Goal: Task Accomplishment & Management: Manage account settings

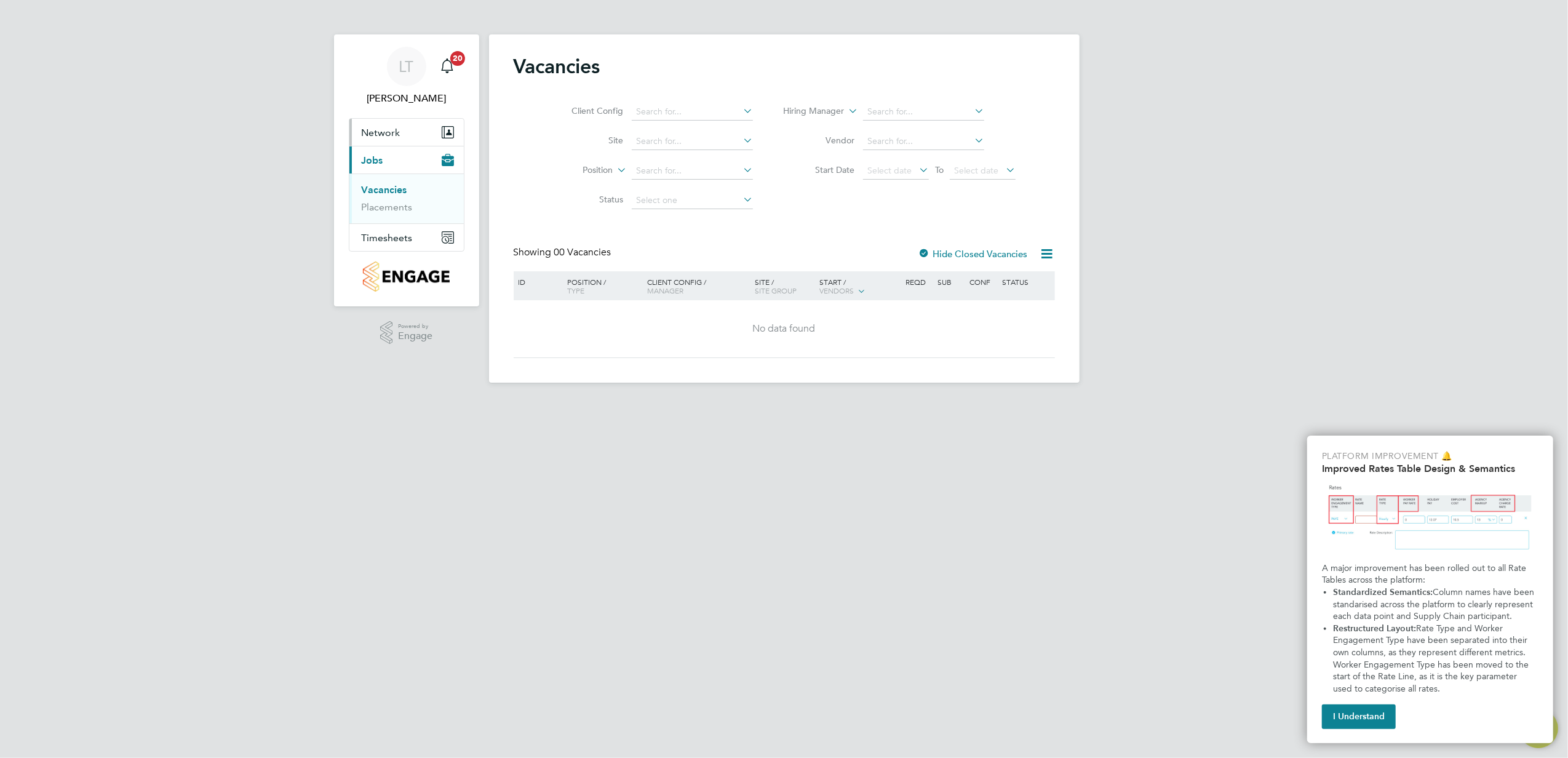
click at [415, 133] on button "Network" at bounding box center [406, 132] width 114 height 27
click at [409, 232] on span "Timesheets" at bounding box center [387, 238] width 51 height 11
click at [410, 191] on span "Timesheets" at bounding box center [387, 188] width 51 height 11
click at [403, 222] on link "Timesheets" at bounding box center [387, 217] width 51 height 11
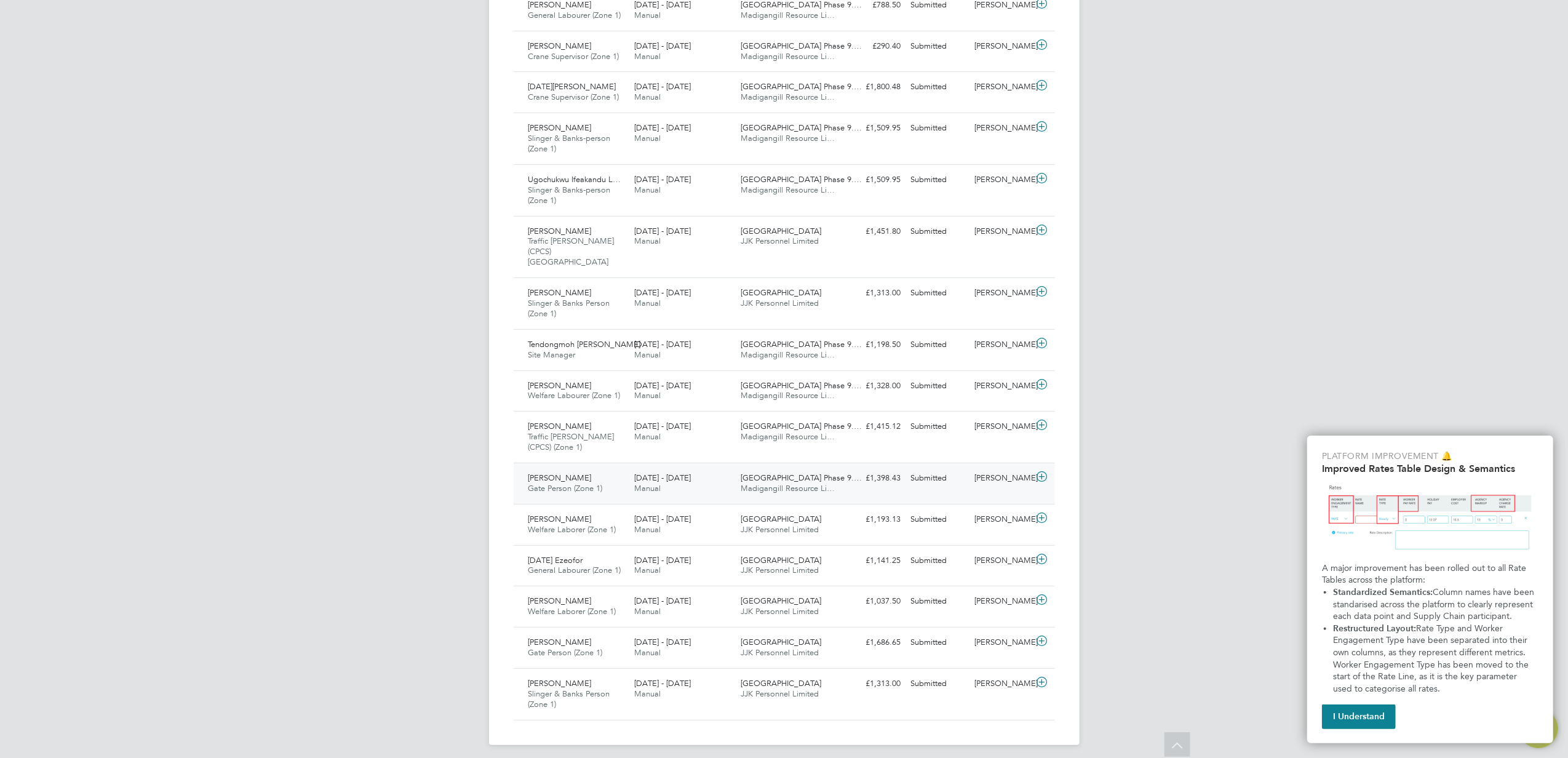
click at [719, 474] on div "18 - 24 Aug 2025 Manual" at bounding box center [682, 483] width 107 height 31
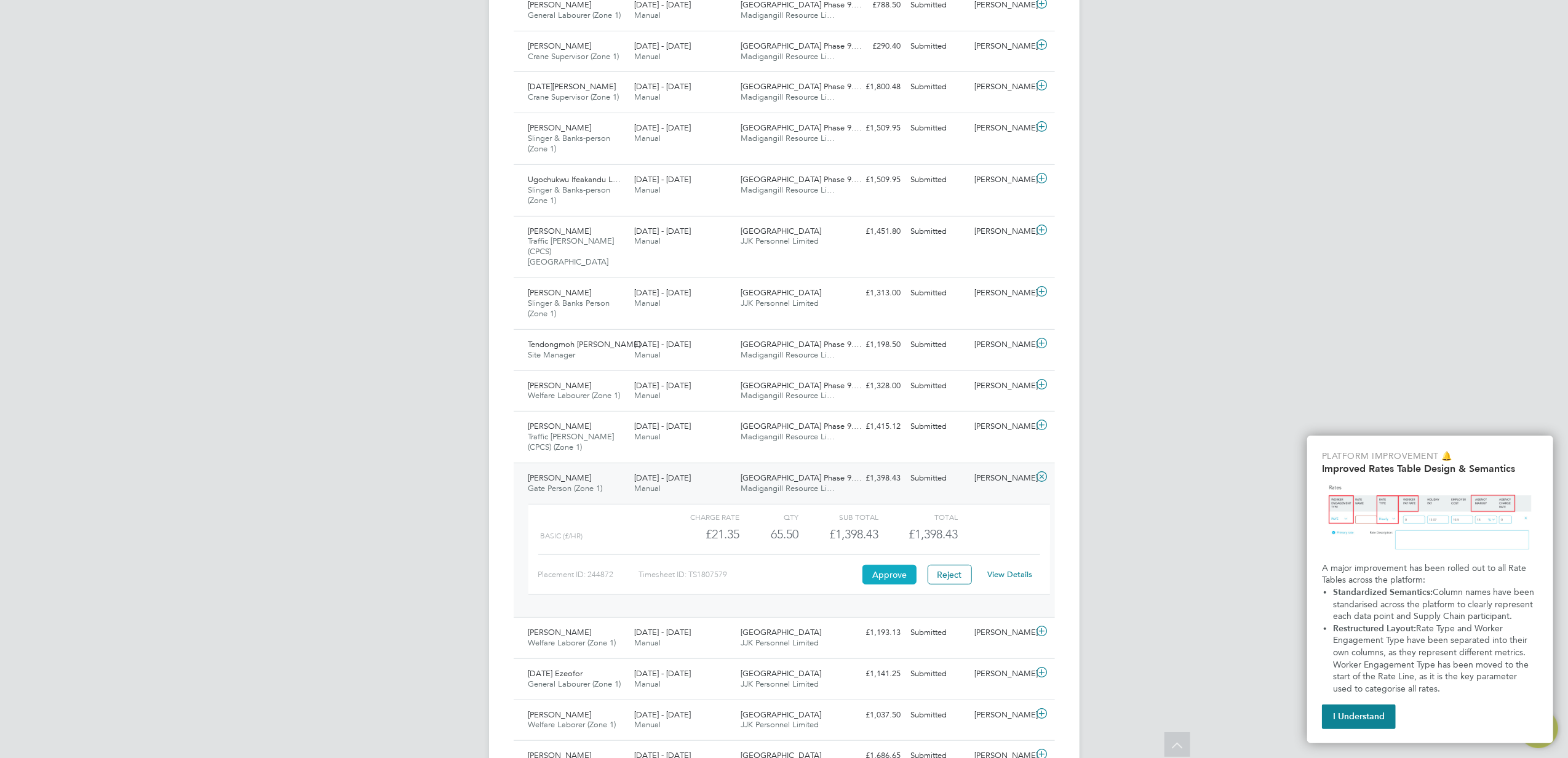
click at [877, 564] on button "Approve" at bounding box center [890, 574] width 54 height 20
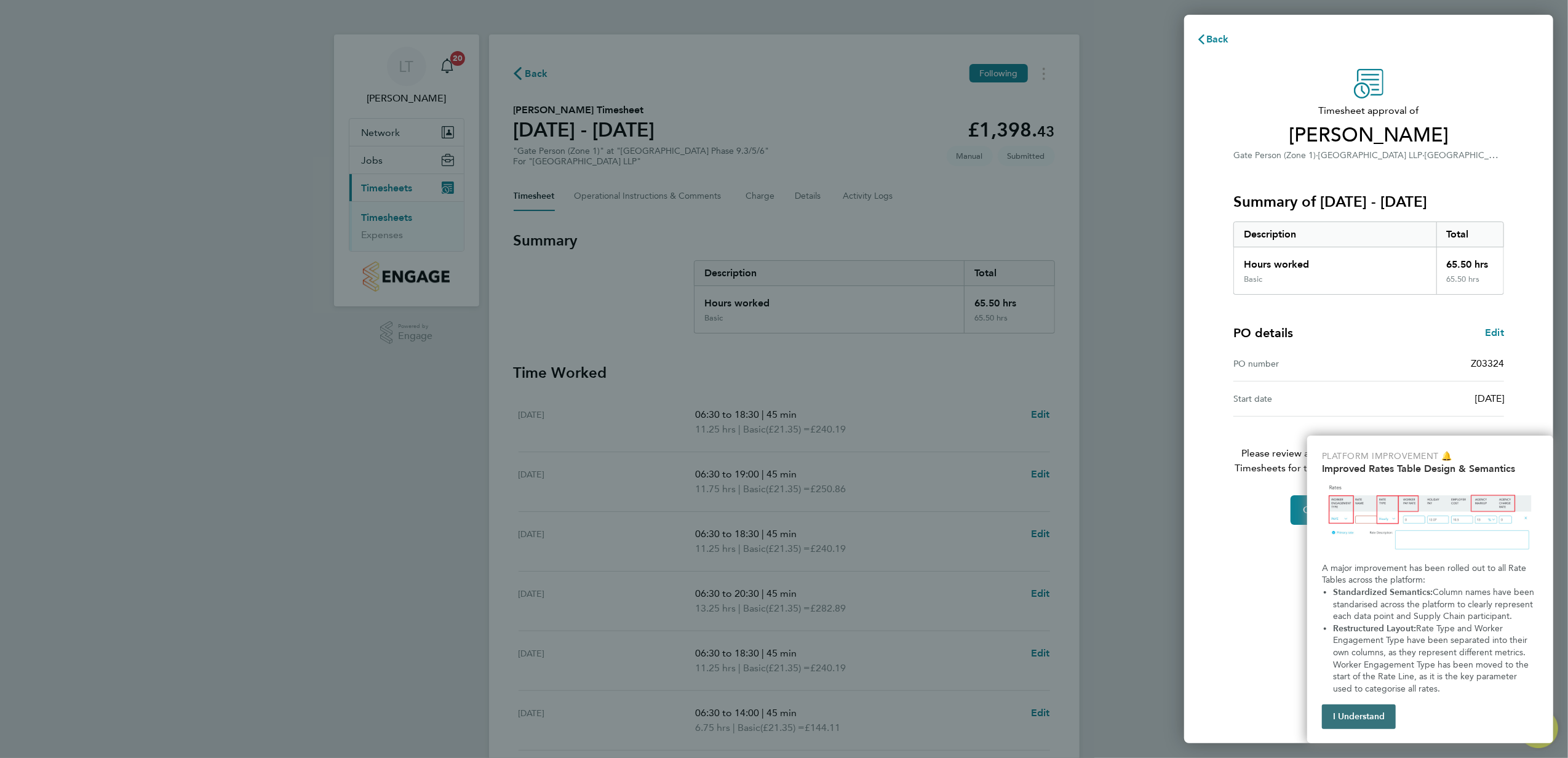
click at [1331, 717] on button "I Understand" at bounding box center [1358, 717] width 74 height 24
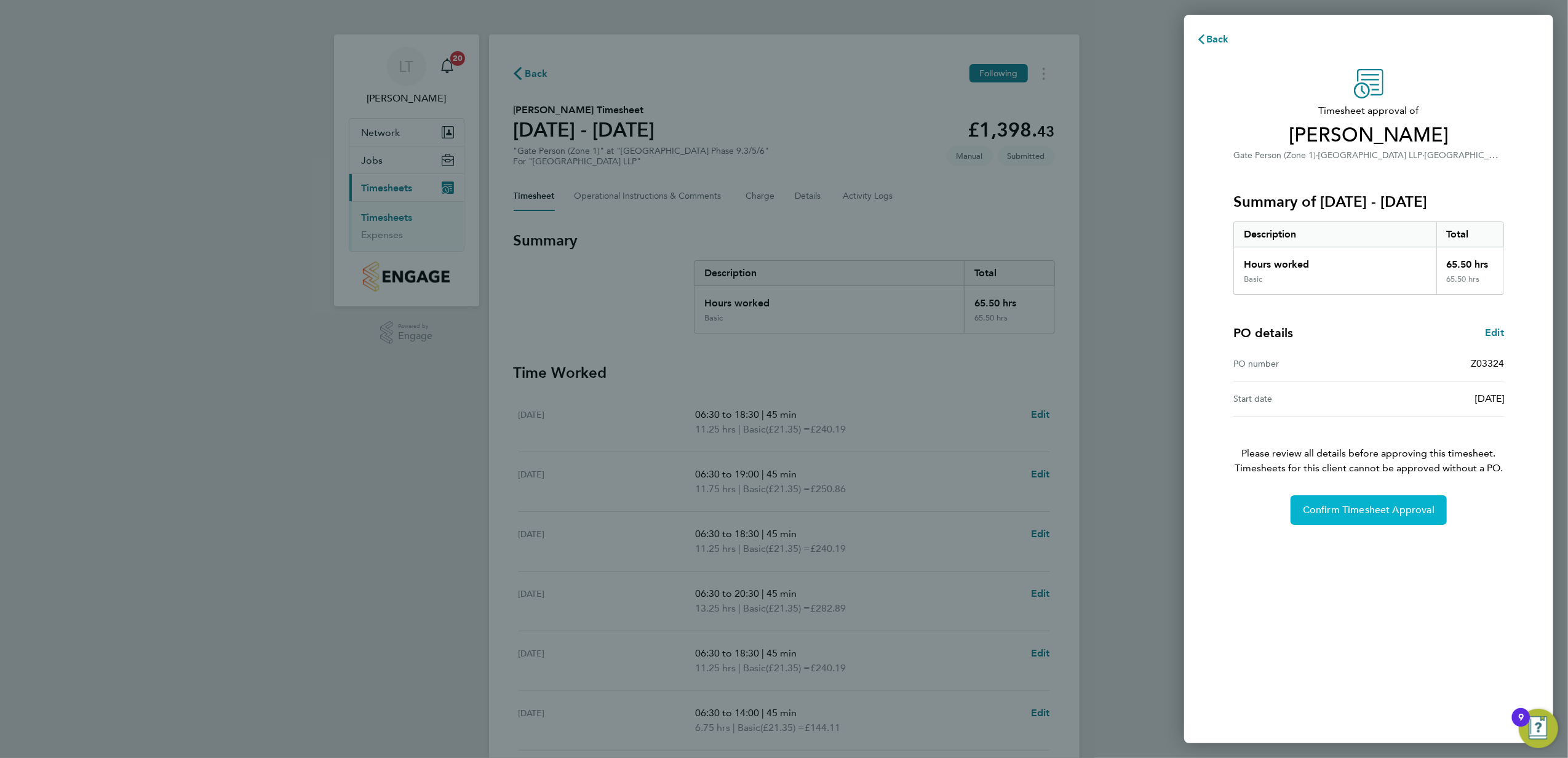
click at [1362, 513] on span "Confirm Timesheet Approval" at bounding box center [1369, 509] width 132 height 12
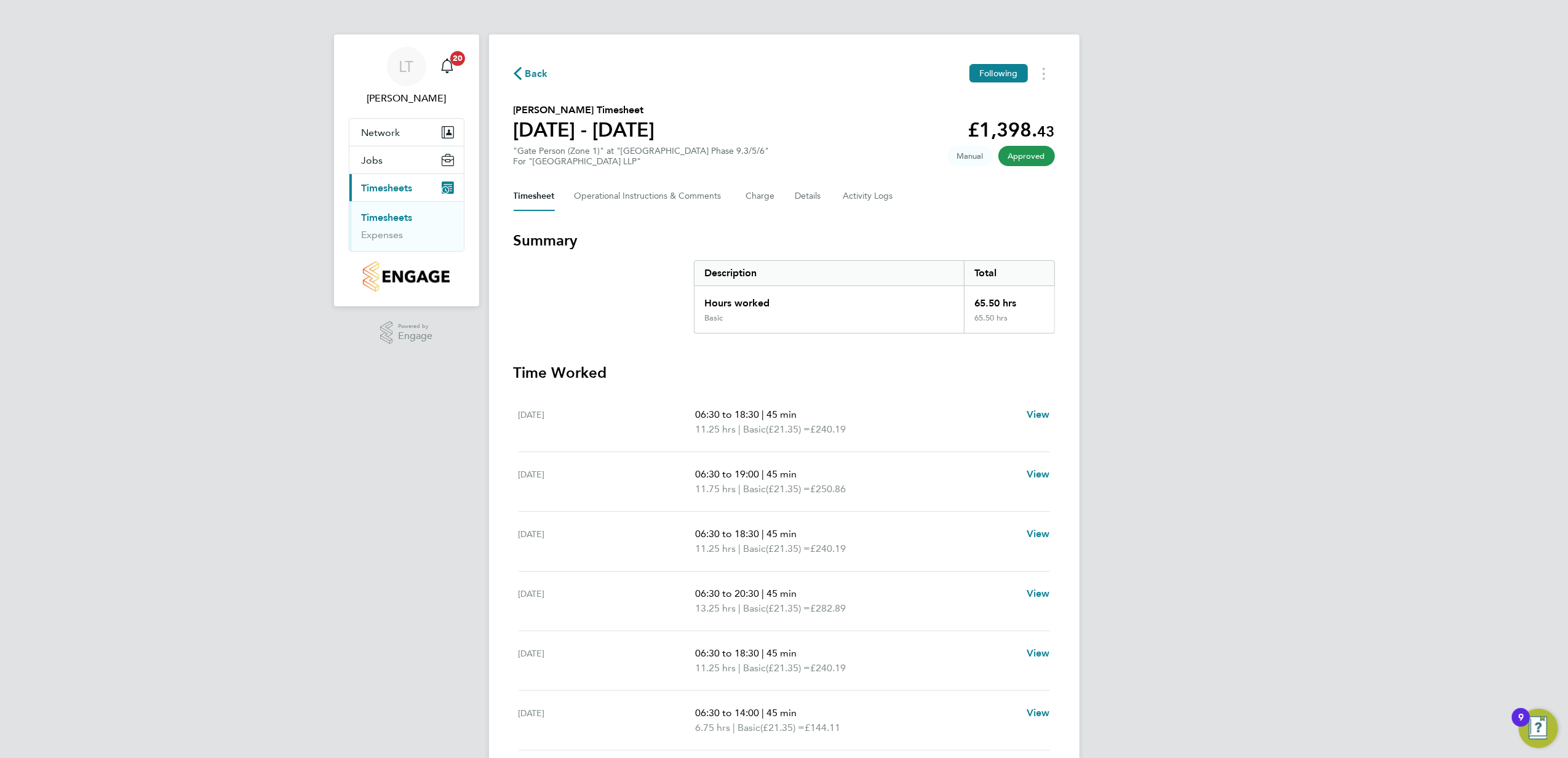
click at [533, 77] on span "Back" at bounding box center [536, 74] width 22 height 15
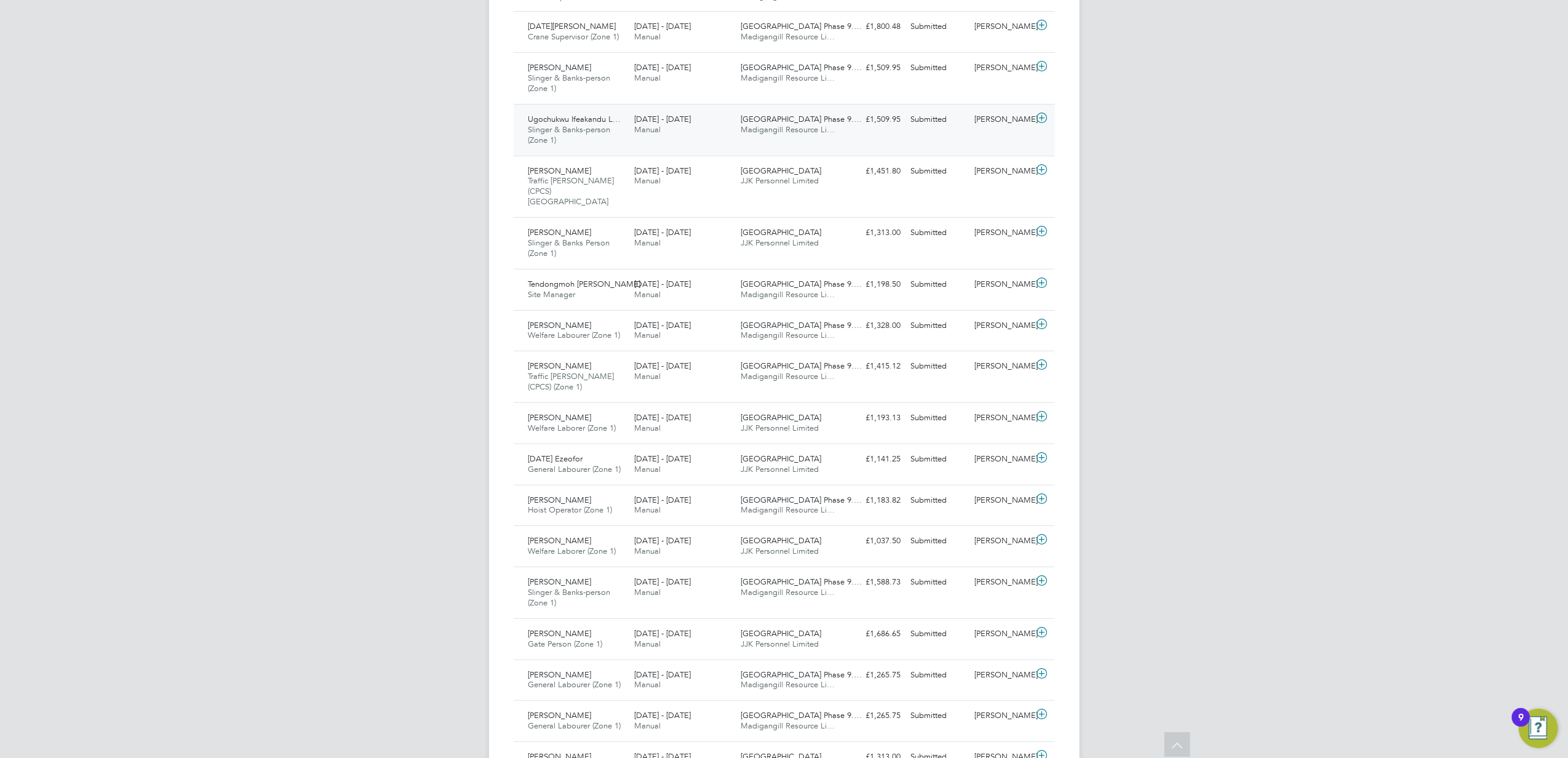
scroll to position [543, 0]
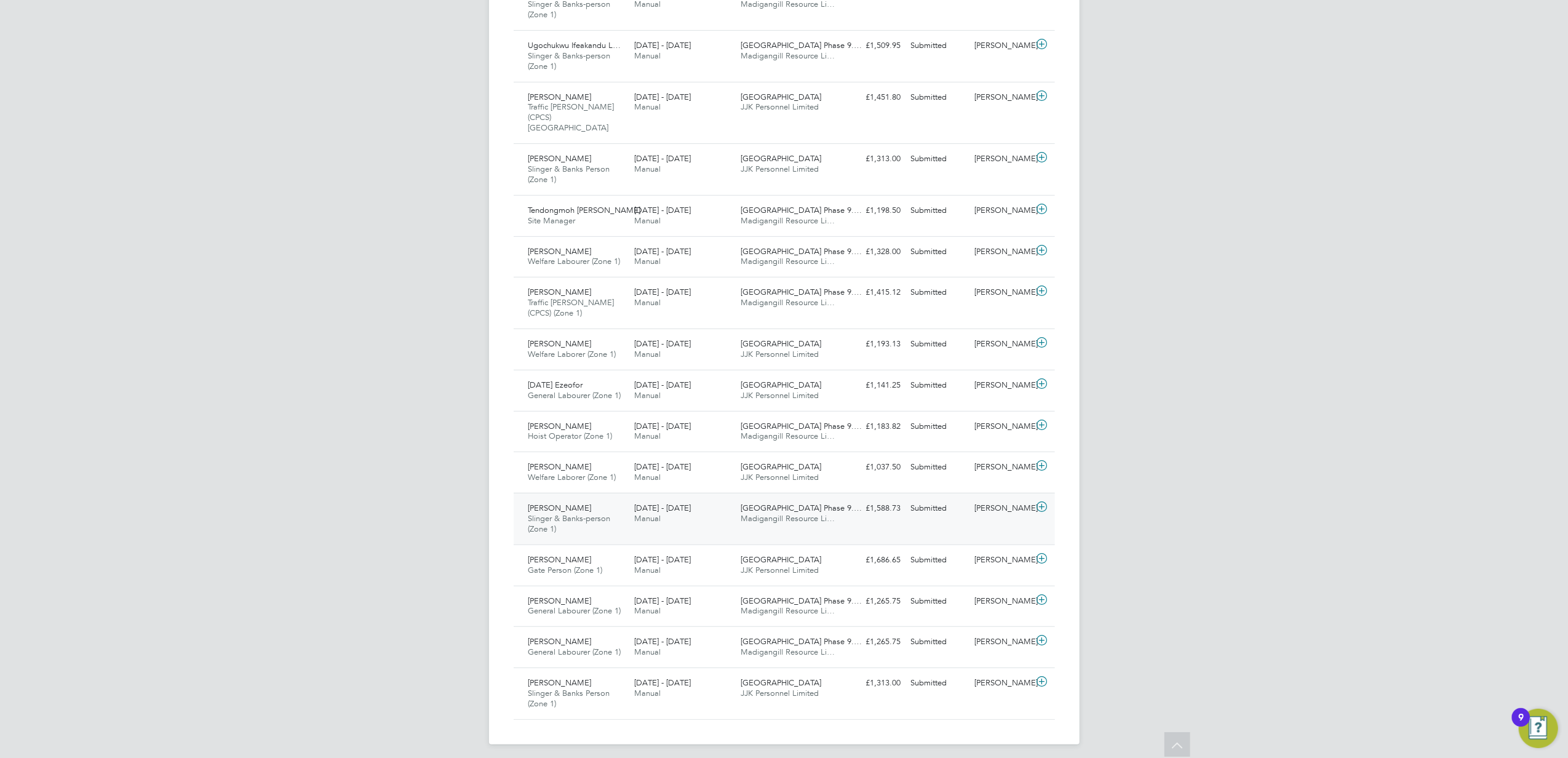
click at [728, 534] on div "Abdurahman Oumer Slinger & Banks-person (Zone 1) 18 - 24 Aug 2025 18 - 24 Aug 2…" at bounding box center [784, 517] width 541 height 51
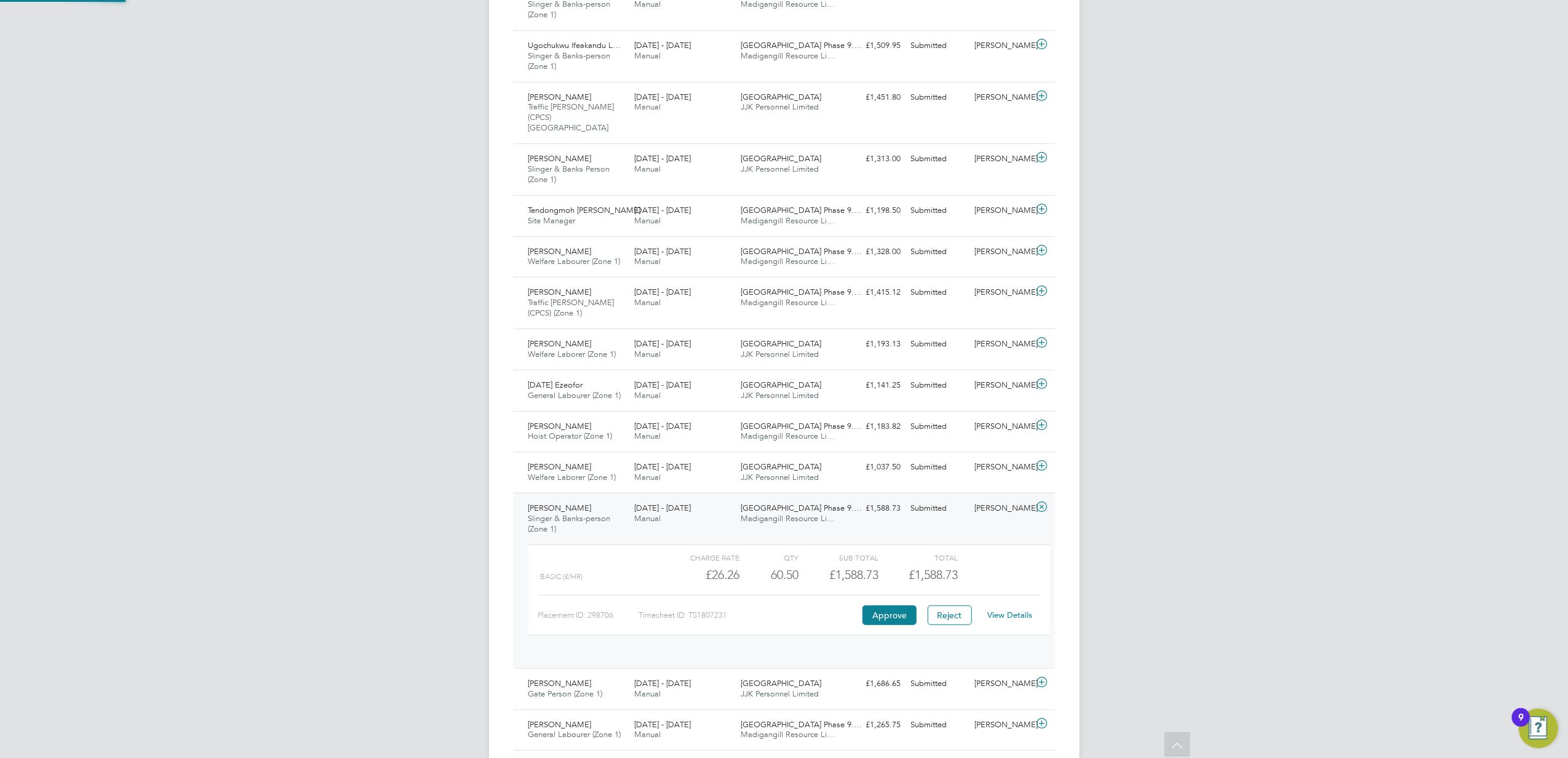
scroll to position [21, 120]
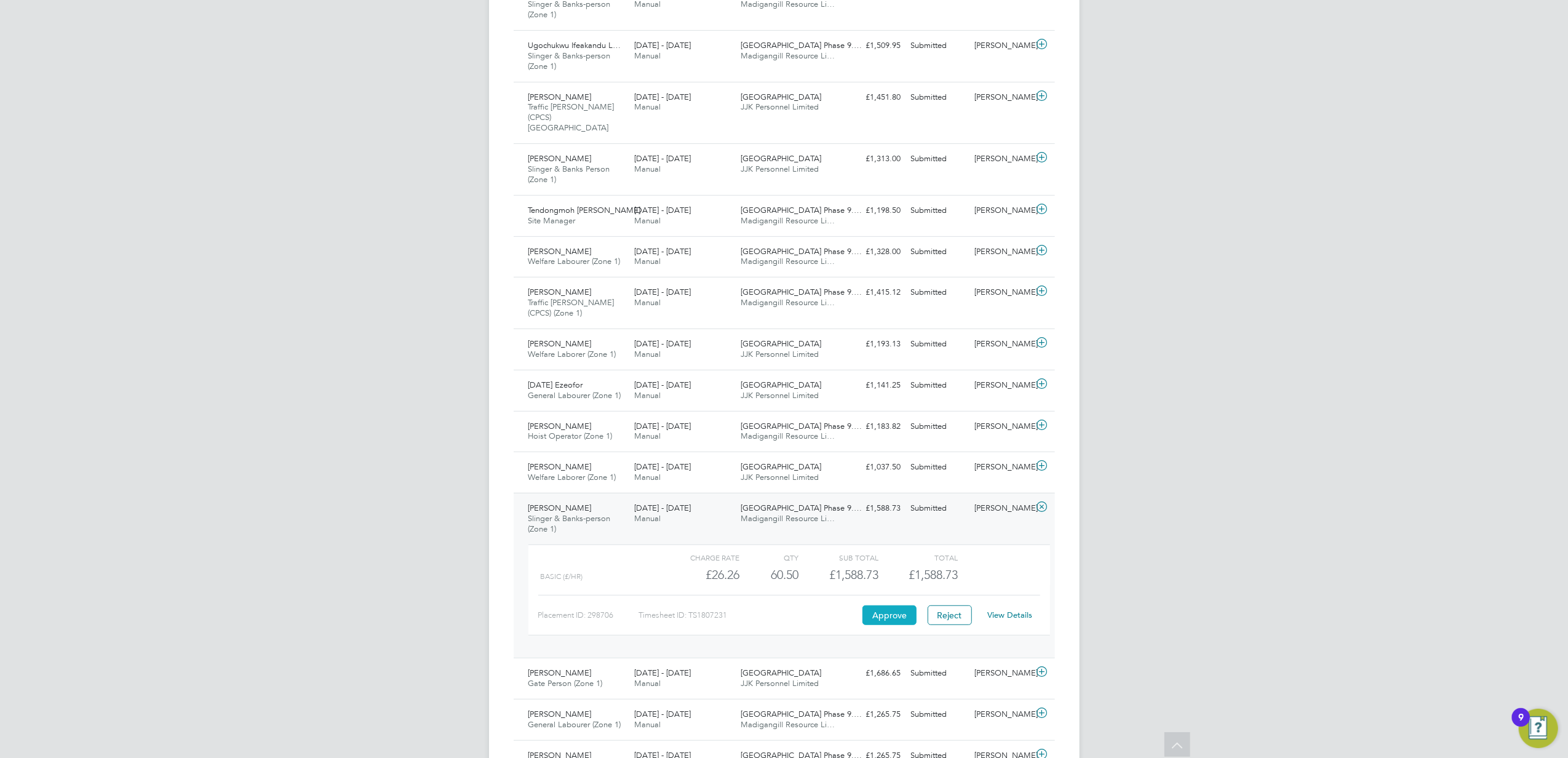
click at [880, 610] on button "Approve" at bounding box center [890, 615] width 54 height 20
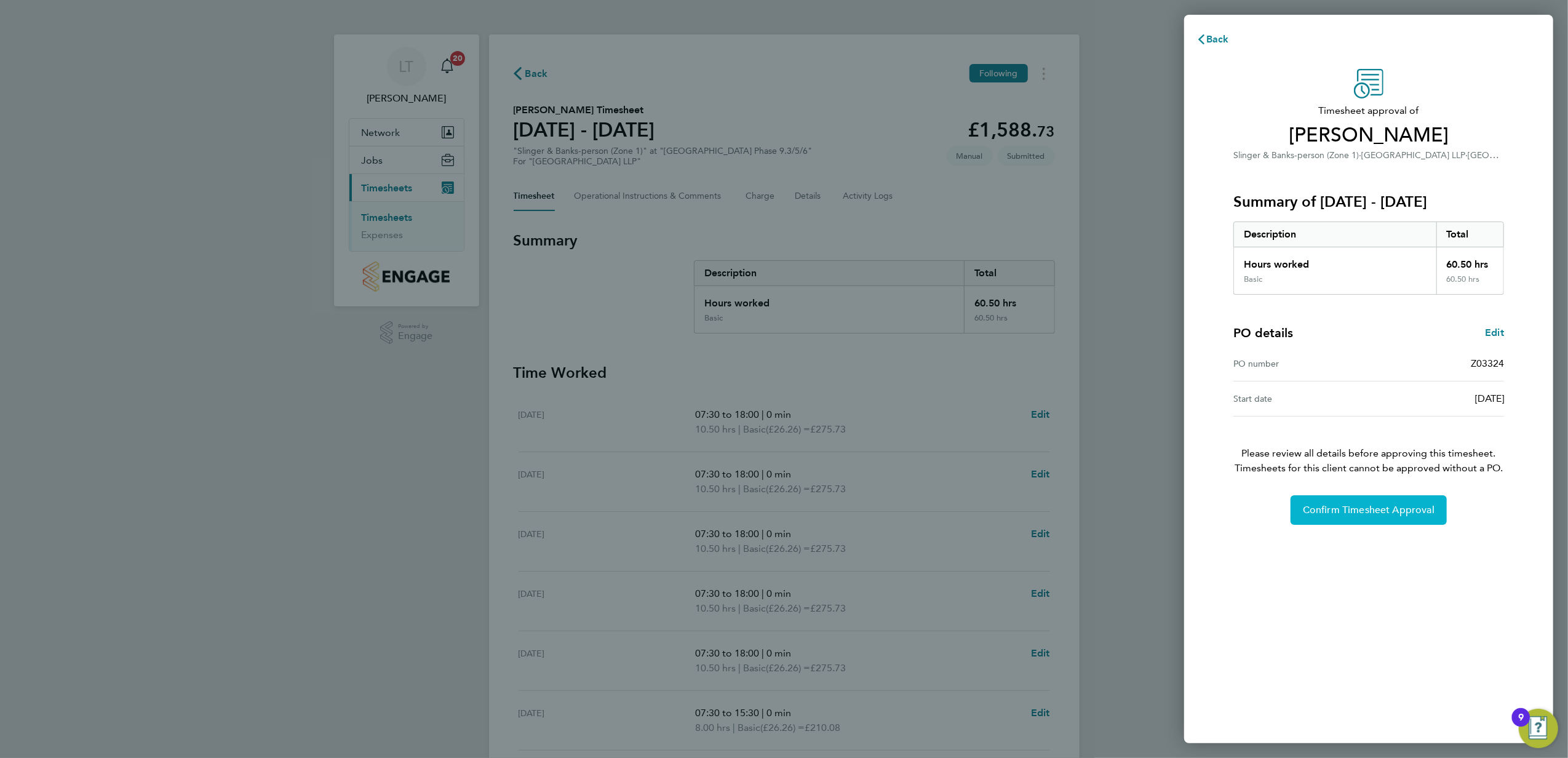
click at [1399, 508] on span "Confirm Timesheet Approval" at bounding box center [1369, 509] width 132 height 12
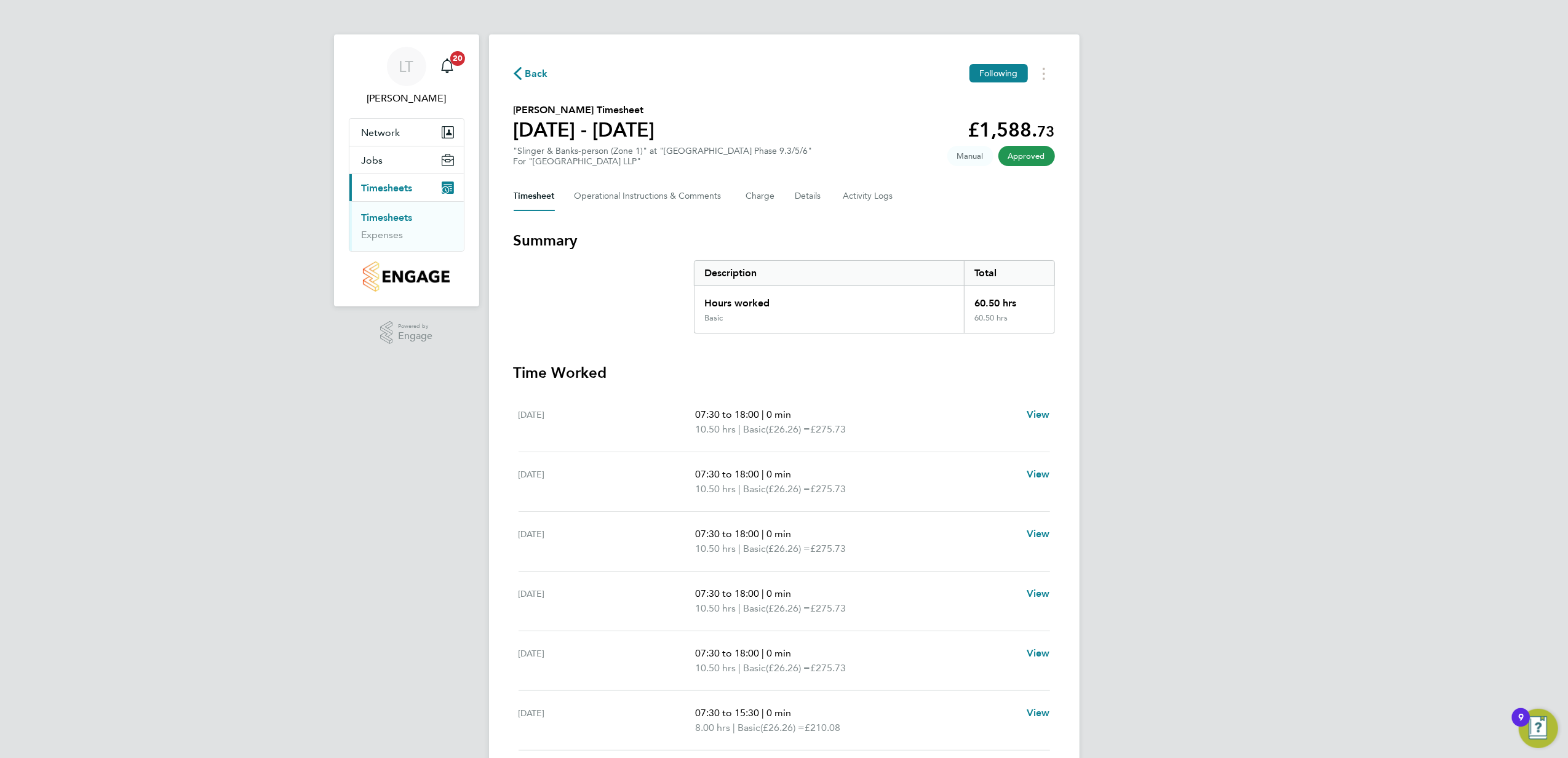
click at [532, 70] on span "Back" at bounding box center [536, 74] width 22 height 15
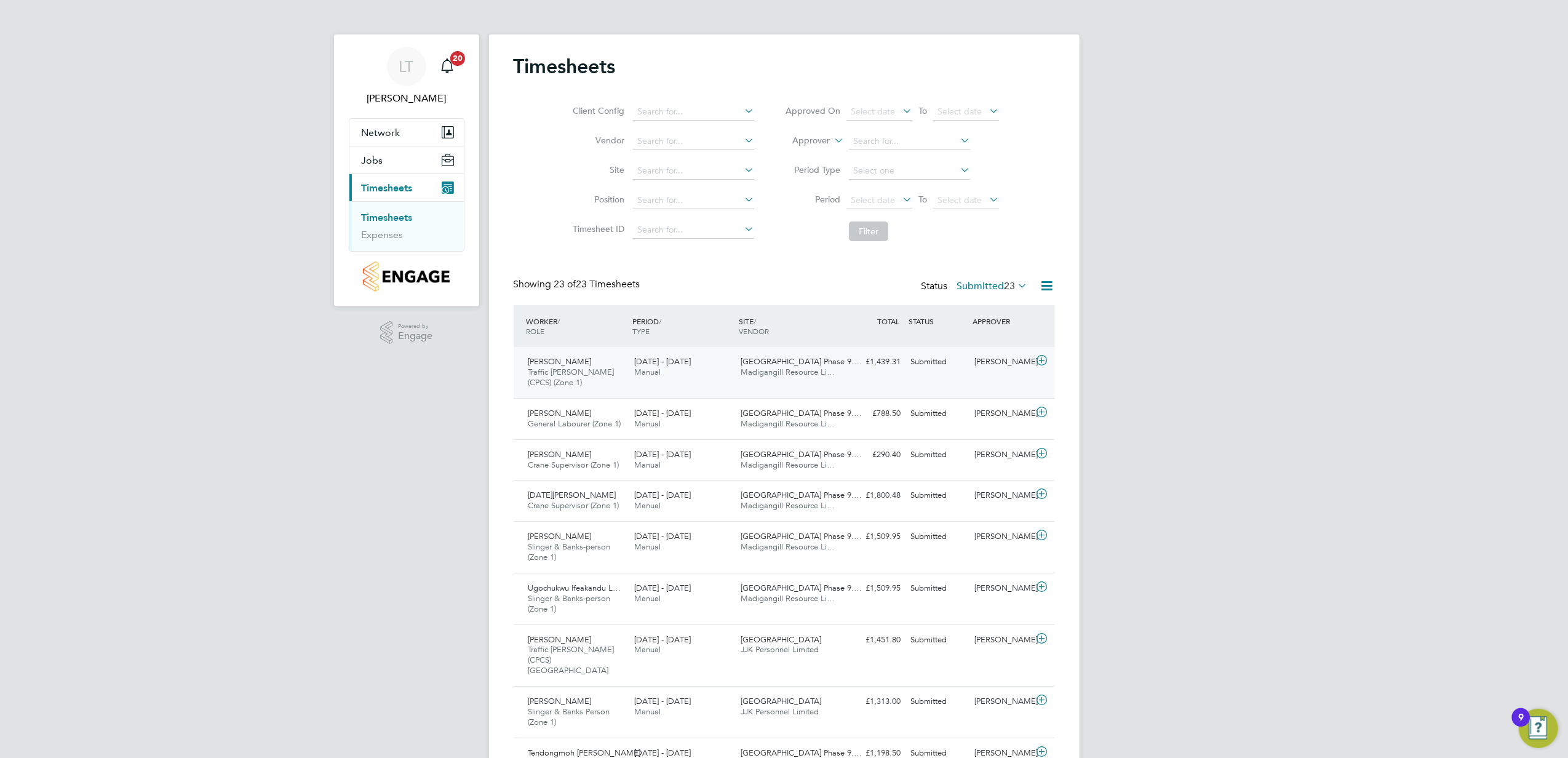
click at [613, 388] on div "Ambrose Nwaobilo Traffic Marshall (CPCS) (Zone 1) 18 - 24 Aug 2025" at bounding box center [577, 372] width 107 height 41
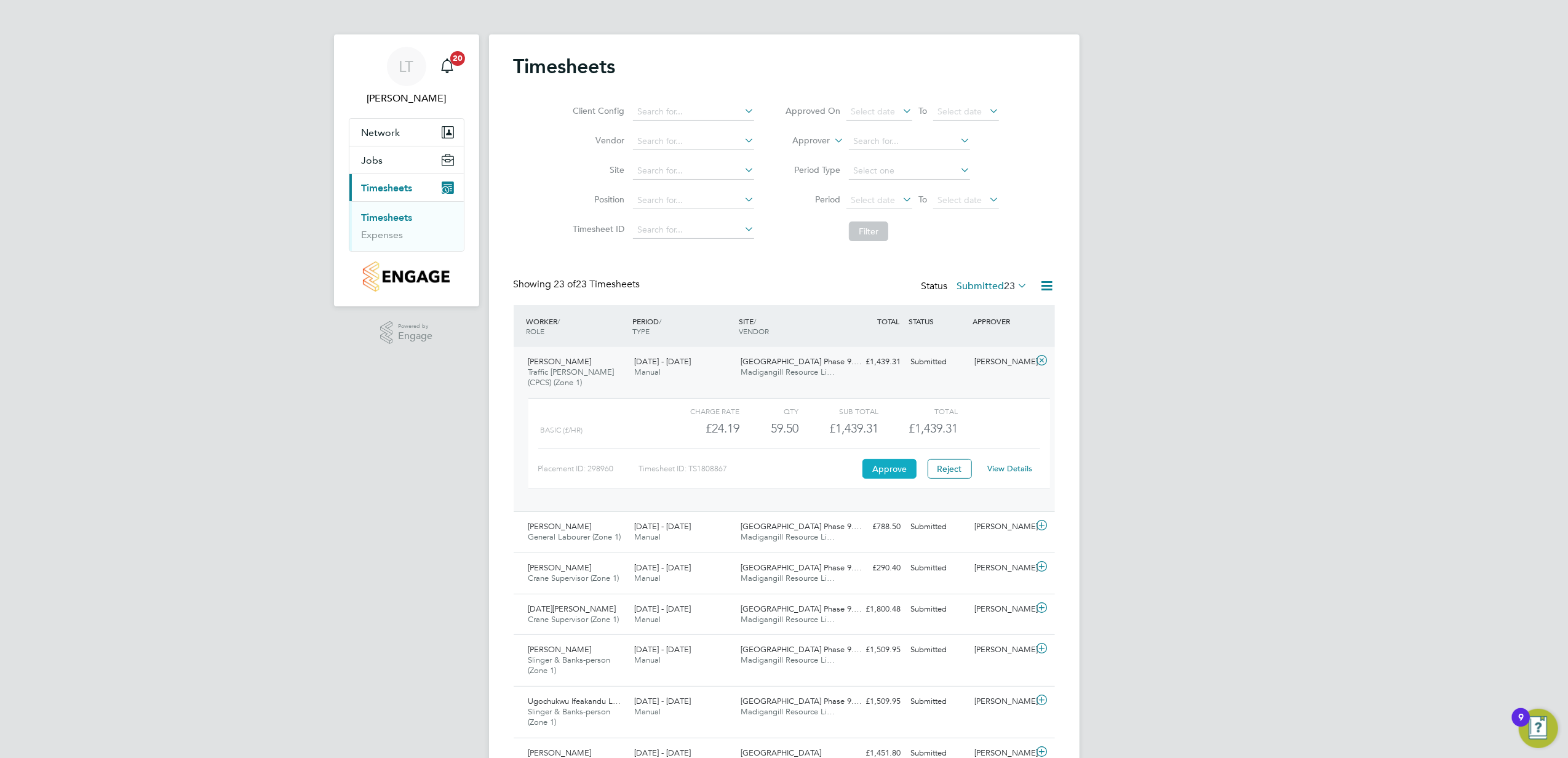
click at [887, 468] on button "Approve" at bounding box center [890, 468] width 54 height 20
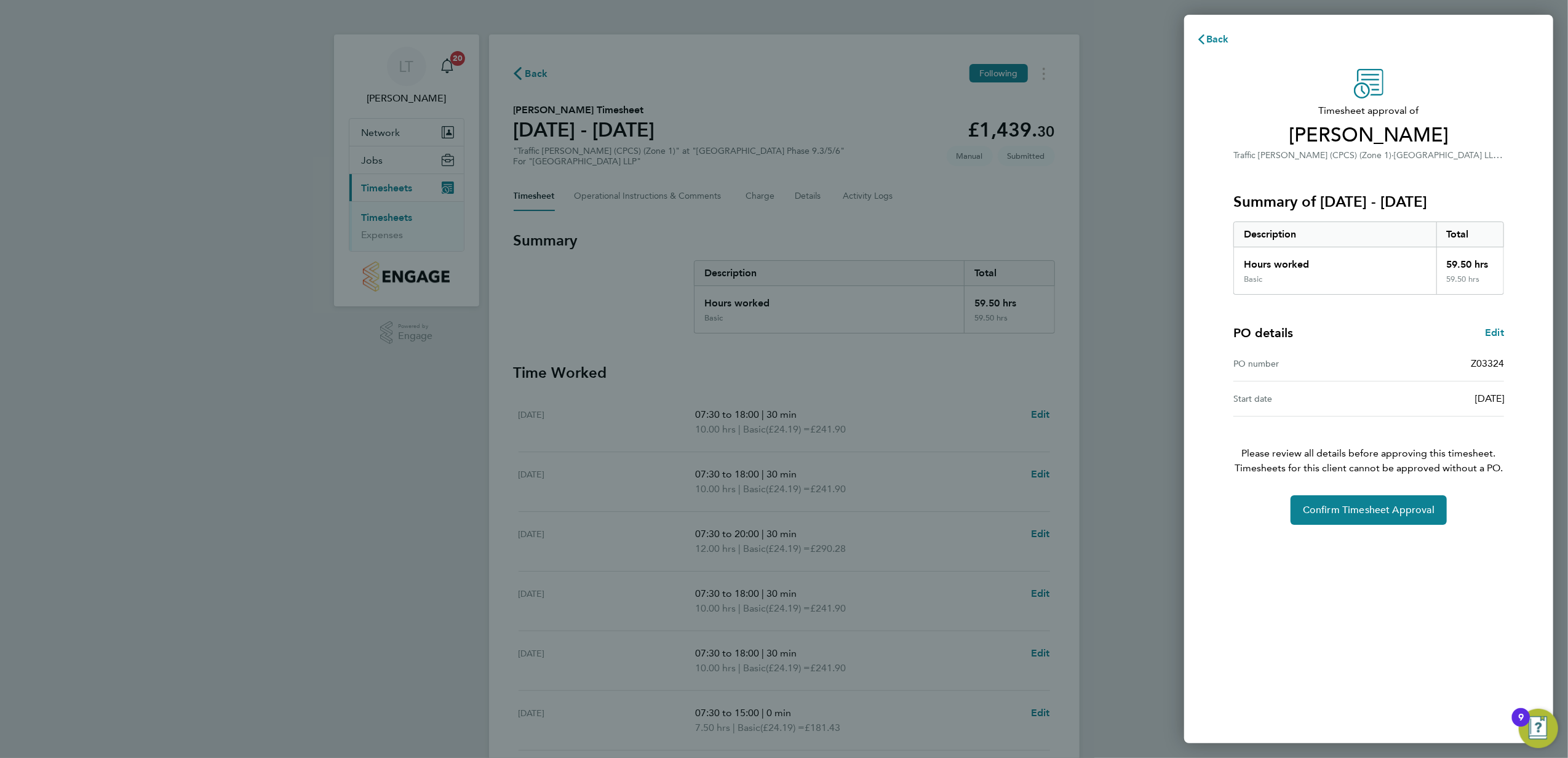
click at [1327, 491] on div "Timesheet approval of Ambrose Nwaobilo Traffic Marshall (CPCS) (Zone 1) · Acton…" at bounding box center [1369, 297] width 300 height 456
click at [1329, 513] on span "Confirm Timesheet Approval" at bounding box center [1369, 509] width 132 height 12
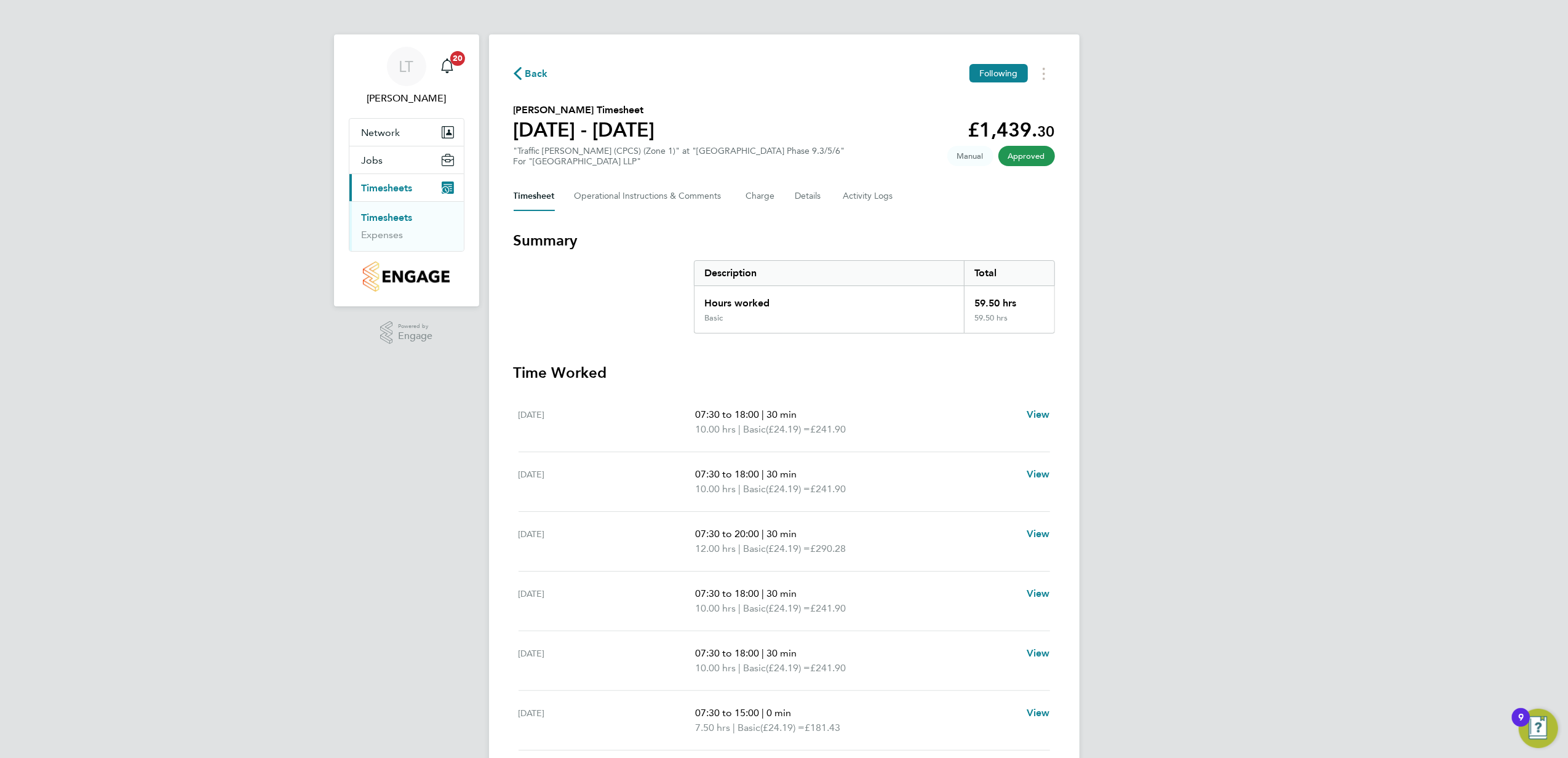
click at [533, 67] on span "Back" at bounding box center [536, 74] width 22 height 15
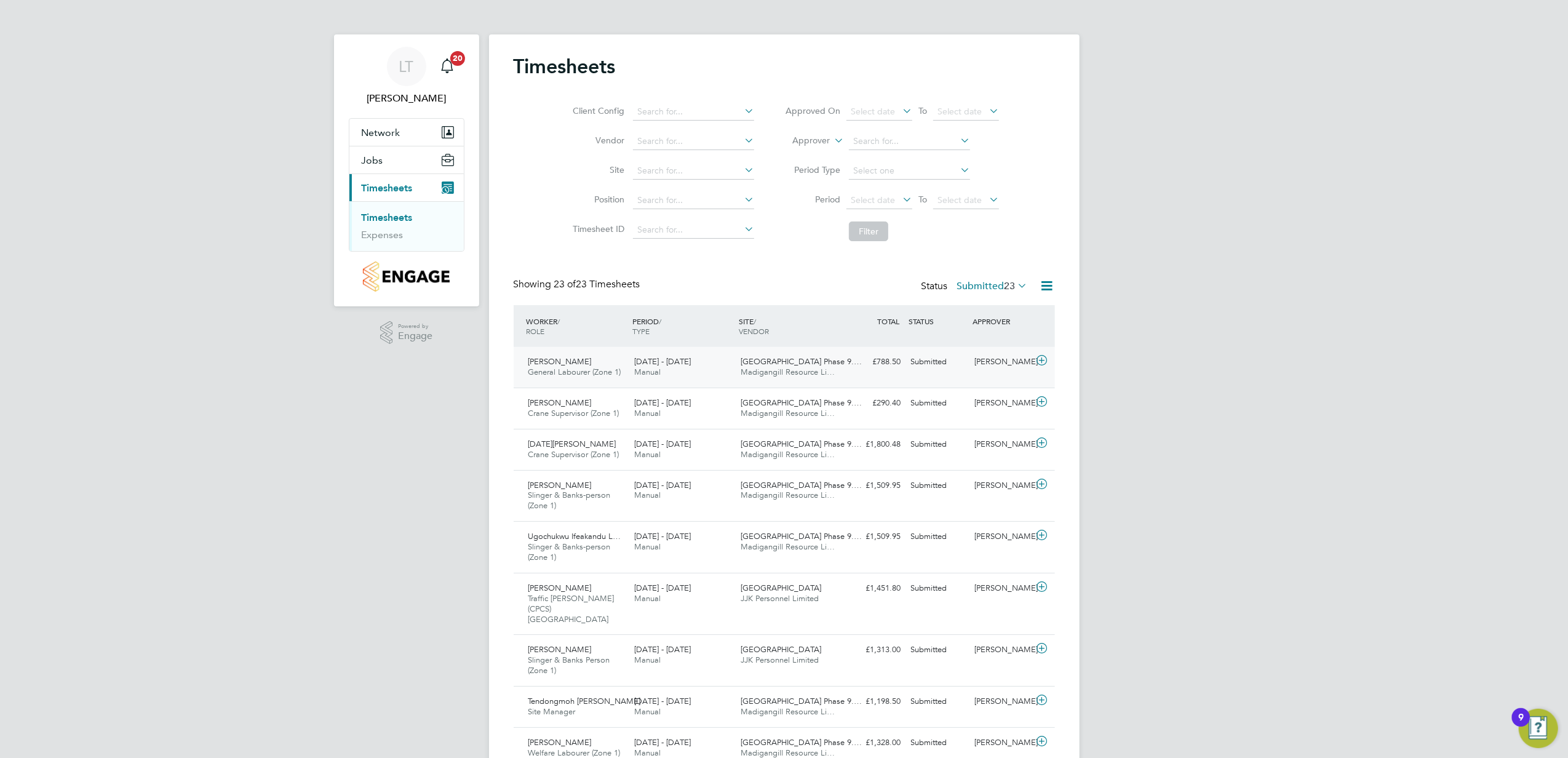
click at [711, 370] on div "18 - 24 Aug 2025 Manual" at bounding box center [682, 367] width 107 height 31
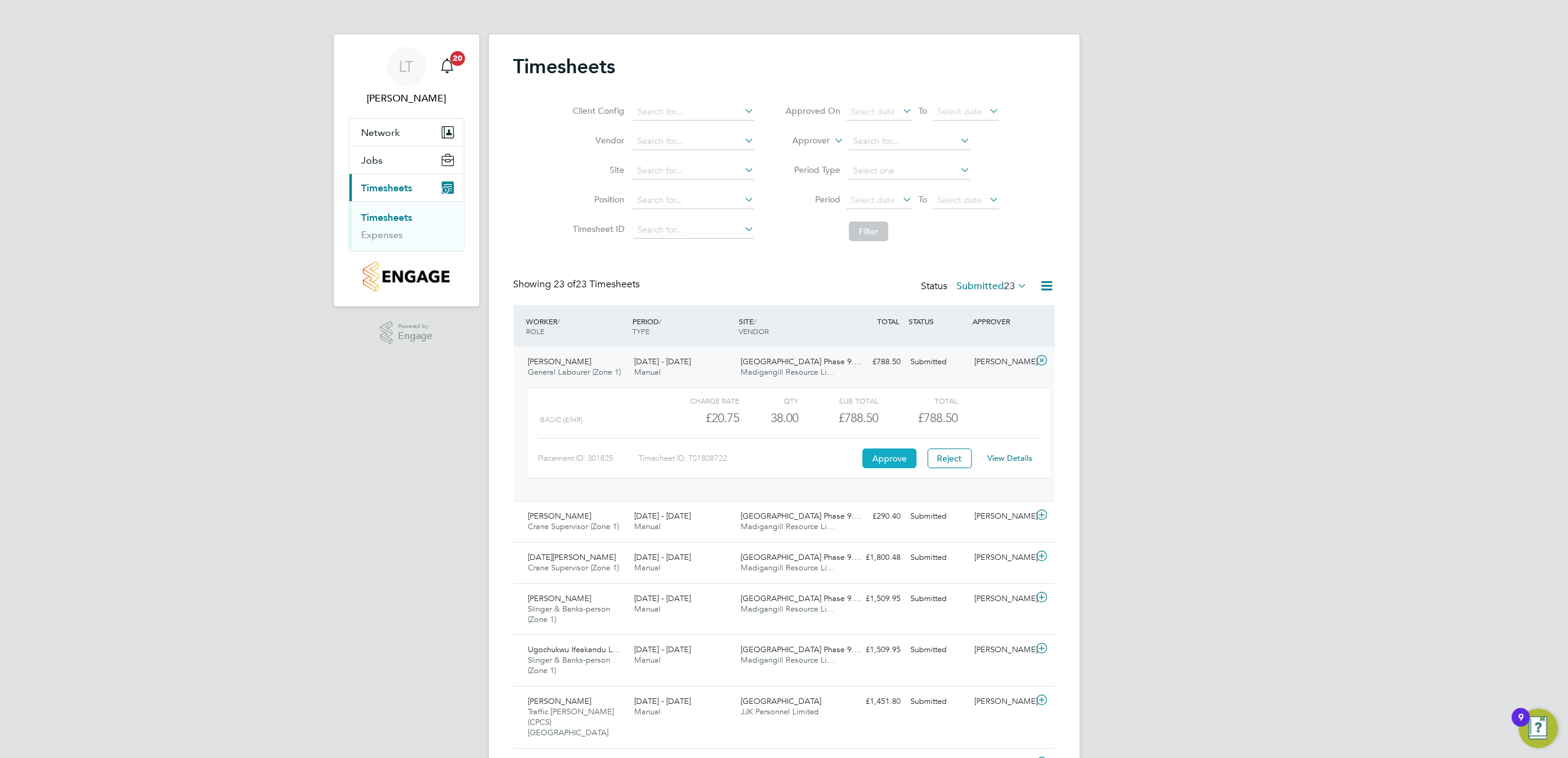
click at [901, 460] on button "Approve" at bounding box center [890, 458] width 54 height 20
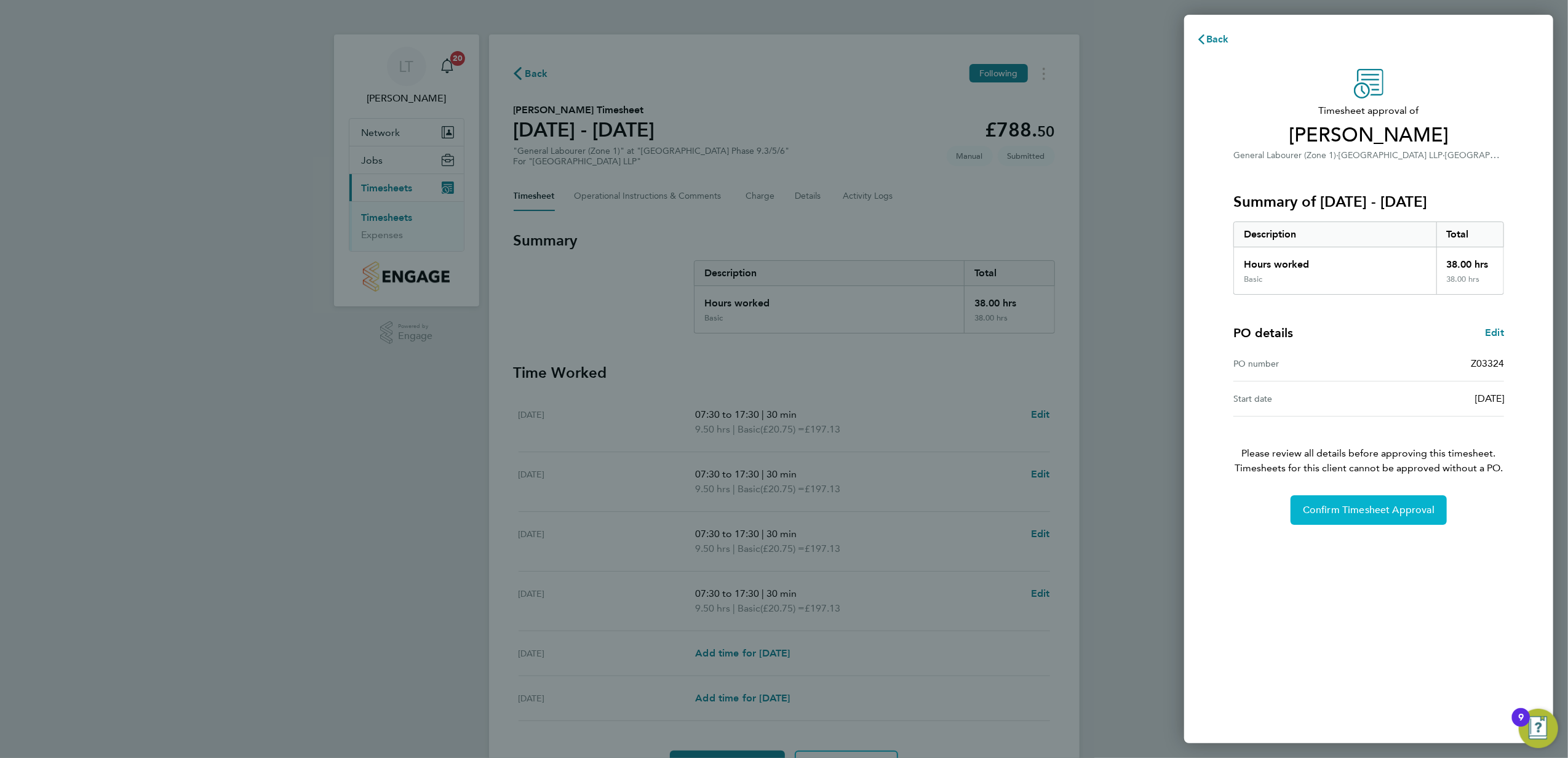
click at [1406, 514] on span "Confirm Timesheet Approval" at bounding box center [1369, 509] width 132 height 12
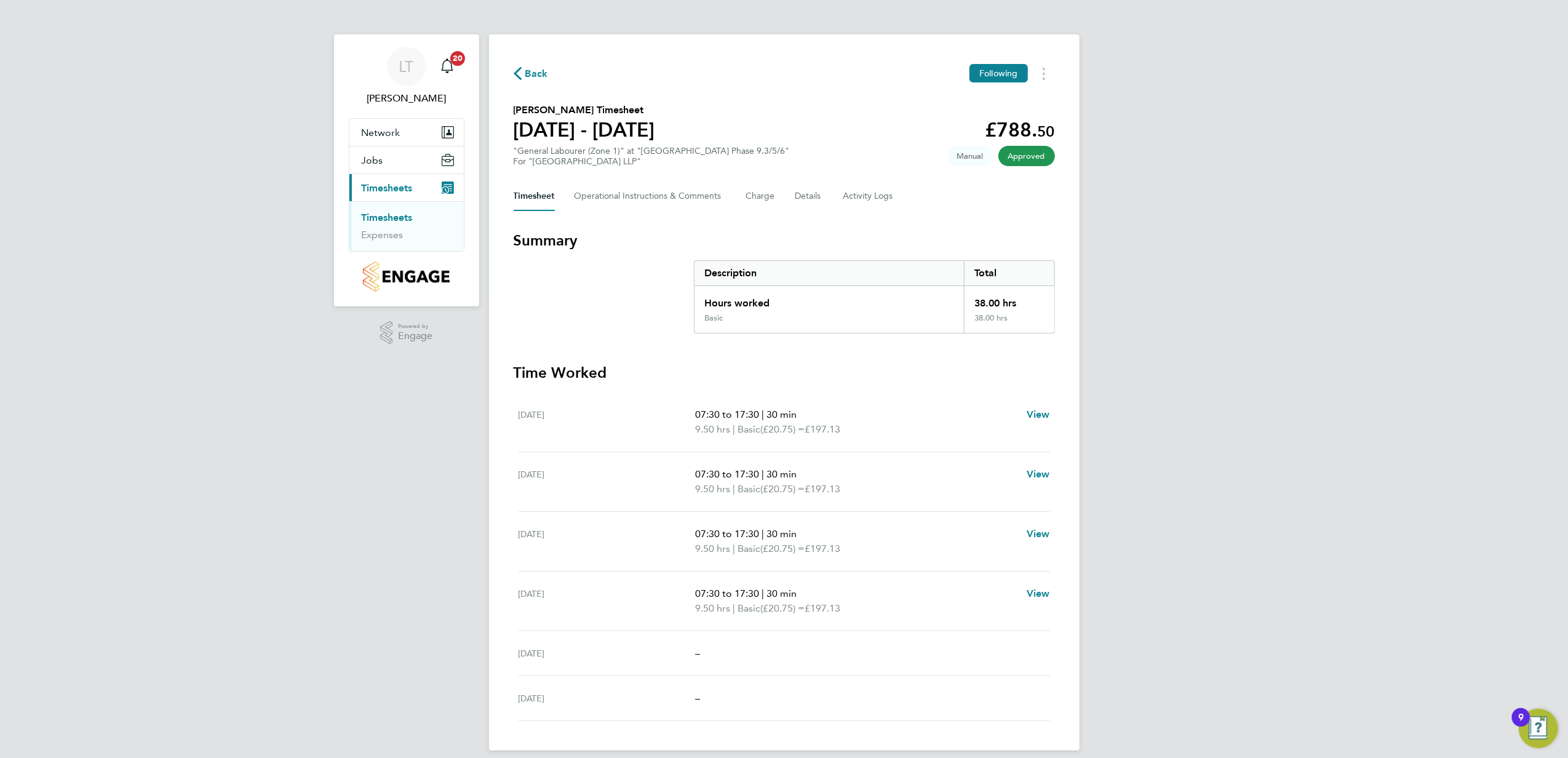
click at [535, 77] on span "Back" at bounding box center [536, 74] width 22 height 15
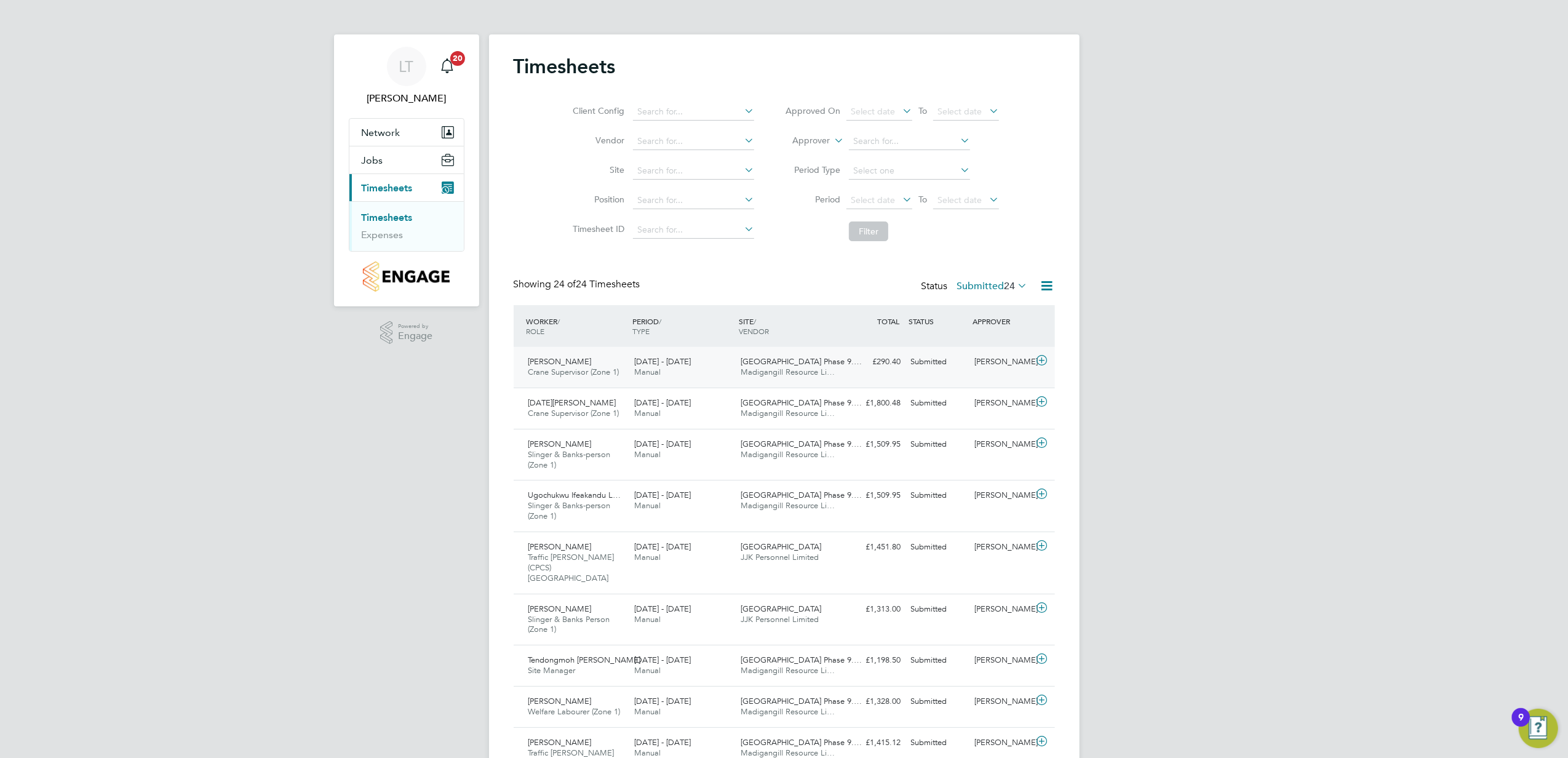
click at [724, 372] on div "[DATE] - [DATE] Manual" at bounding box center [682, 367] width 107 height 31
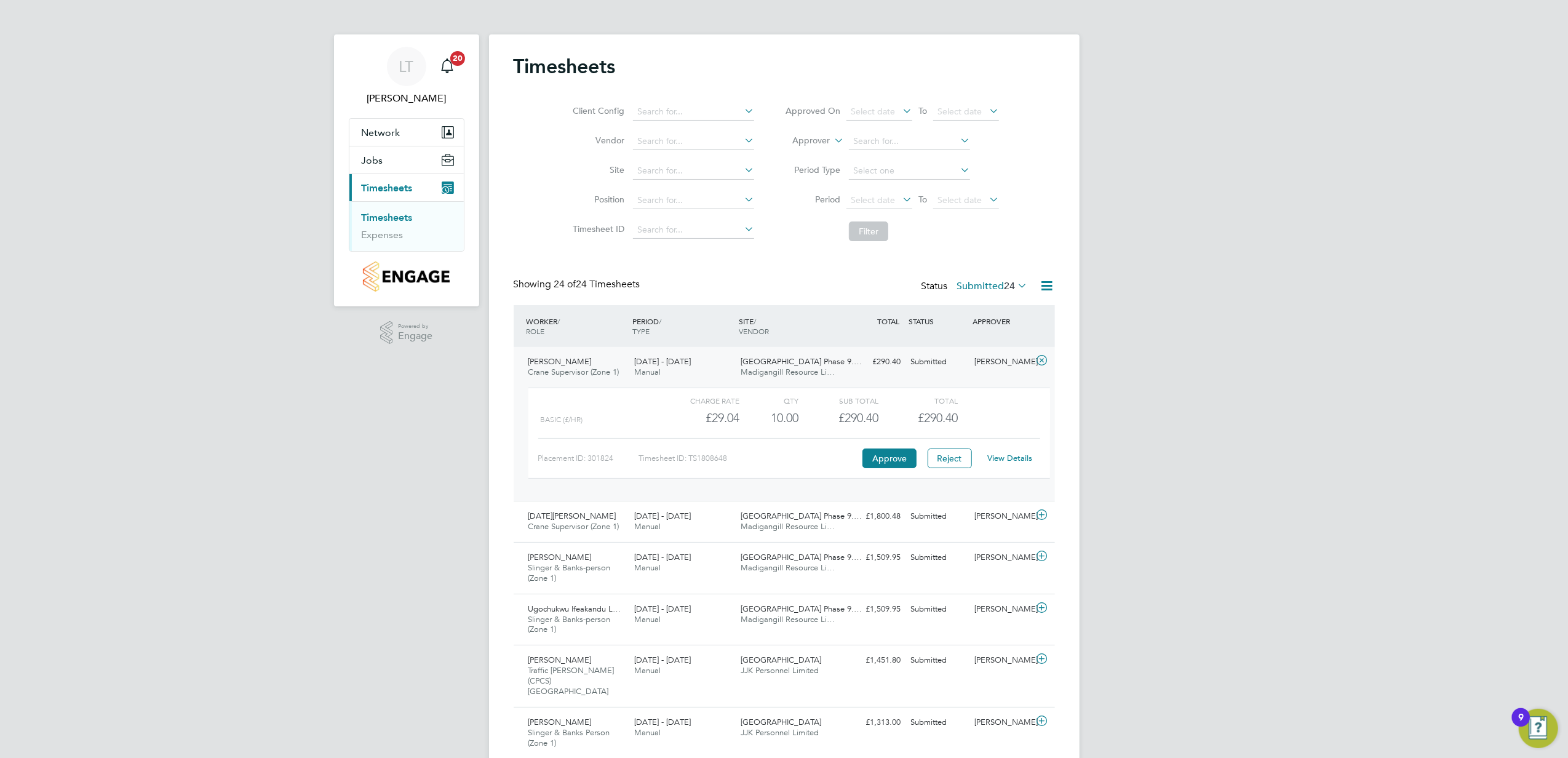
click at [879, 445] on div "Placement ID: 301824 Timesheet ID: TS1808648 Approve Reject View Details" at bounding box center [789, 453] width 502 height 30
click at [879, 458] on button "Approve" at bounding box center [890, 458] width 54 height 20
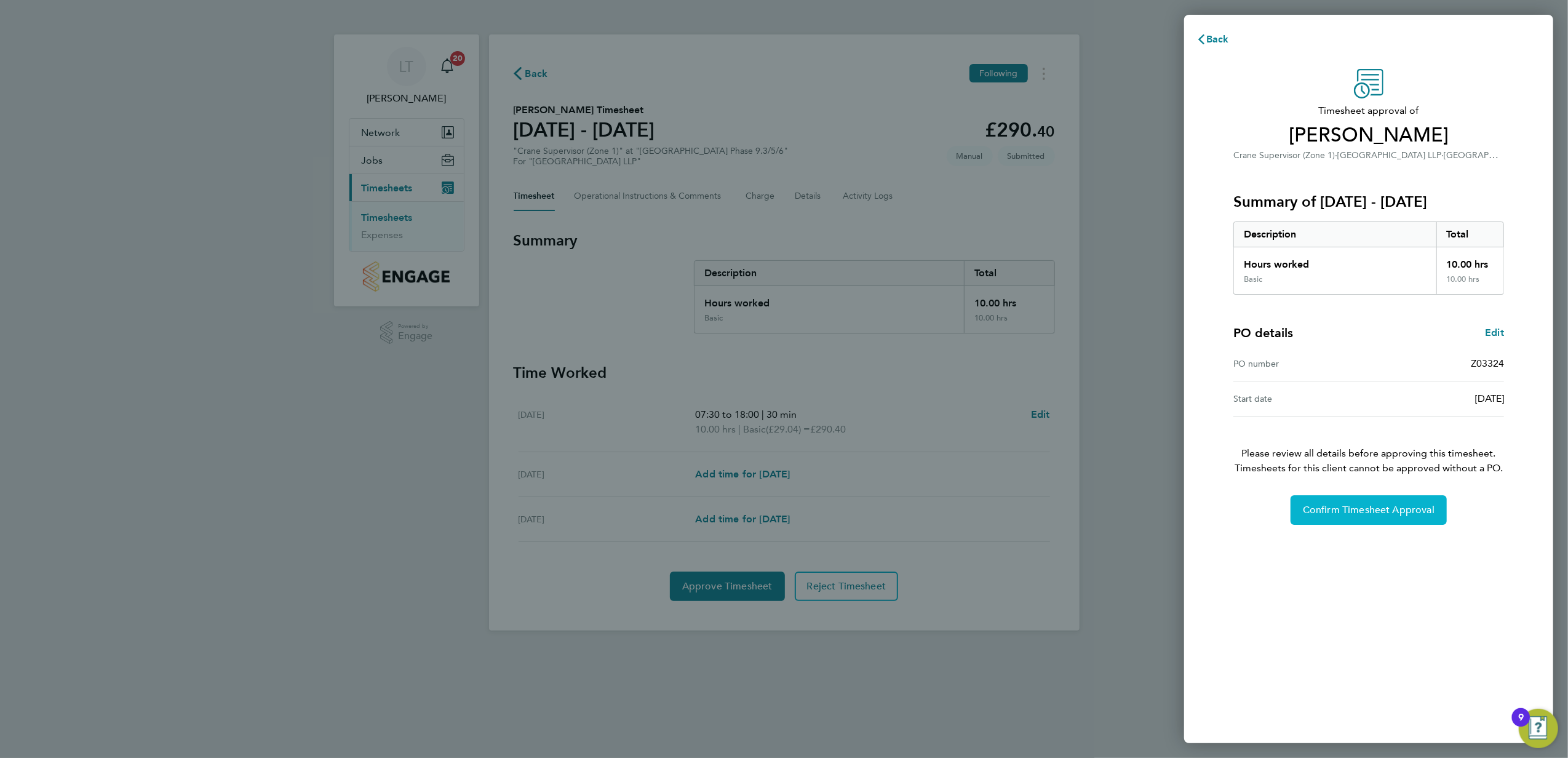
click at [1331, 513] on span "Confirm Timesheet Approval" at bounding box center [1369, 509] width 132 height 12
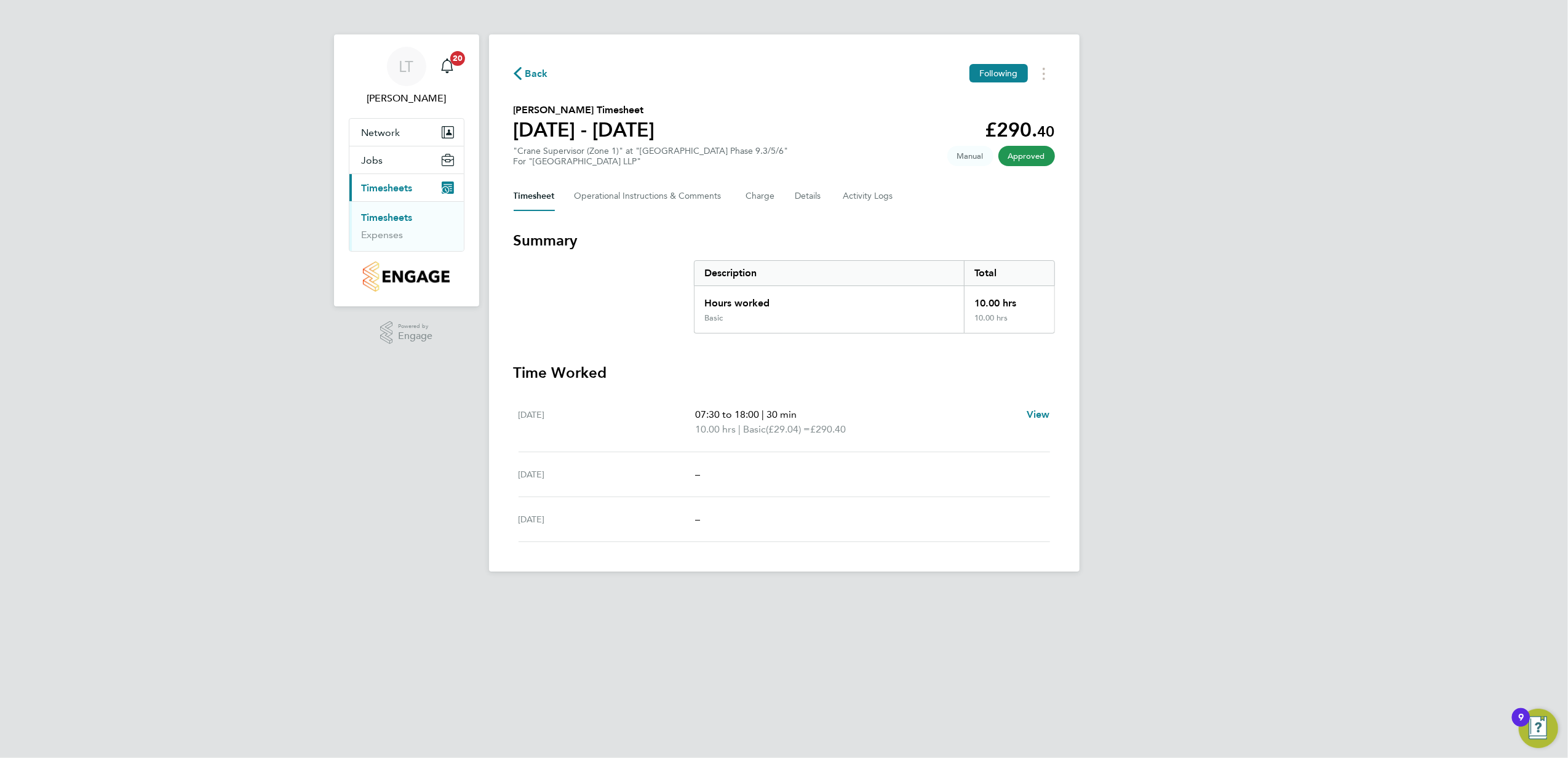
click at [524, 89] on div "Back Following [PERSON_NAME] Timesheet [DATE] - [DATE] £290. 40 "Crane Supervis…" at bounding box center [784, 303] width 591 height 537
click at [522, 78] on span "Back" at bounding box center [531, 73] width 35 height 11
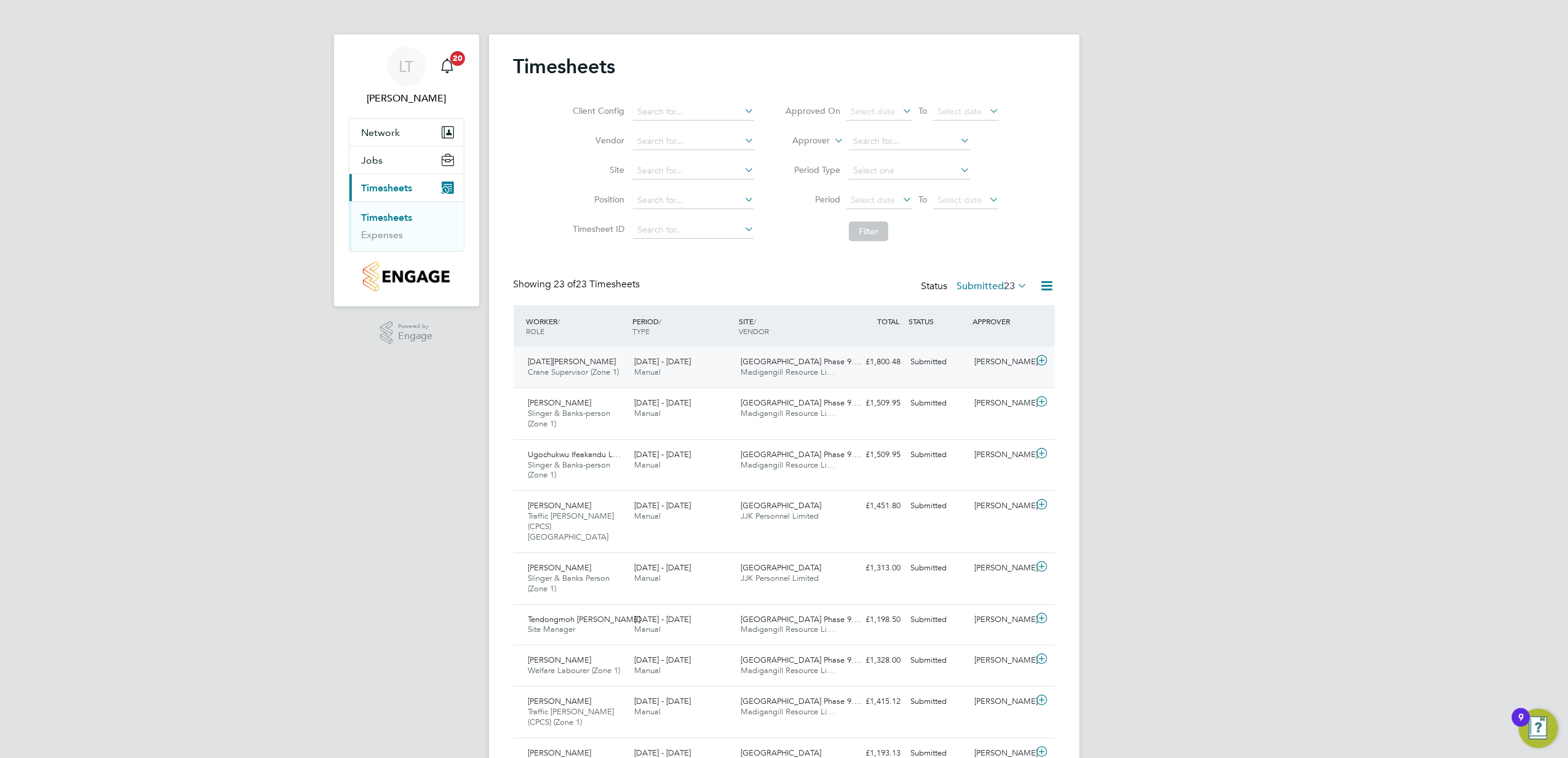
drag, startPoint x: 729, startPoint y: 360, endPoint x: 725, endPoint y: 380, distance: 20.4
click at [730, 359] on div "[DATE] - [DATE] Manual" at bounding box center [682, 367] width 107 height 31
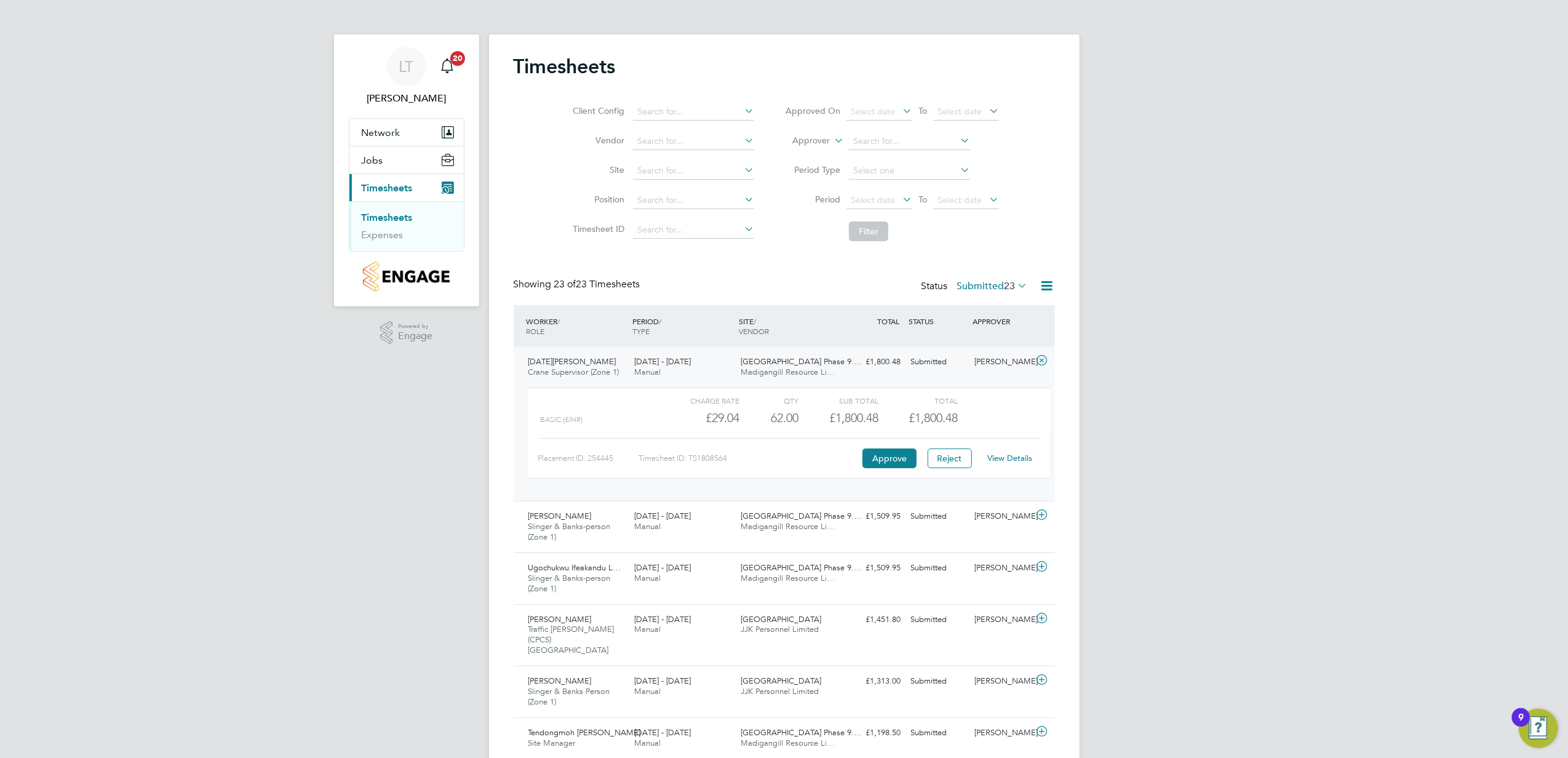
click at [899, 470] on div "Charge rate QTY Sub Total Total Basic (£/HR) £29.04 62 62.00 62 £1,800.48 £1,80…" at bounding box center [789, 432] width 521 height 91
click at [896, 455] on button "Approve" at bounding box center [890, 458] width 54 height 20
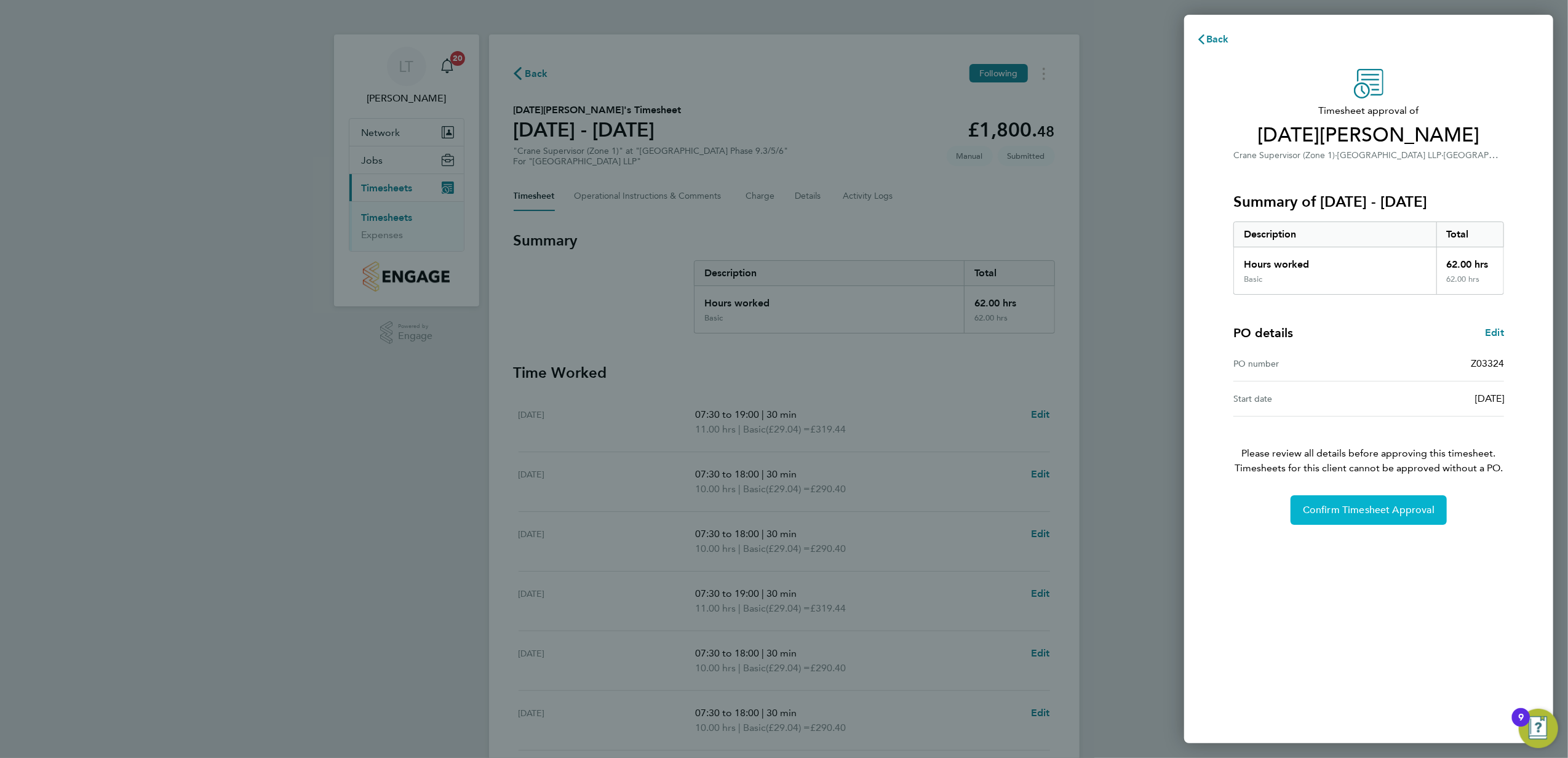
click at [1337, 519] on button "Confirm Timesheet Approval" at bounding box center [1369, 510] width 156 height 30
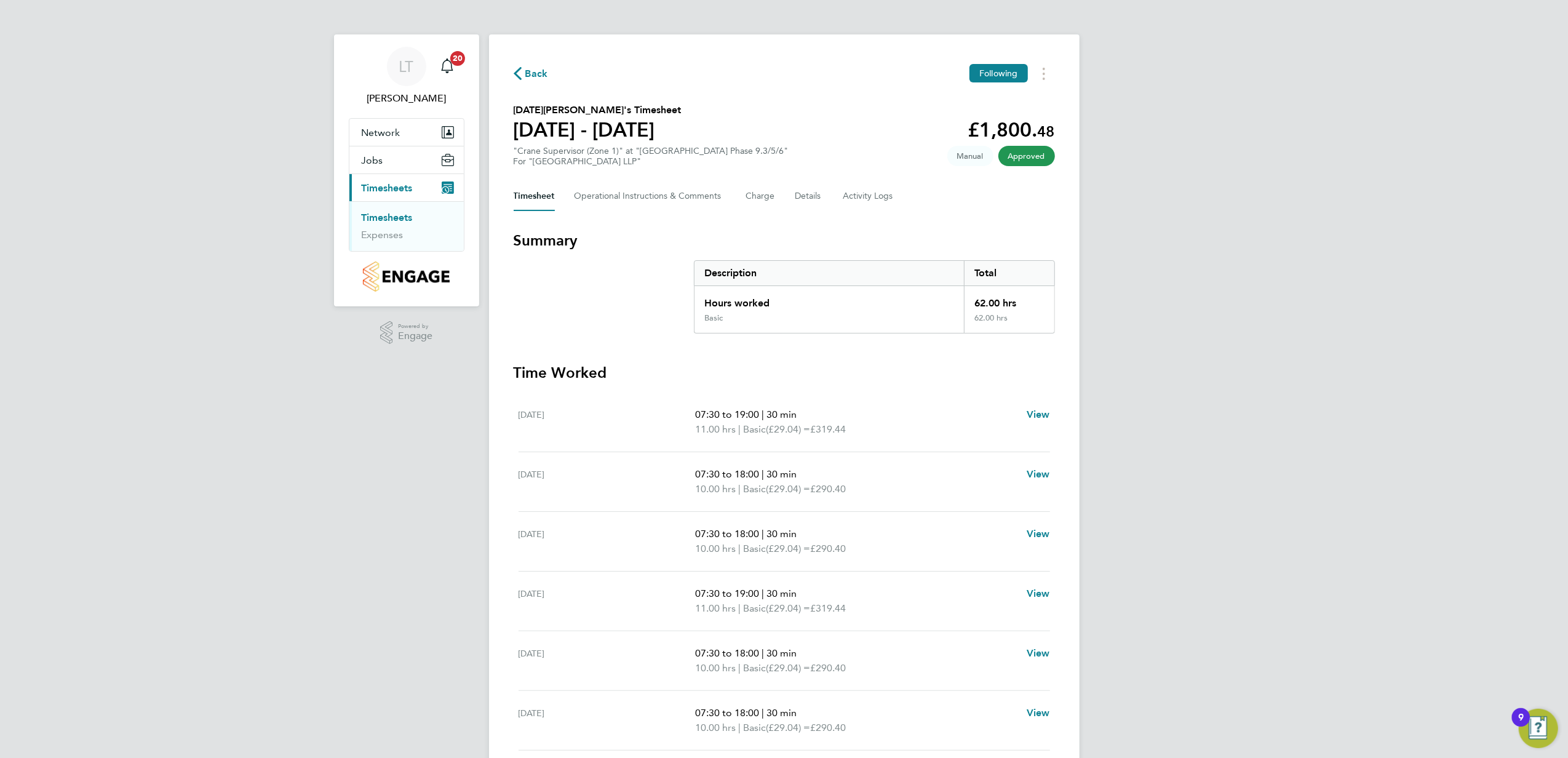
click at [525, 62] on div "Back Following [DATE][PERSON_NAME]'s Timesheet [DATE] - [DATE] £1,800. 48 "Cran…" at bounding box center [784, 430] width 591 height 791
click at [547, 81] on span "Back" at bounding box center [536, 74] width 22 height 15
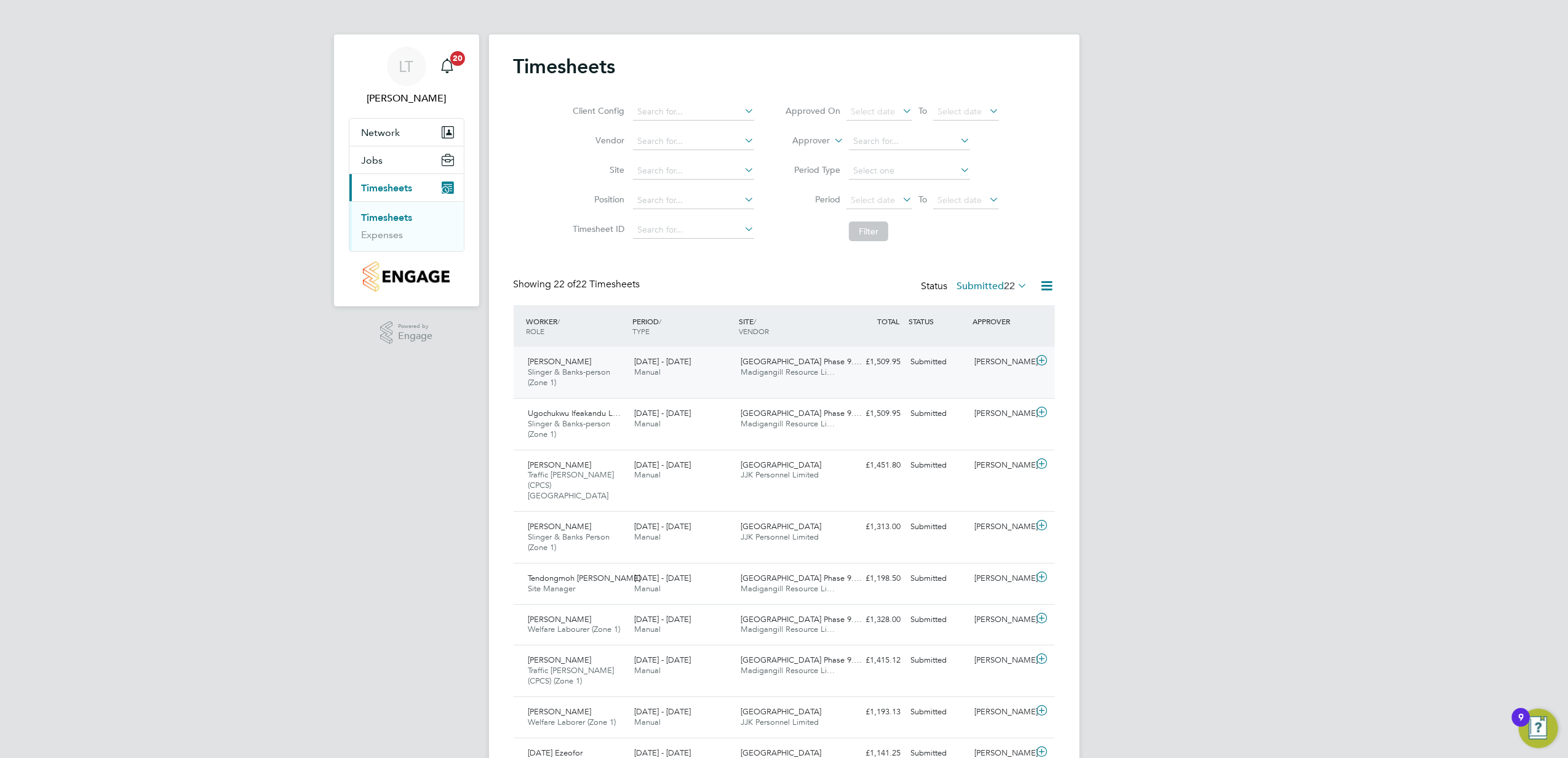
click at [712, 374] on div "[DATE] - [DATE] Manual" at bounding box center [682, 367] width 107 height 31
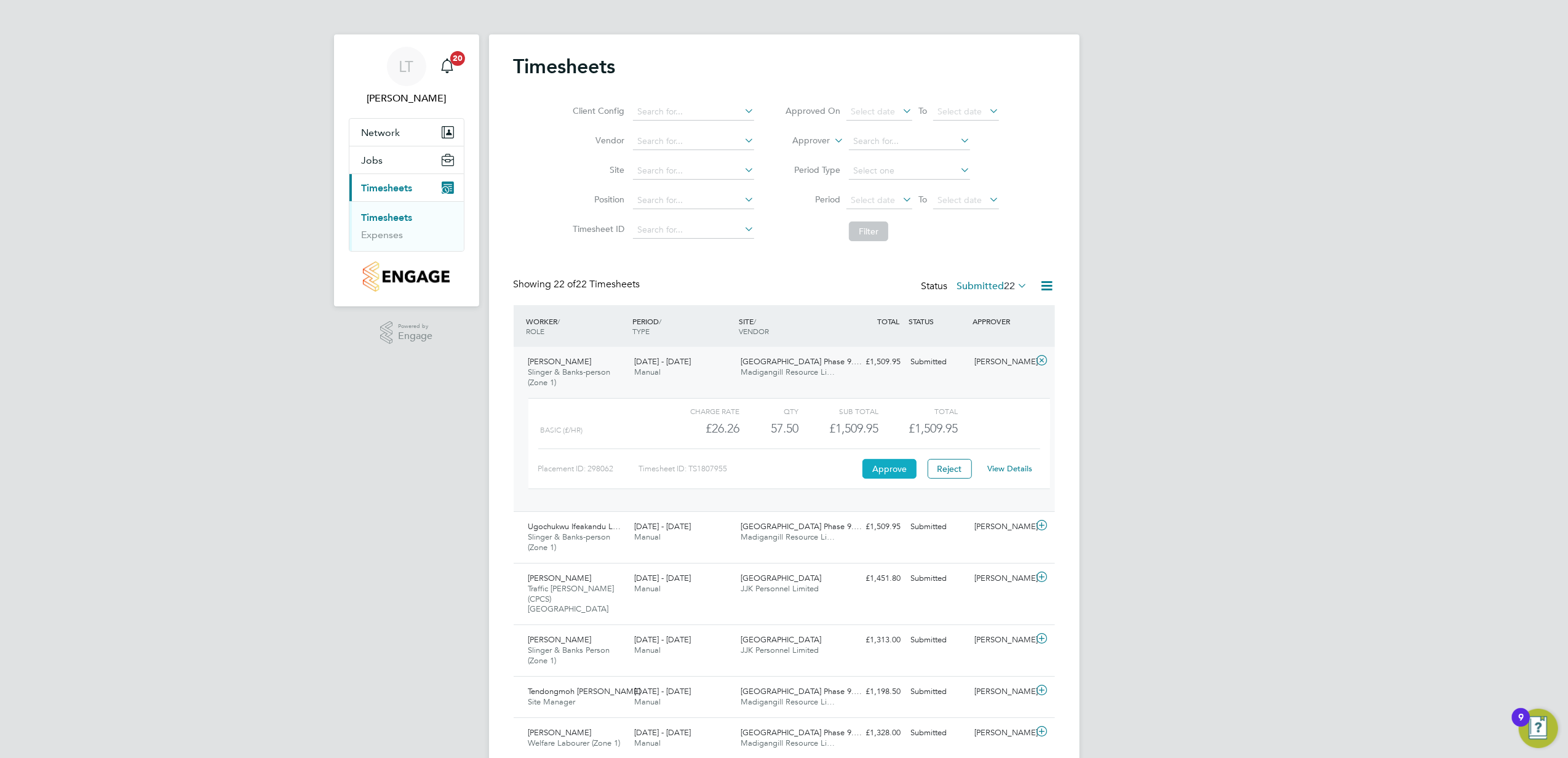
click at [894, 466] on button "Approve" at bounding box center [890, 468] width 54 height 20
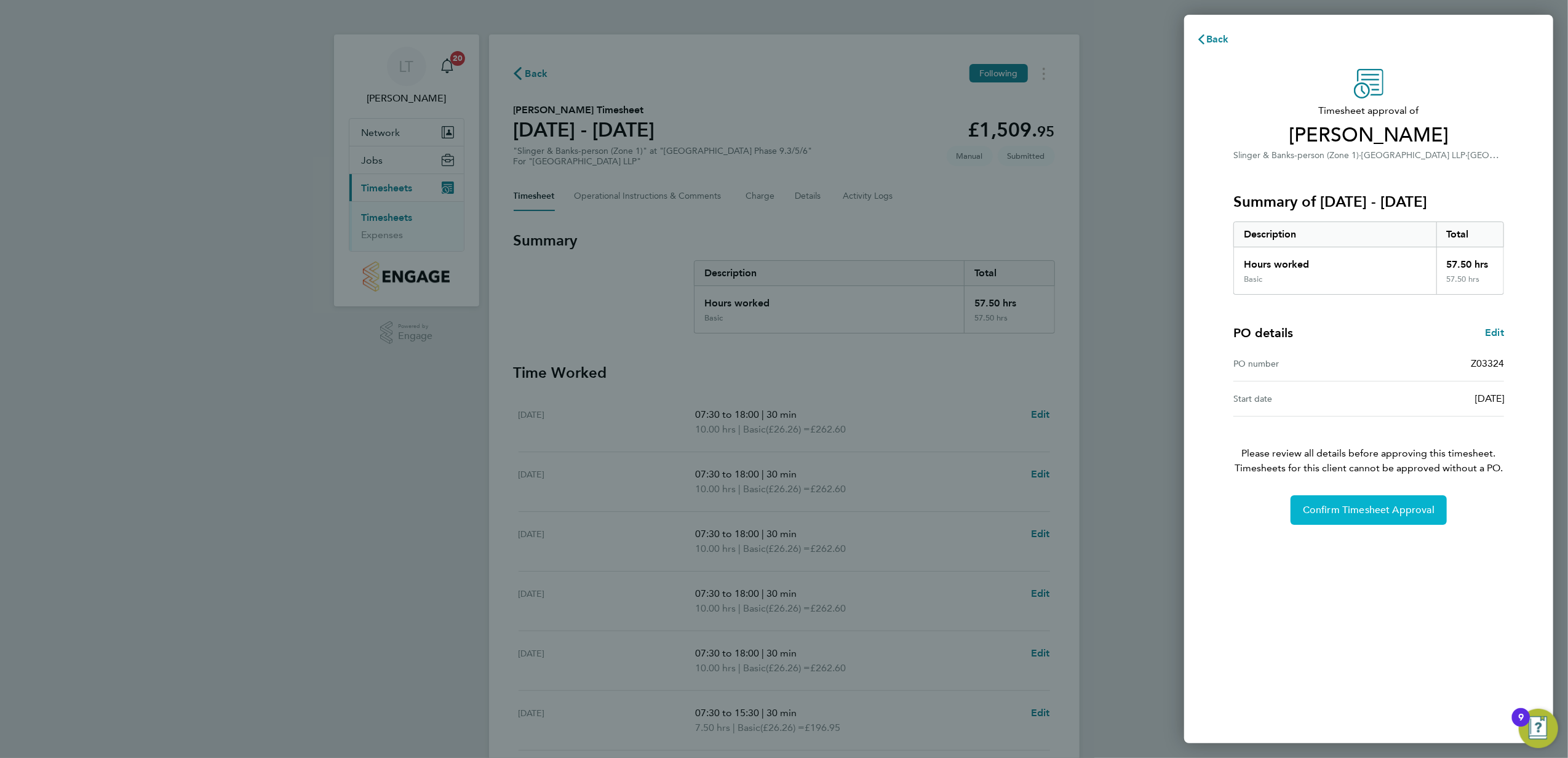
click at [1325, 509] on span "Confirm Timesheet Approval" at bounding box center [1369, 509] width 132 height 12
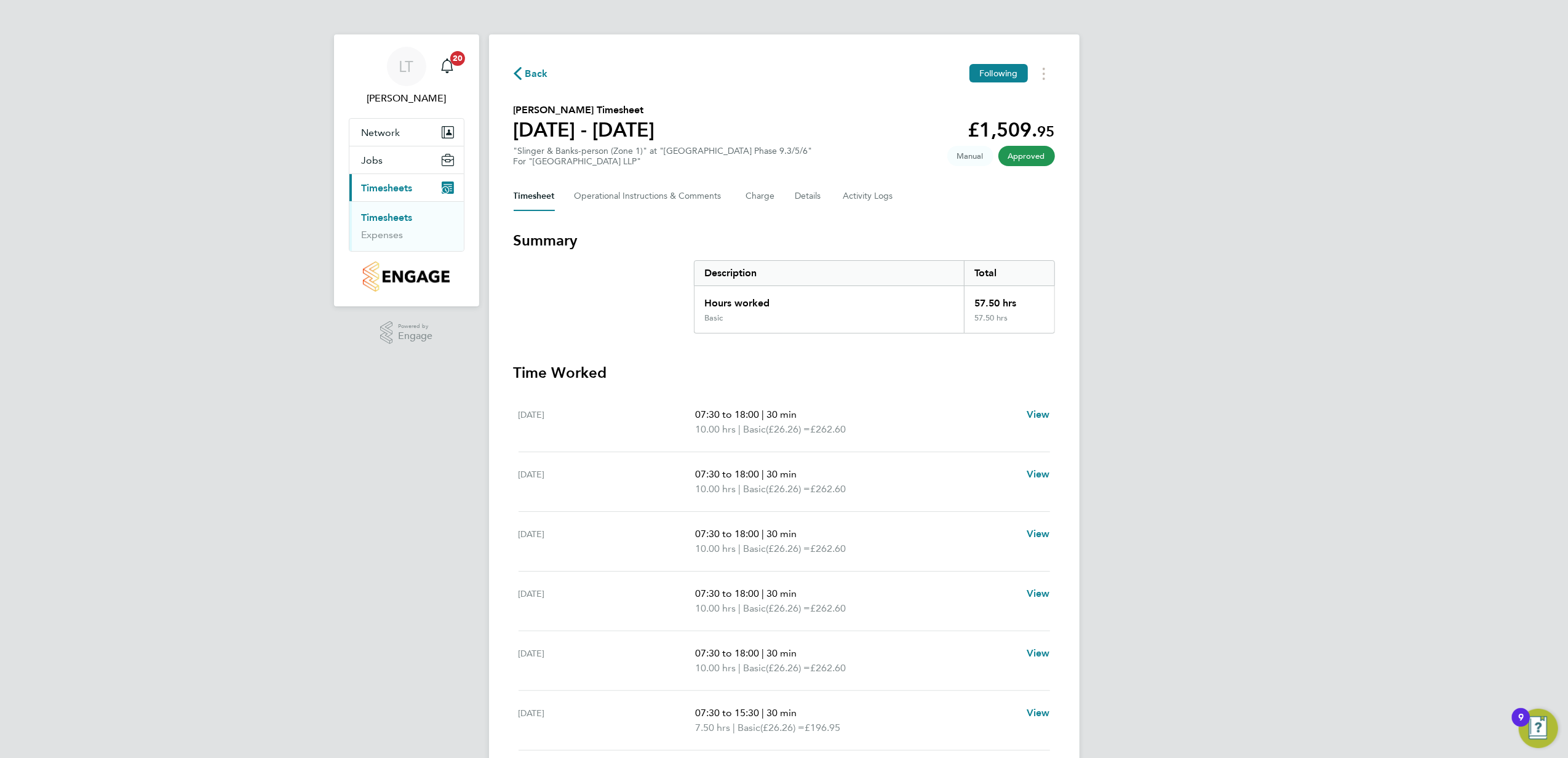
click at [545, 58] on div "Back Following [PERSON_NAME] Timesheet [DATE] - [DATE] £1,509. 95 "Slinger & Ba…" at bounding box center [784, 430] width 591 height 791
click at [529, 78] on span "Back" at bounding box center [536, 74] width 22 height 15
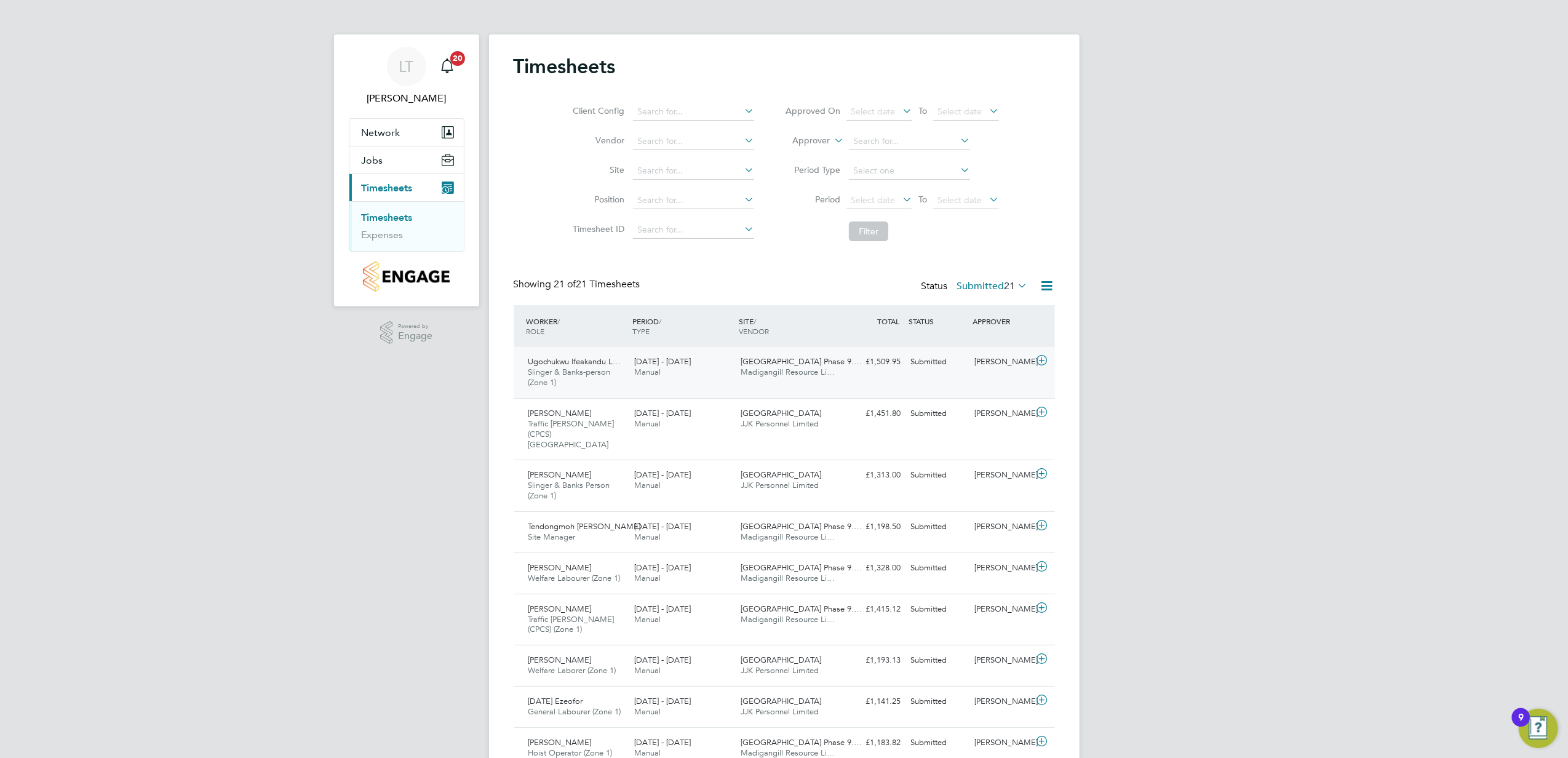
click at [708, 360] on div "[DATE] - [DATE] Manual" at bounding box center [682, 367] width 107 height 31
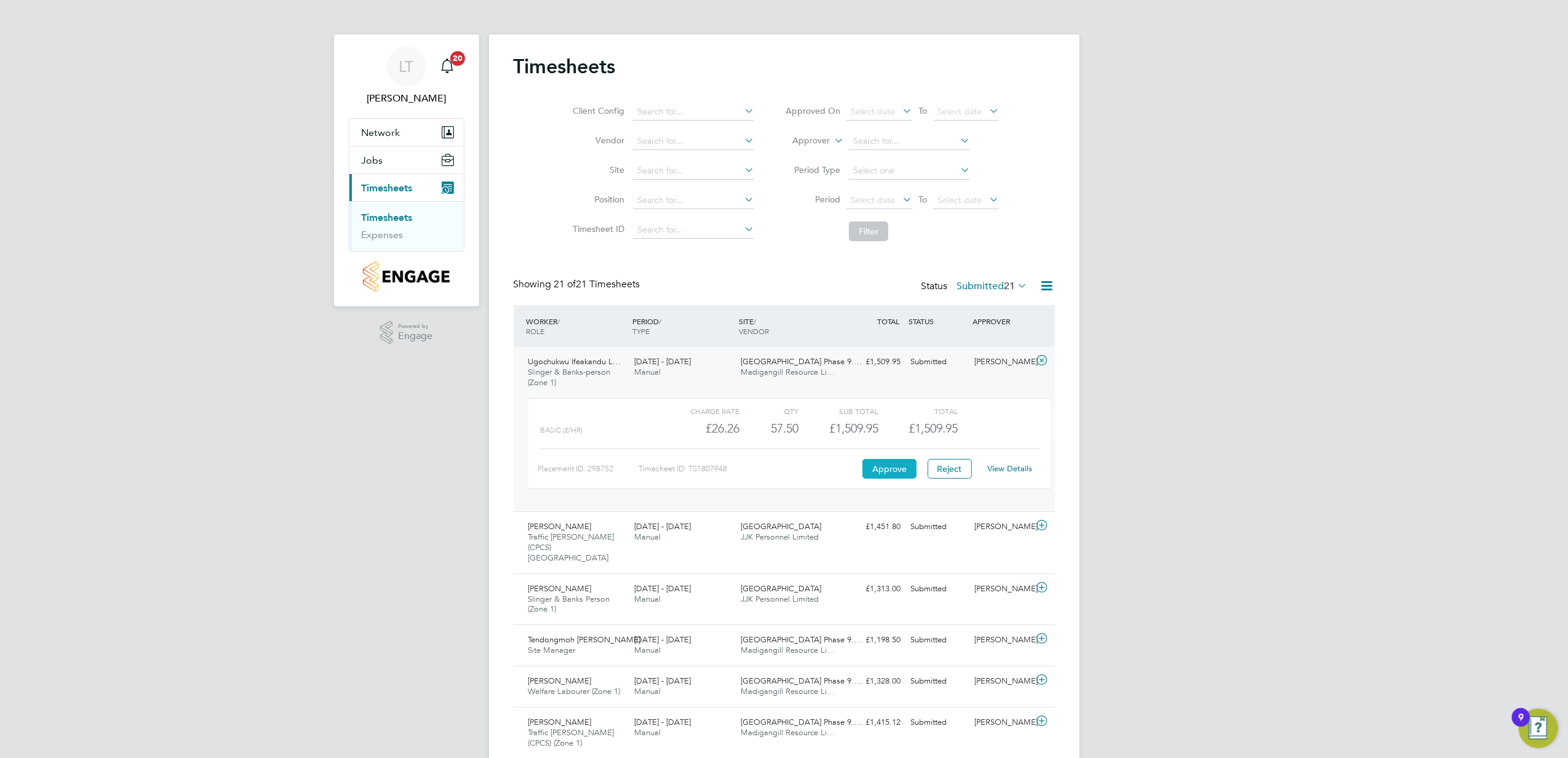
click at [872, 468] on button "Approve" at bounding box center [890, 468] width 54 height 20
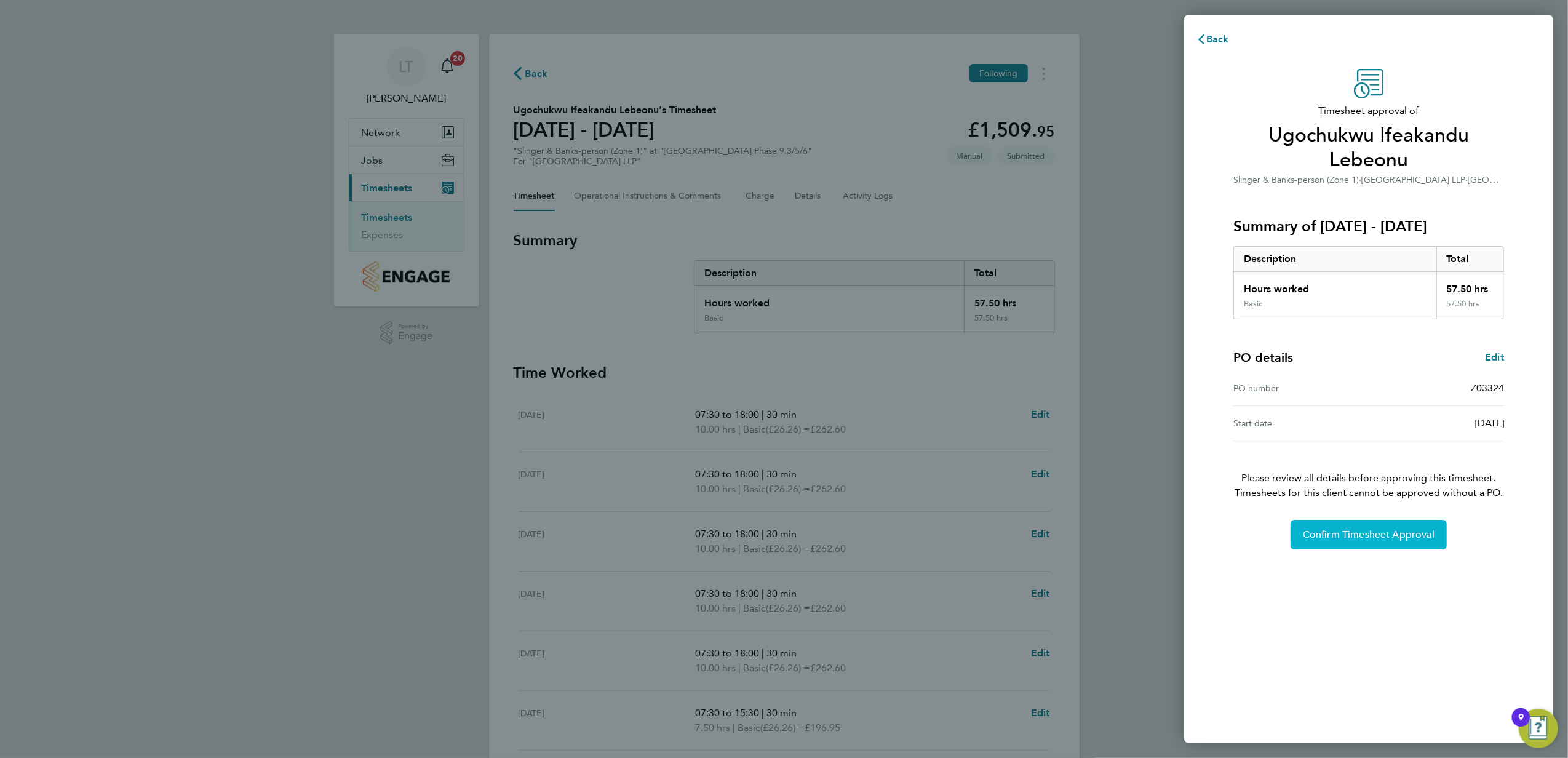
click at [1390, 547] on button "Confirm Timesheet Approval" at bounding box center [1369, 534] width 156 height 30
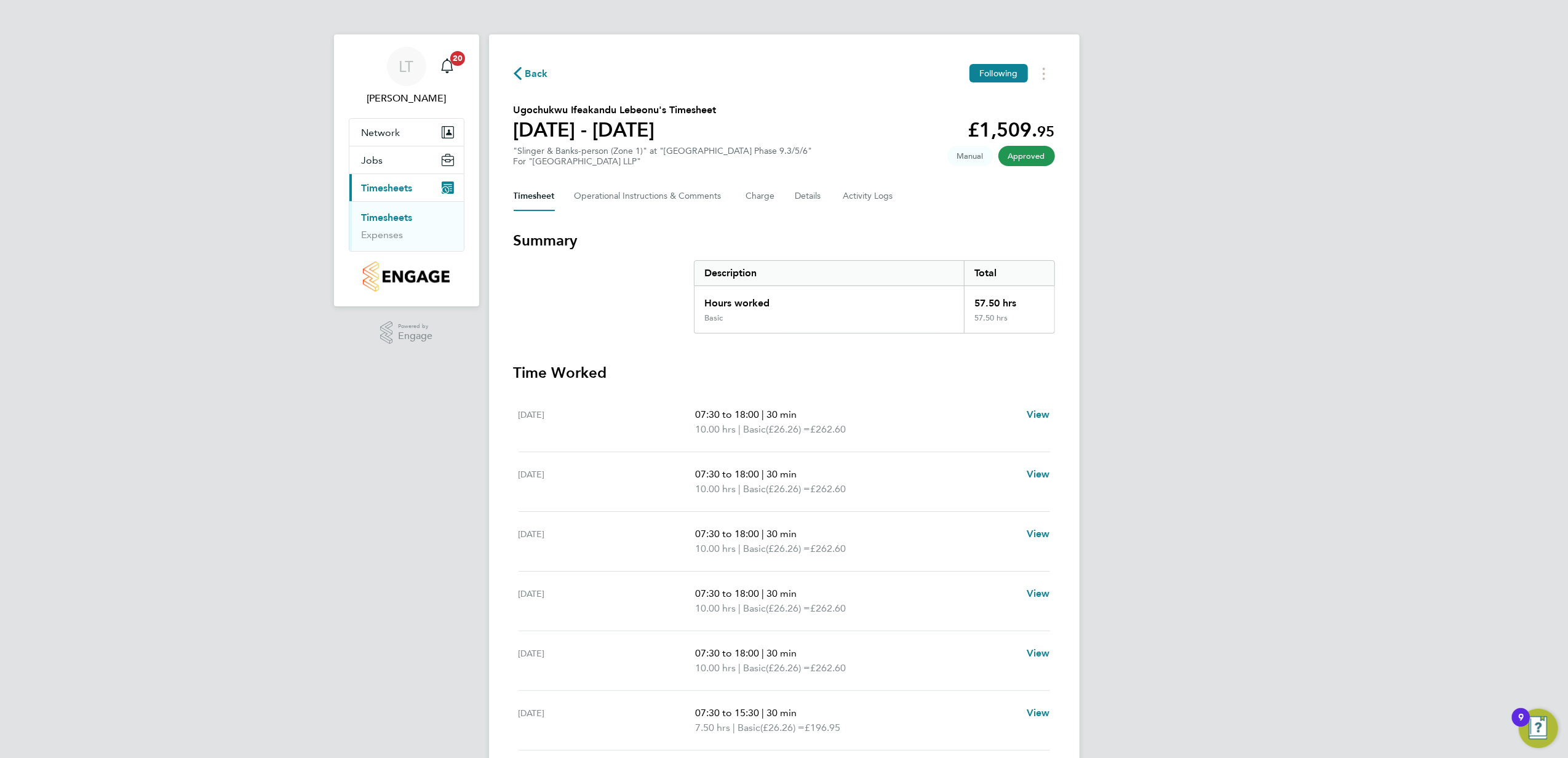
click at [544, 74] on span "Back" at bounding box center [536, 74] width 22 height 15
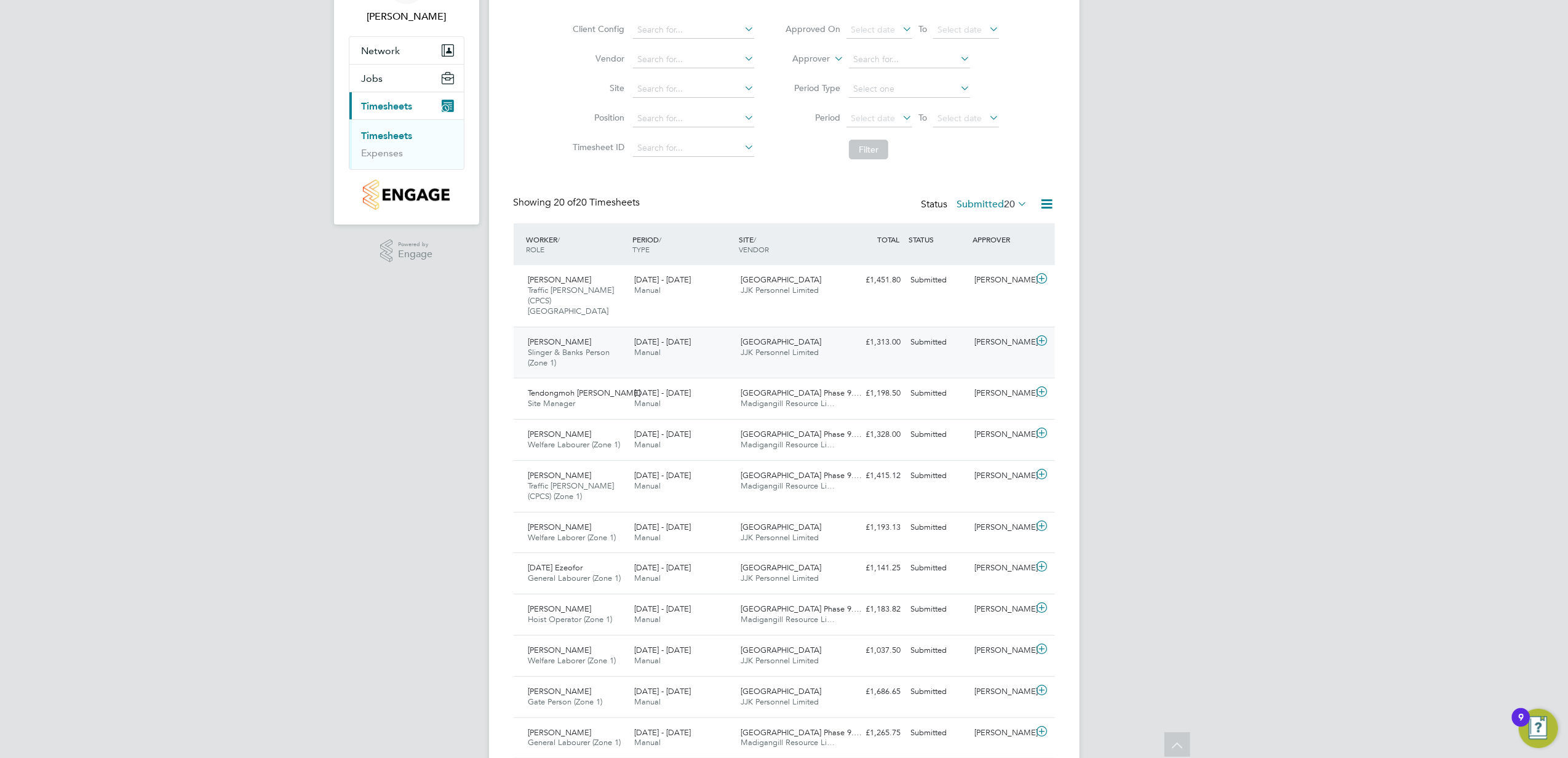
click at [704, 353] on div "[PERSON_NAME] & Banks Person (Zone 1) [DATE] - [DATE] [DATE] - [DATE] Manual [G…" at bounding box center [784, 352] width 541 height 51
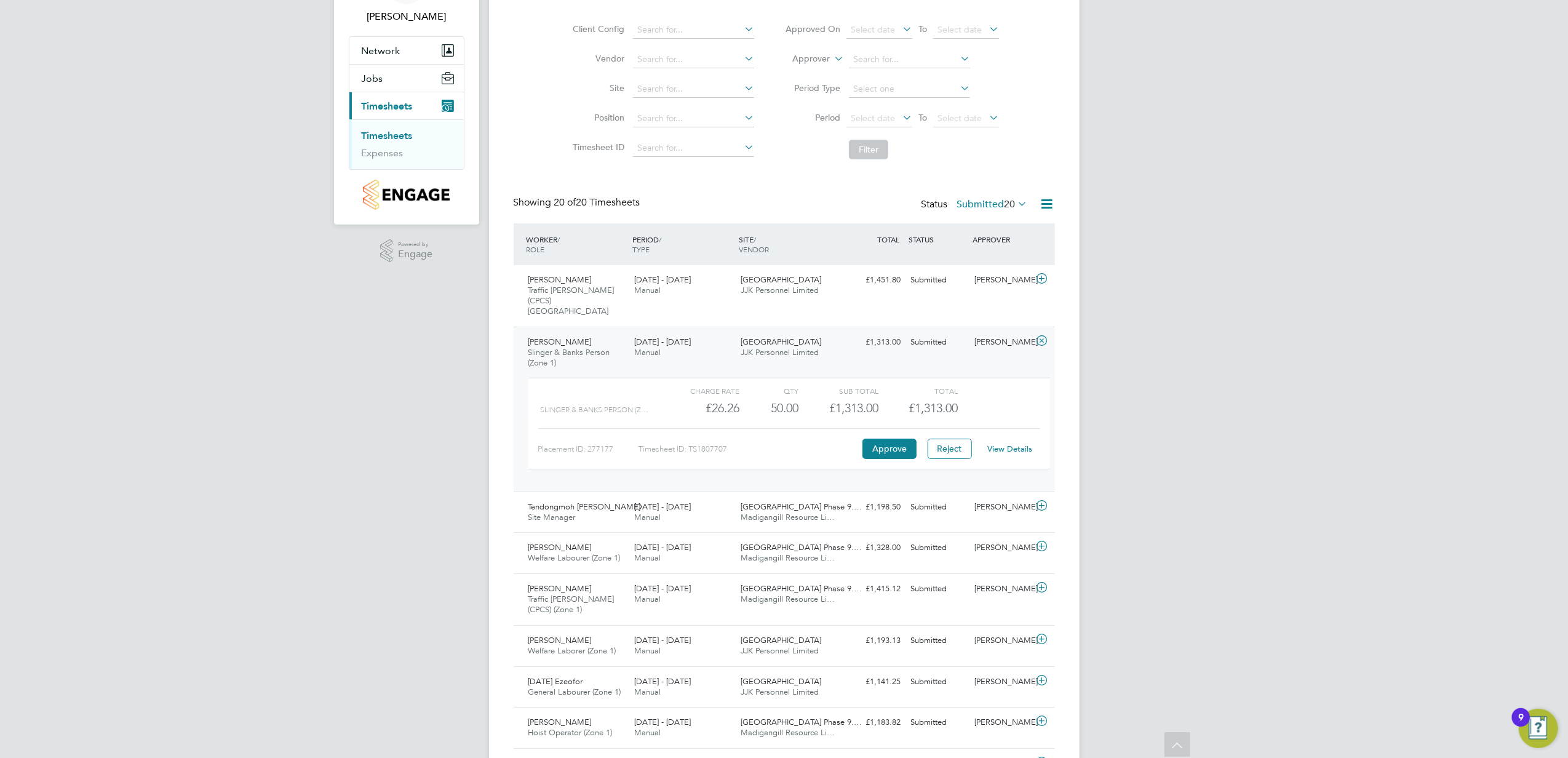
click at [603, 206] on span "20 of 20 Timesheets" at bounding box center [597, 202] width 86 height 12
click at [726, 537] on div "[DATE] - [DATE] Manual" at bounding box center [682, 552] width 107 height 31
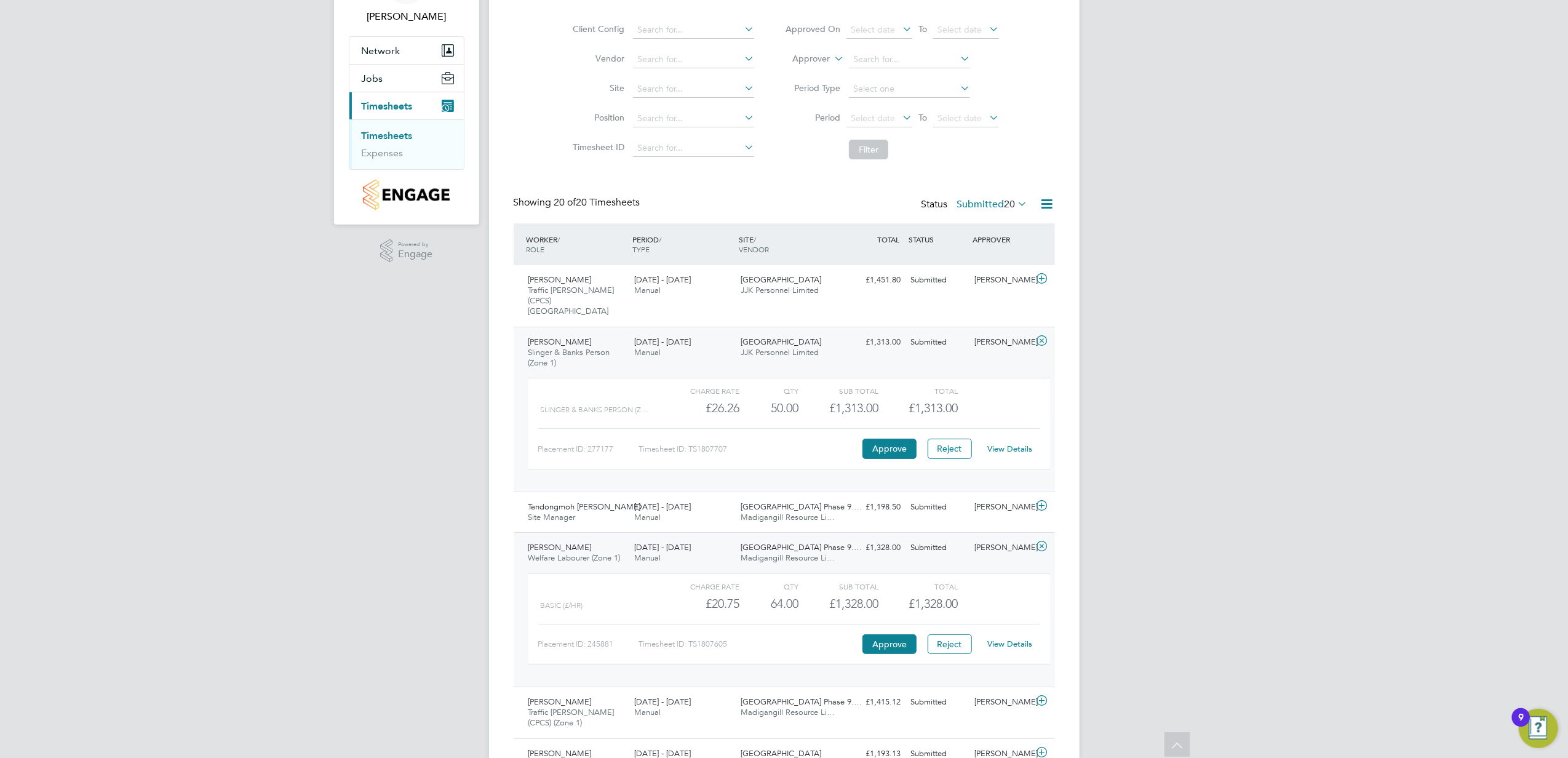
click at [682, 579] on div "Charge rate" at bounding box center [699, 587] width 80 height 15
click at [672, 547] on div "[DATE] - [DATE] Manual" at bounding box center [682, 552] width 107 height 31
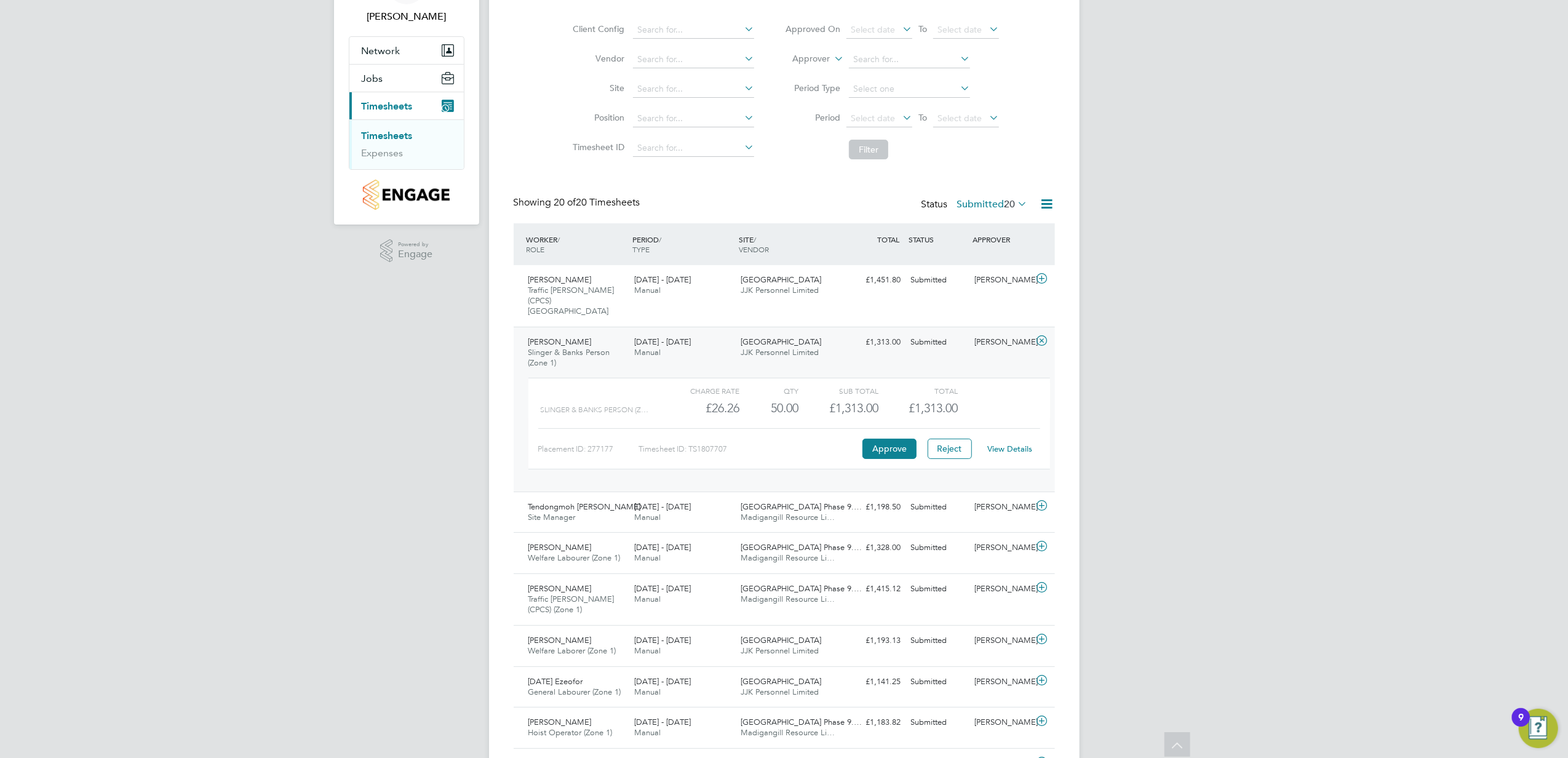
click at [667, 355] on div "[PERSON_NAME] & Banks Person (Zone 1) [DATE] - [DATE] [DATE] - [DATE] Manual [G…" at bounding box center [784, 409] width 541 height 165
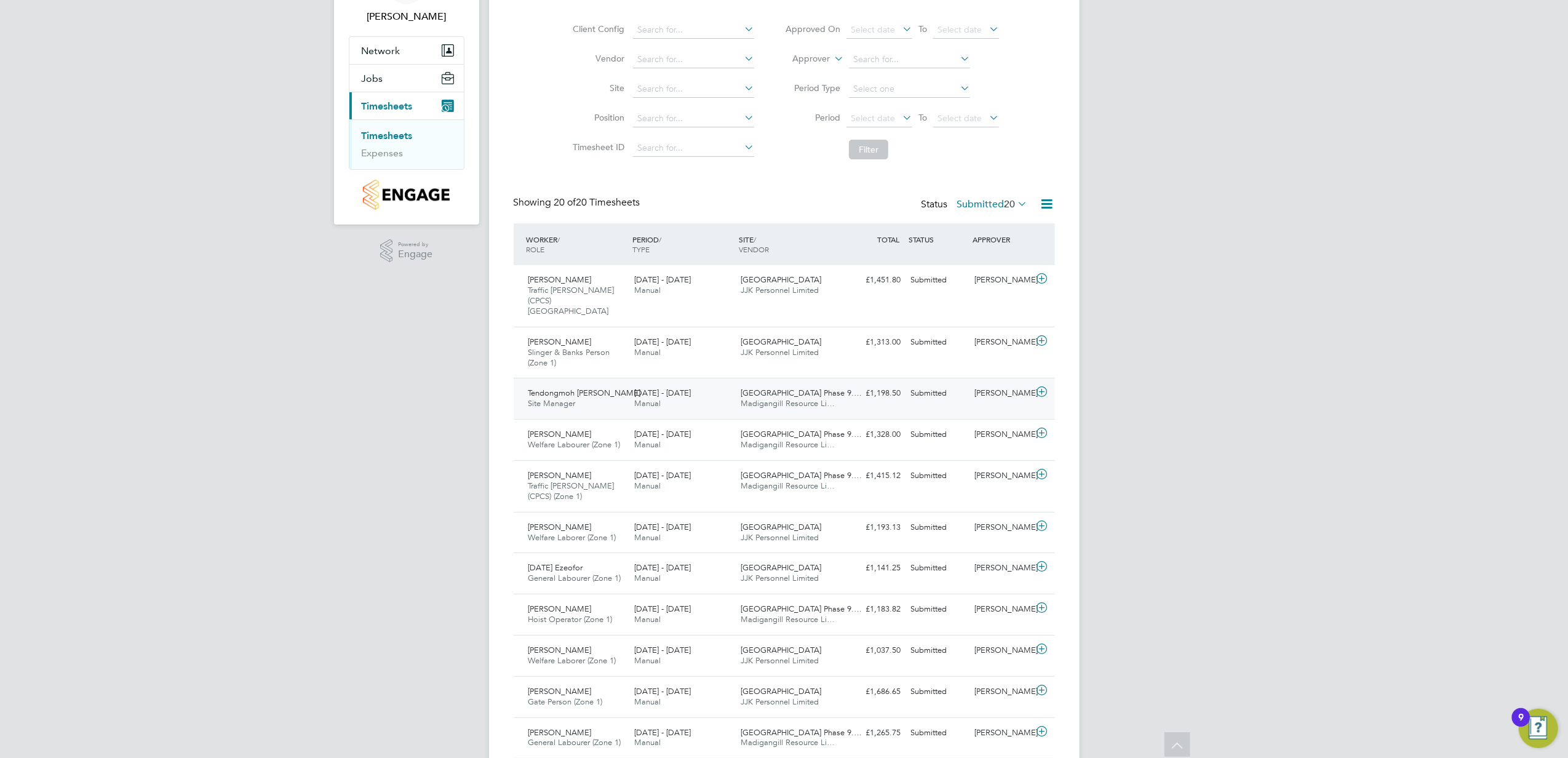
click at [735, 398] on div "[DATE] - [DATE] Manual" at bounding box center [682, 398] width 107 height 31
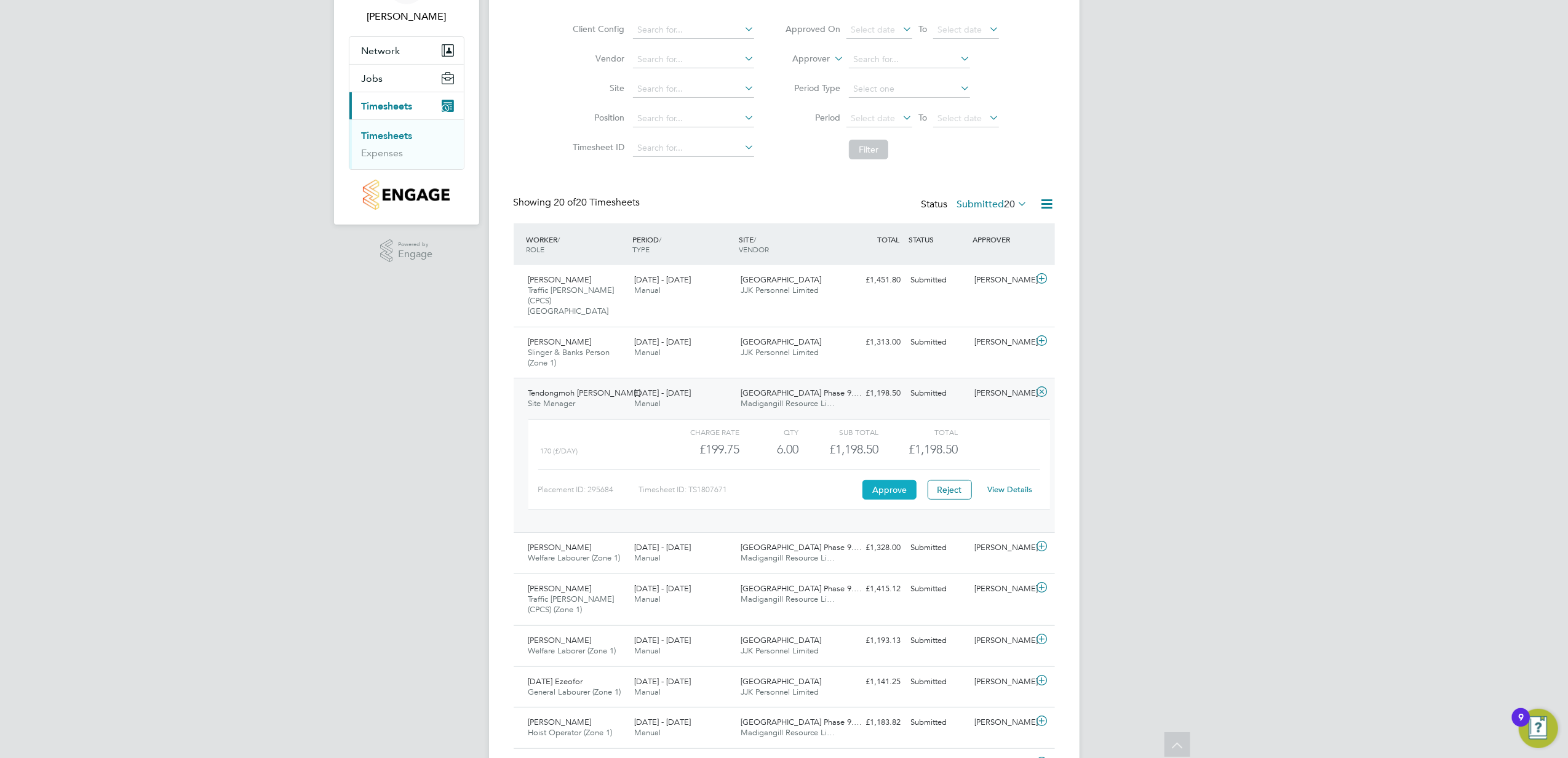
click at [895, 481] on button "Approve" at bounding box center [890, 489] width 54 height 20
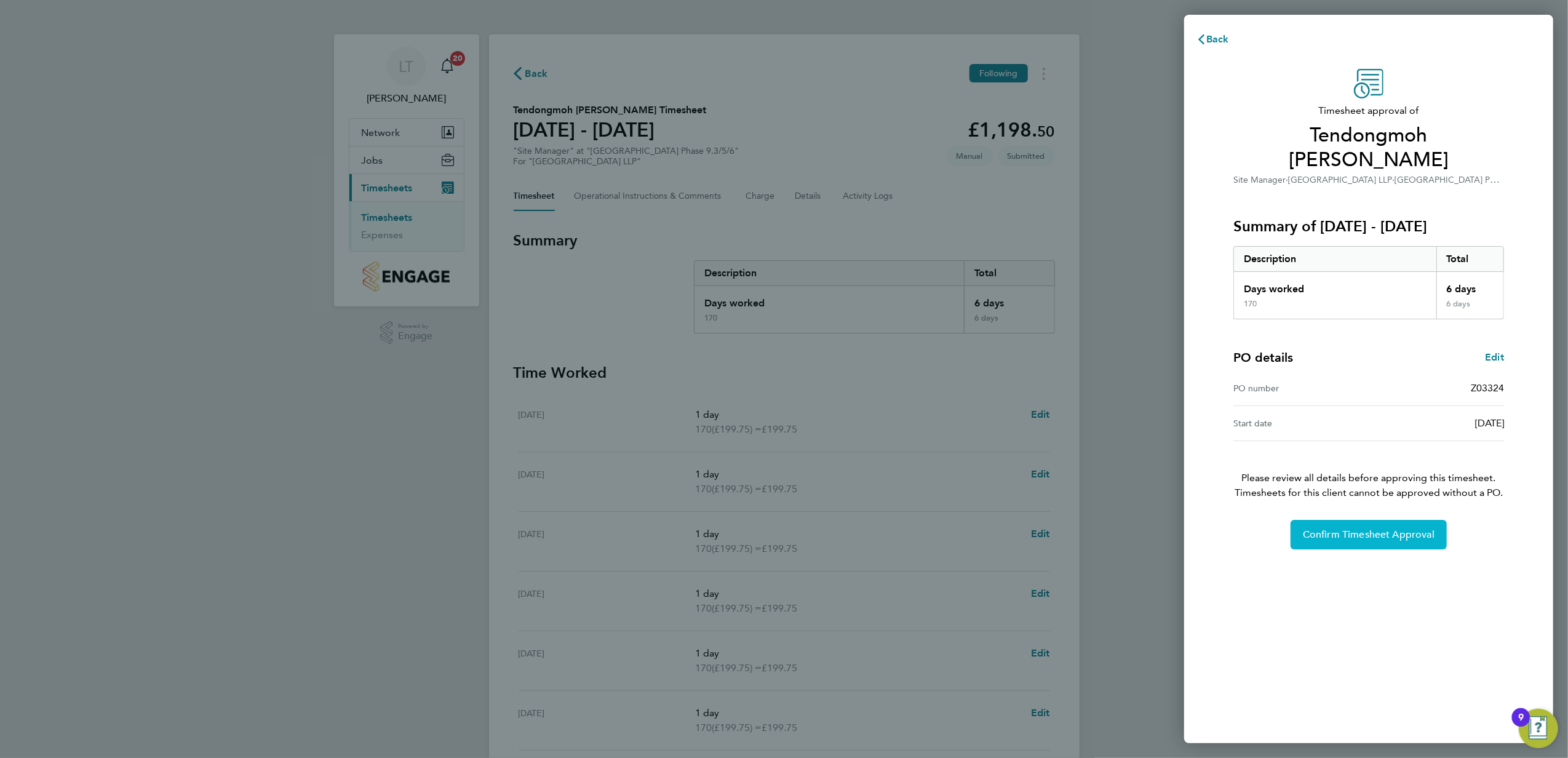
click at [1378, 524] on button "Confirm Timesheet Approval" at bounding box center [1369, 534] width 156 height 30
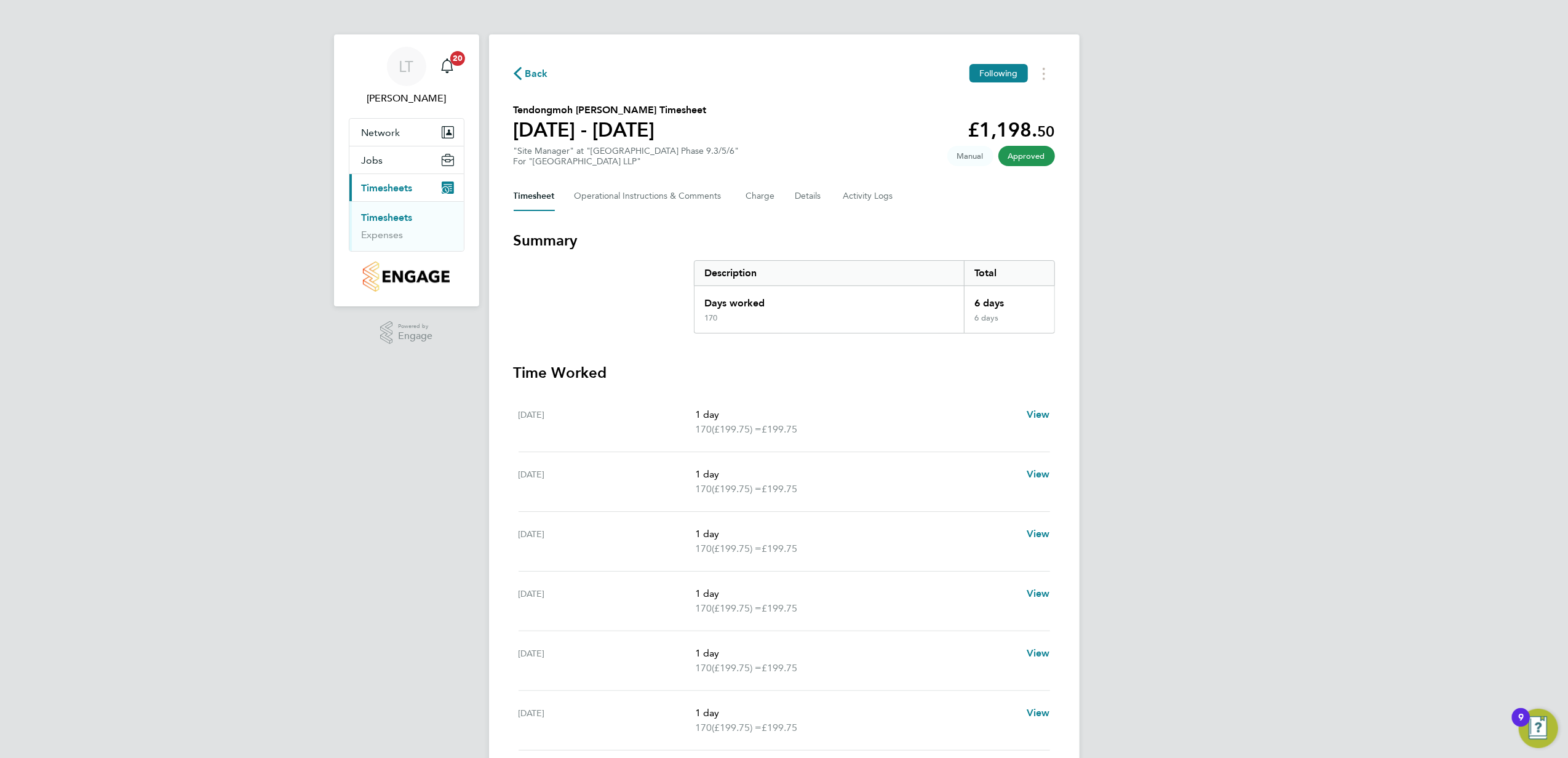
click at [535, 87] on div "Back Following Tendongmoh [PERSON_NAME] Timesheet [DATE] - [DATE] £1,198. 50 "S…" at bounding box center [784, 430] width 591 height 791
click at [533, 77] on span "Back" at bounding box center [536, 74] width 22 height 15
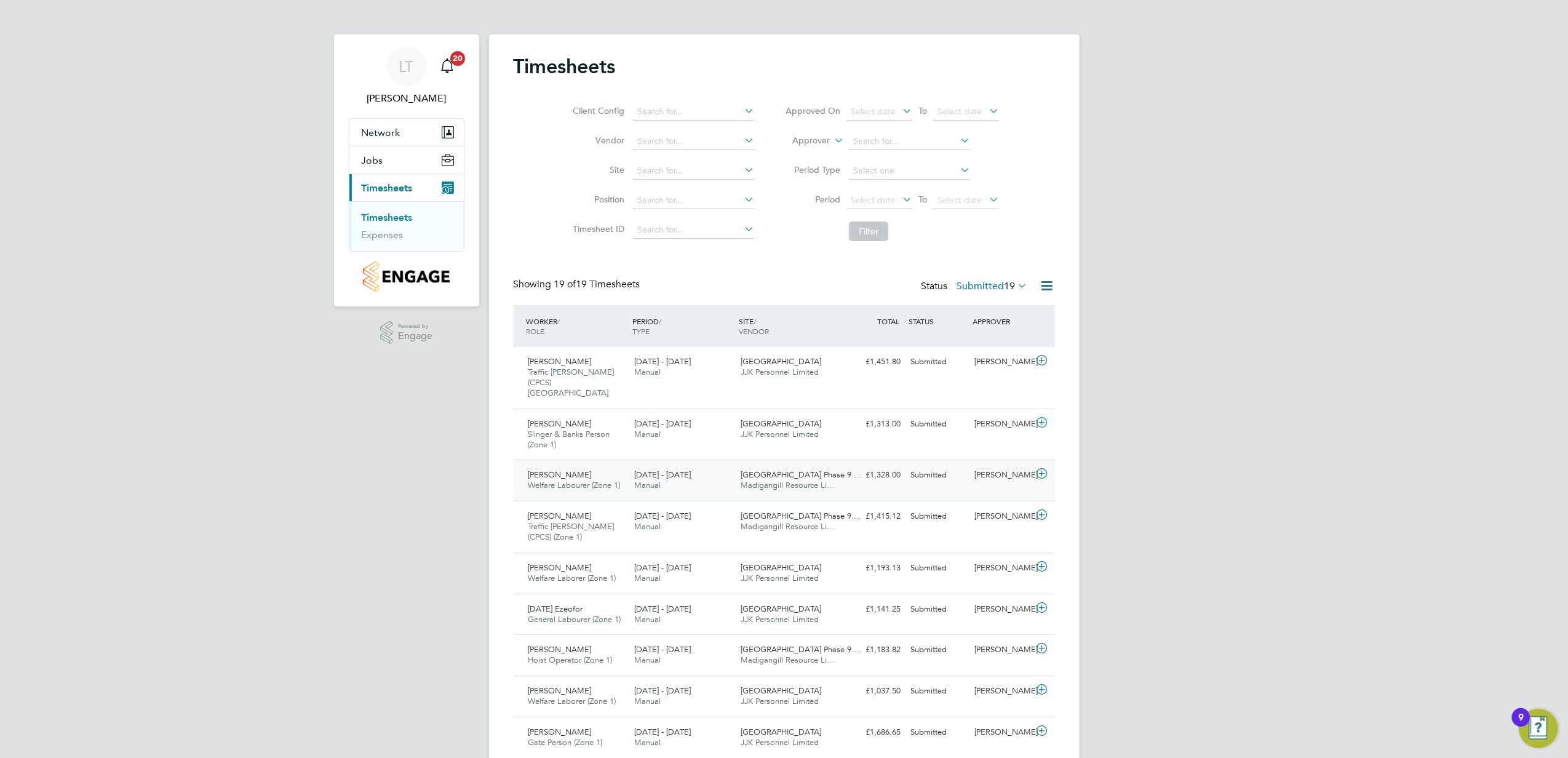
click at [727, 468] on div "[DATE] - [DATE] Manual" at bounding box center [682, 480] width 107 height 31
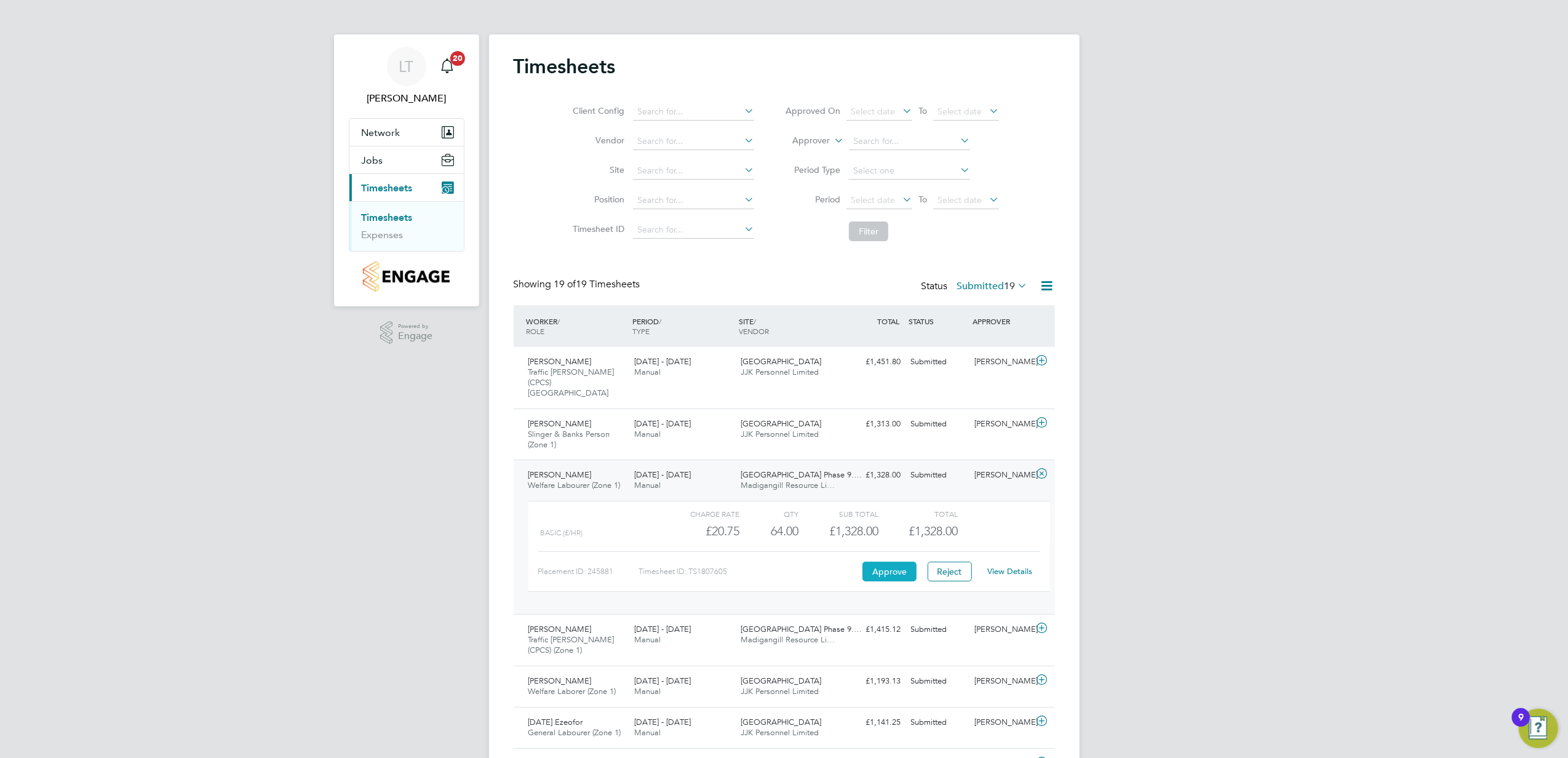
click at [877, 561] on button "Approve" at bounding box center [890, 571] width 54 height 20
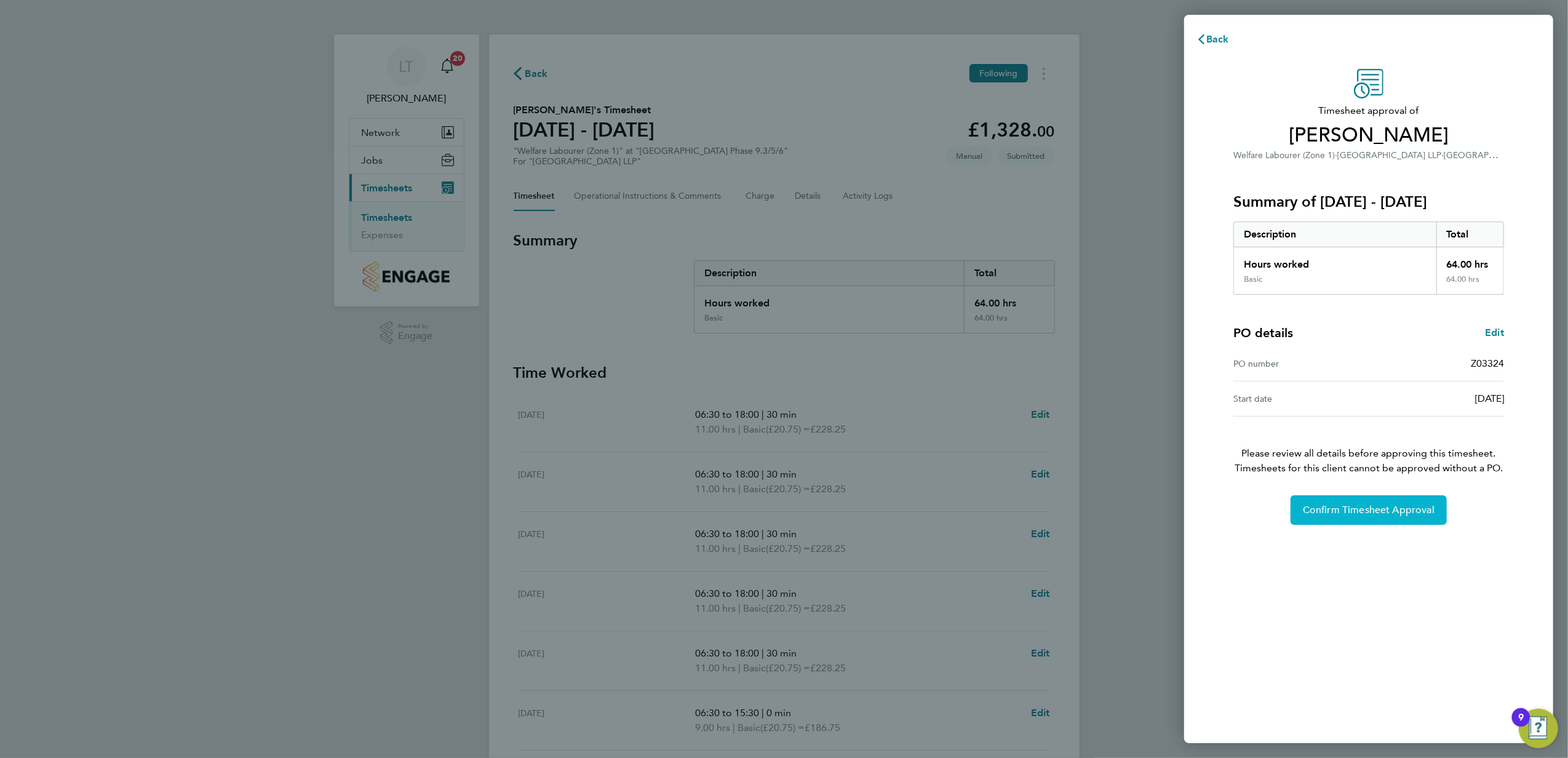
click at [1360, 513] on span "Confirm Timesheet Approval" at bounding box center [1369, 509] width 132 height 12
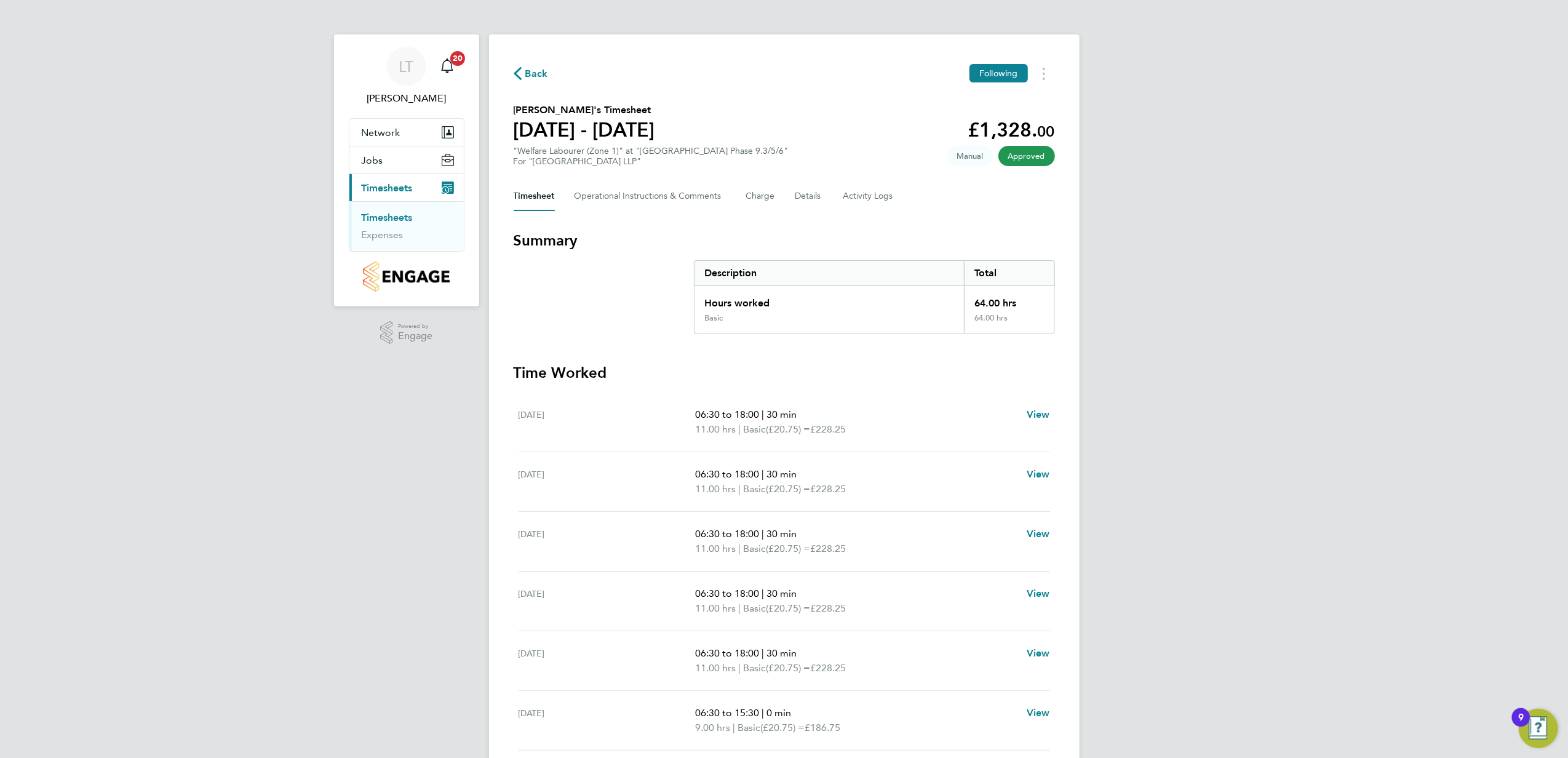
click at [533, 83] on div "Back Following [PERSON_NAME]'s Timesheet [DATE] - [DATE] £1,328. 00 "Welfare La…" at bounding box center [784, 430] width 591 height 791
click at [533, 78] on span "Back" at bounding box center [536, 74] width 22 height 15
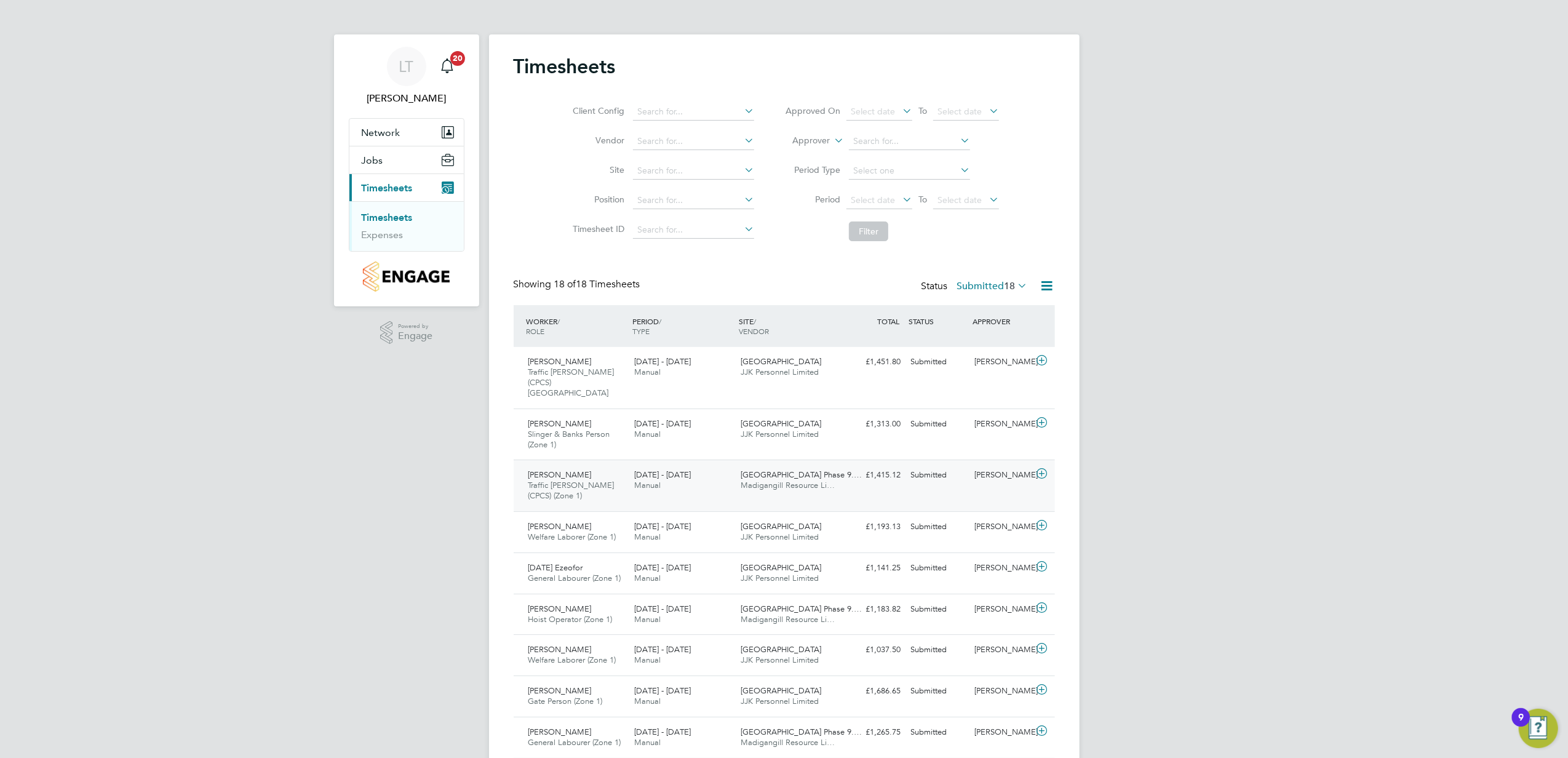
click at [705, 482] on div "[DATE] - [DATE] Manual" at bounding box center [682, 480] width 107 height 31
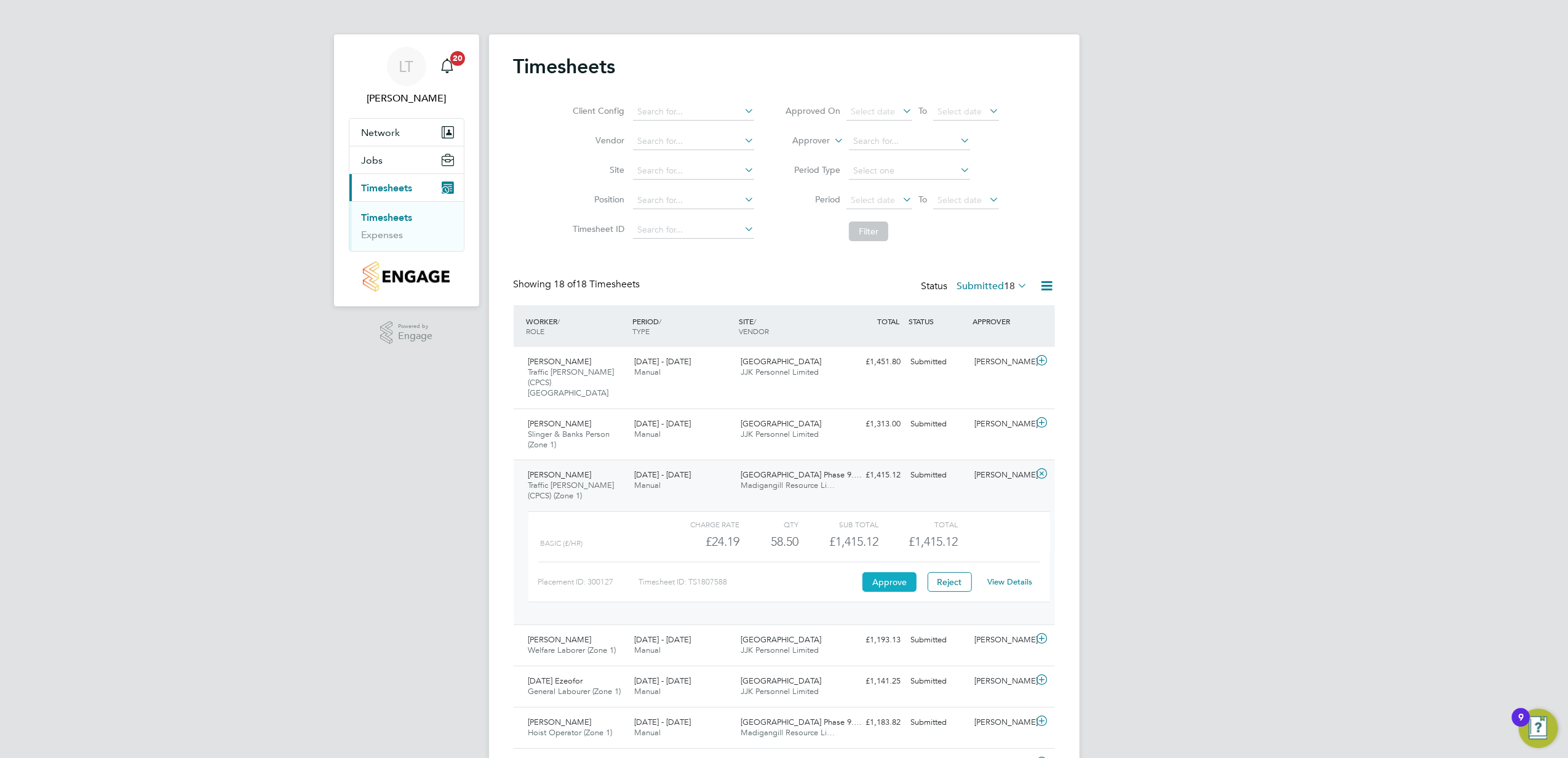
click at [891, 579] on button "Approve" at bounding box center [890, 581] width 54 height 20
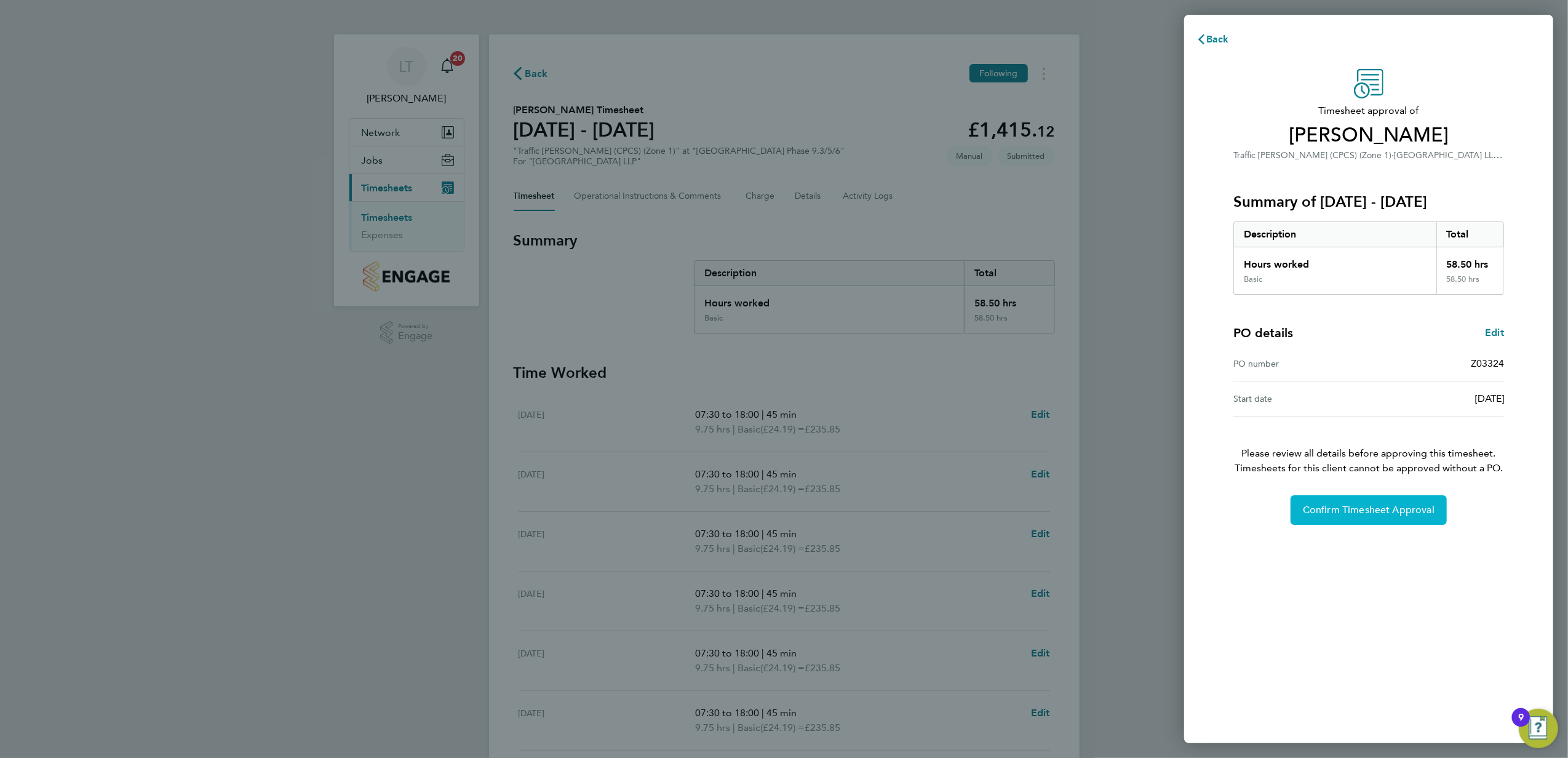
click at [1325, 508] on span "Confirm Timesheet Approval" at bounding box center [1369, 509] width 132 height 12
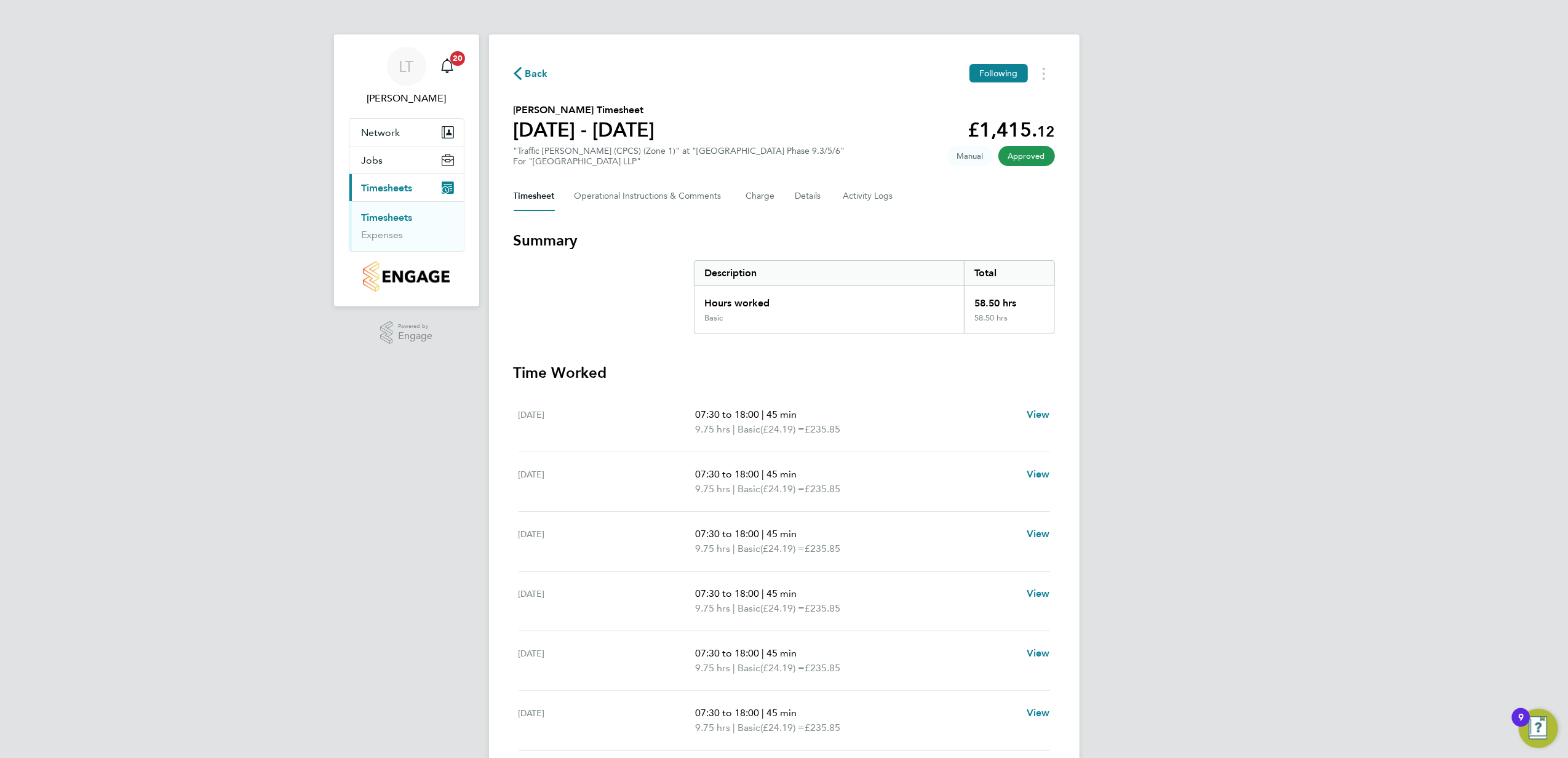
click at [523, 73] on span "Back" at bounding box center [531, 73] width 35 height 11
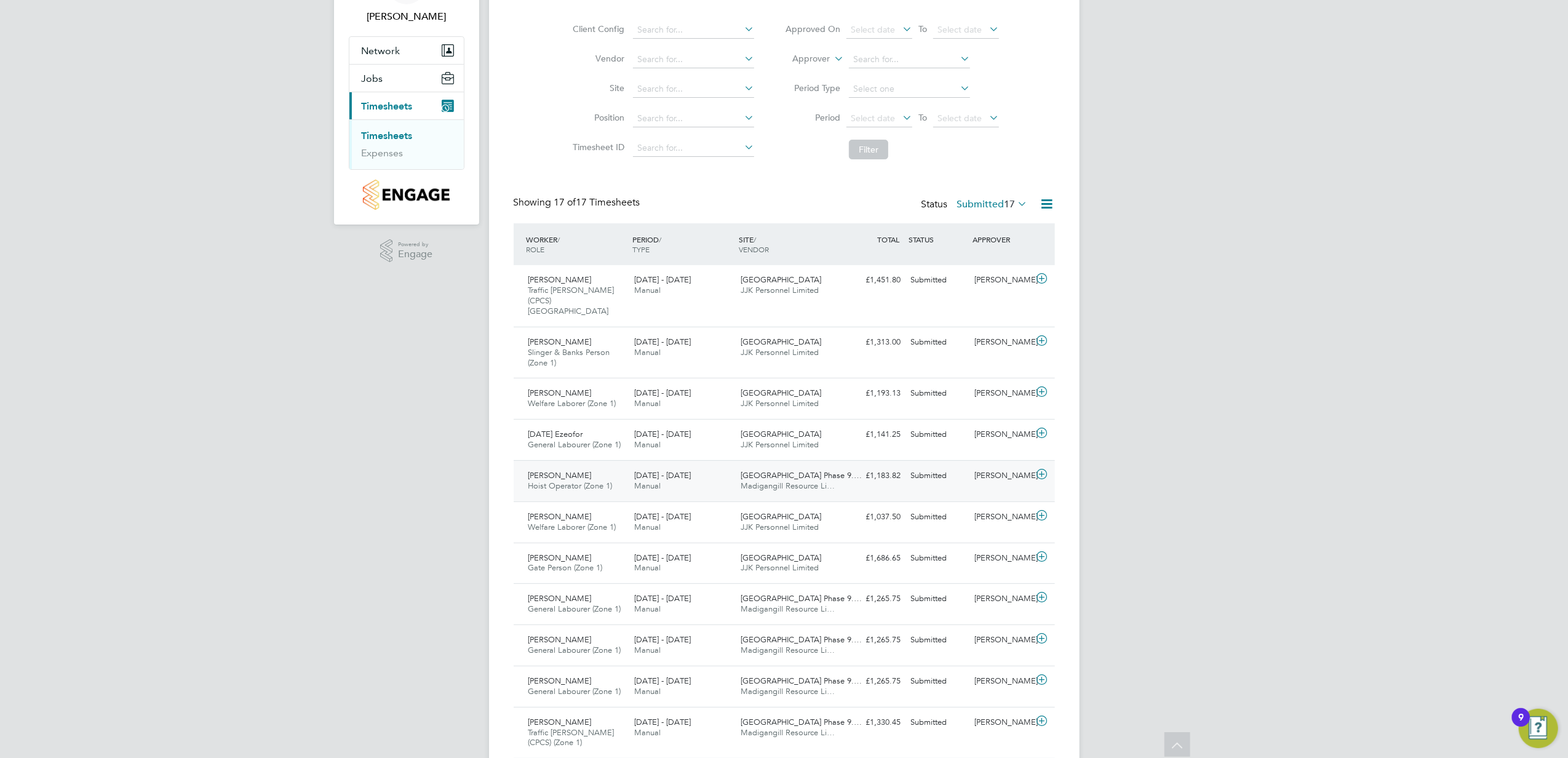
click at [714, 473] on div "18 - 24 Aug 2025 Manual" at bounding box center [682, 481] width 107 height 31
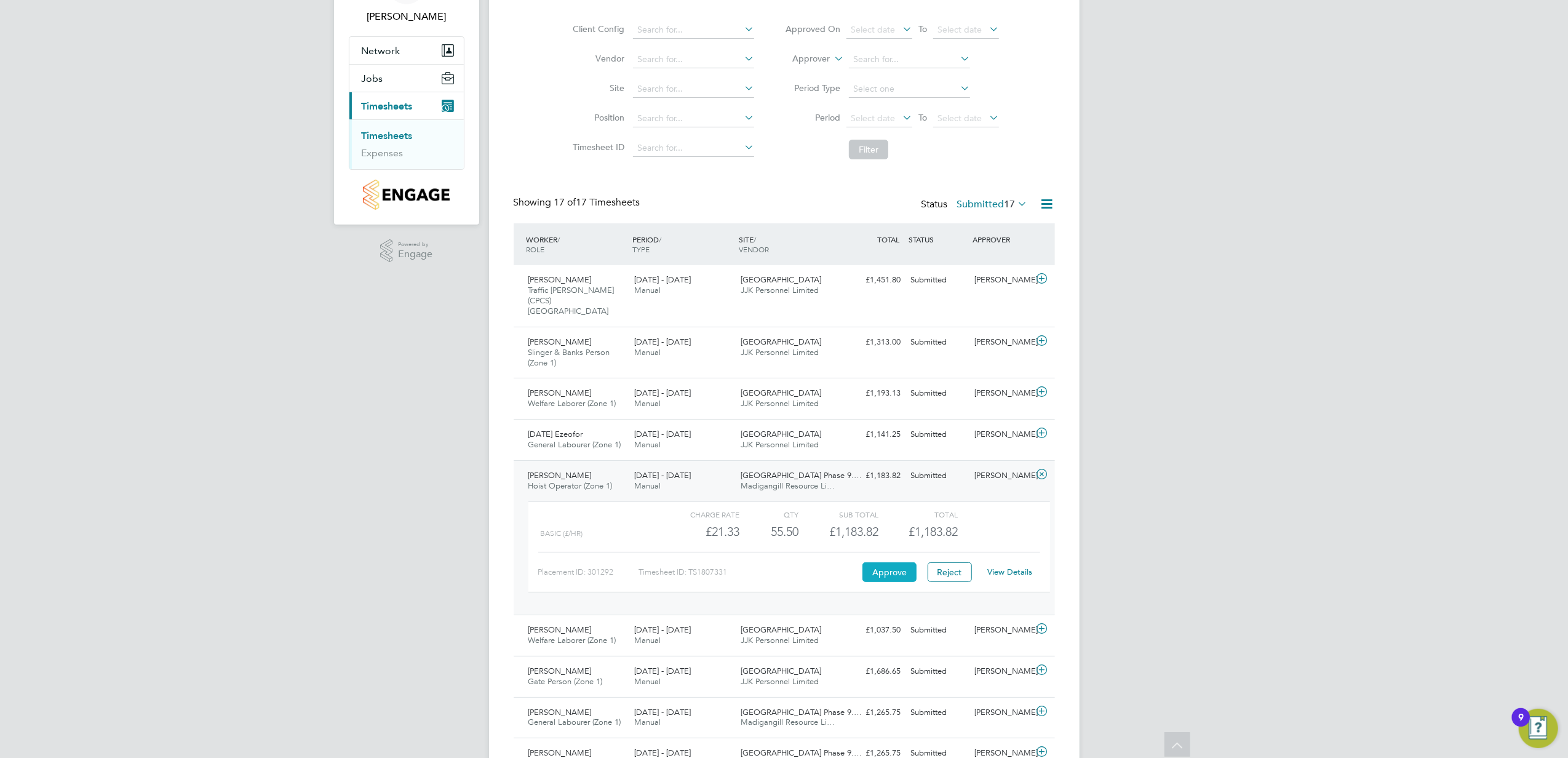
click at [892, 566] on button "Approve" at bounding box center [890, 572] width 54 height 20
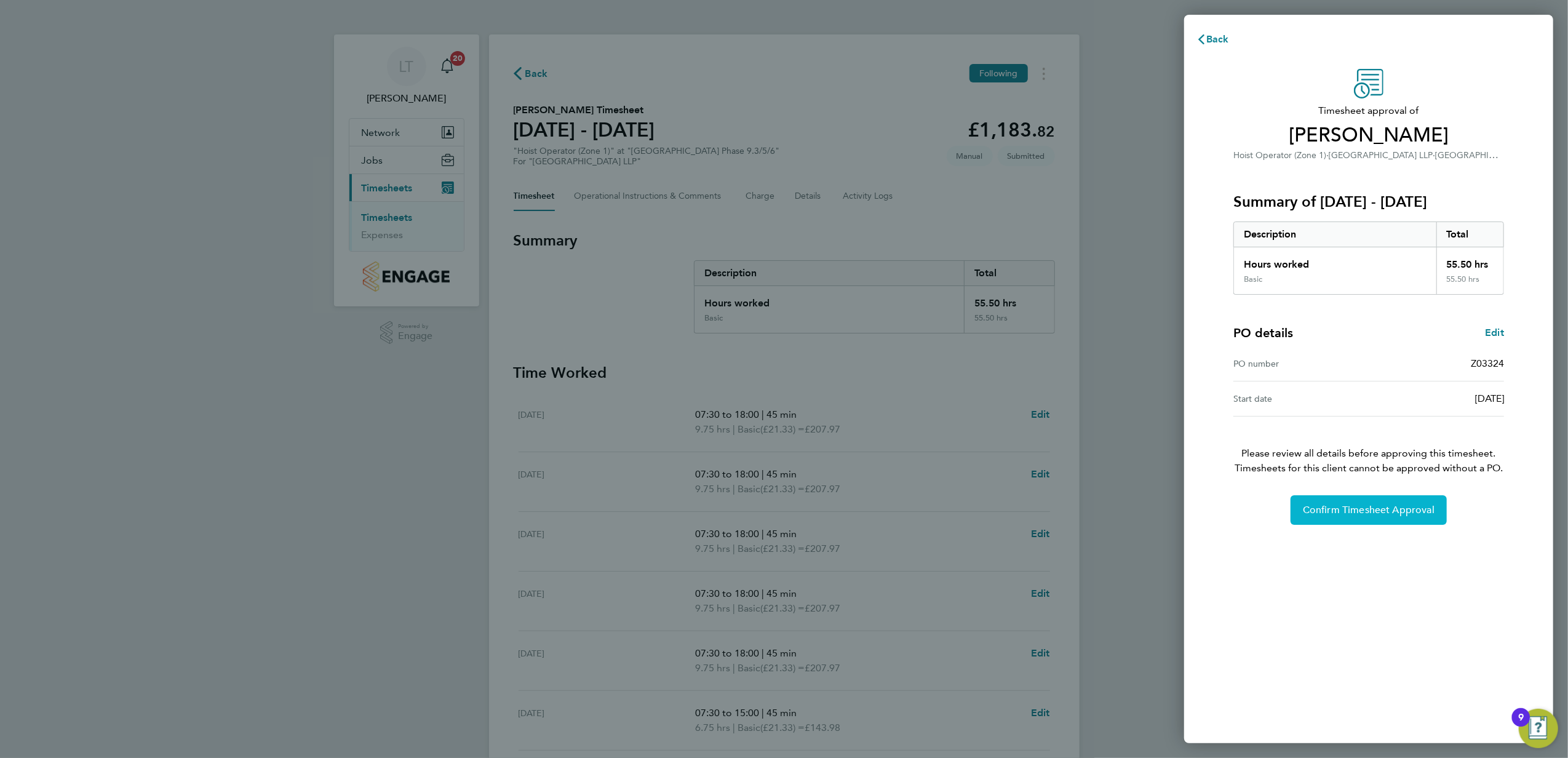
click at [1344, 505] on span "Confirm Timesheet Approval" at bounding box center [1369, 509] width 132 height 12
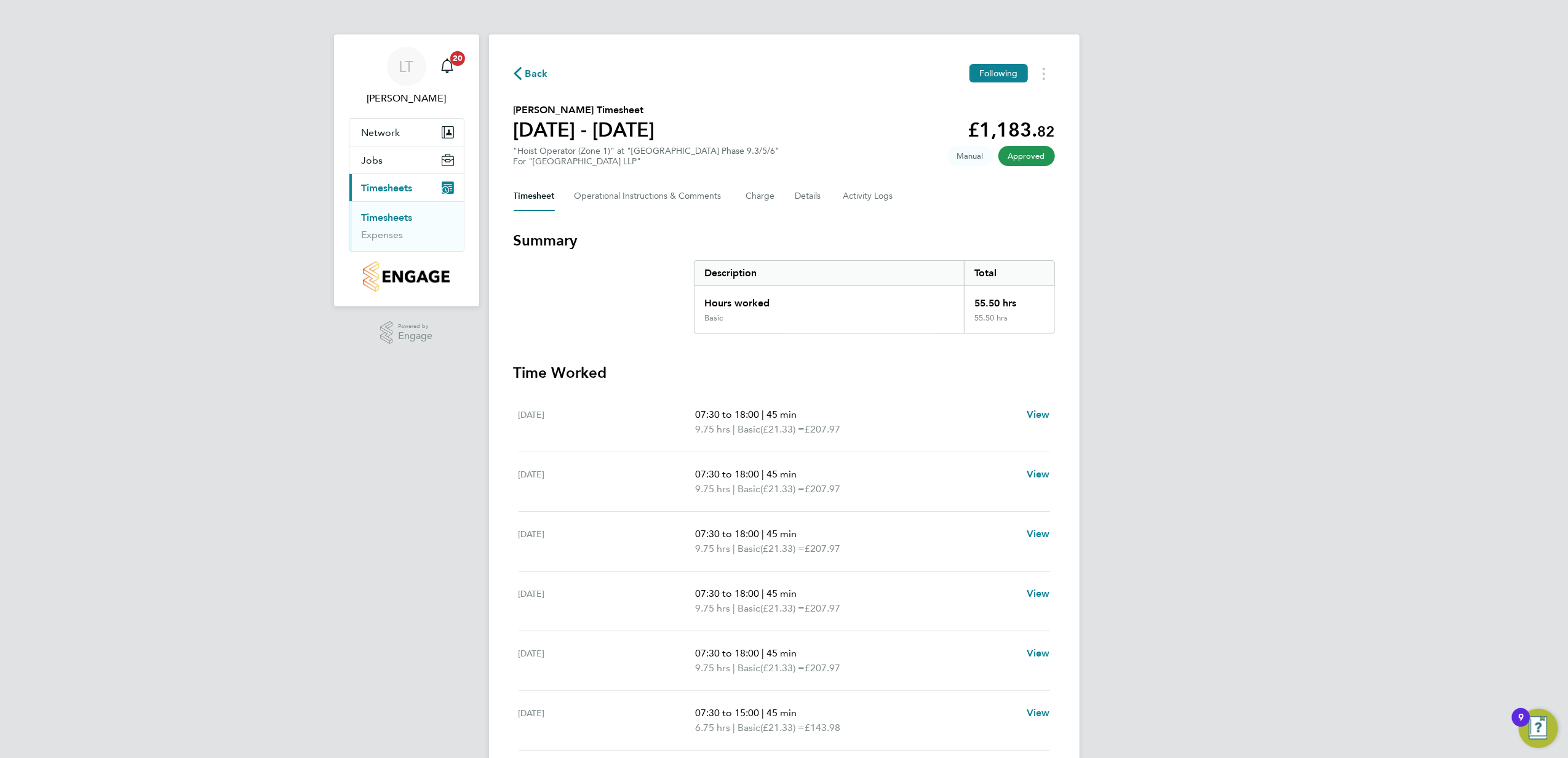
click at [537, 85] on div "Back Following [PERSON_NAME] Timesheet [DATE] - [DATE] £1,183. 82 "Hoist Operat…" at bounding box center [784, 430] width 591 height 791
click at [533, 75] on span "Back" at bounding box center [536, 74] width 22 height 15
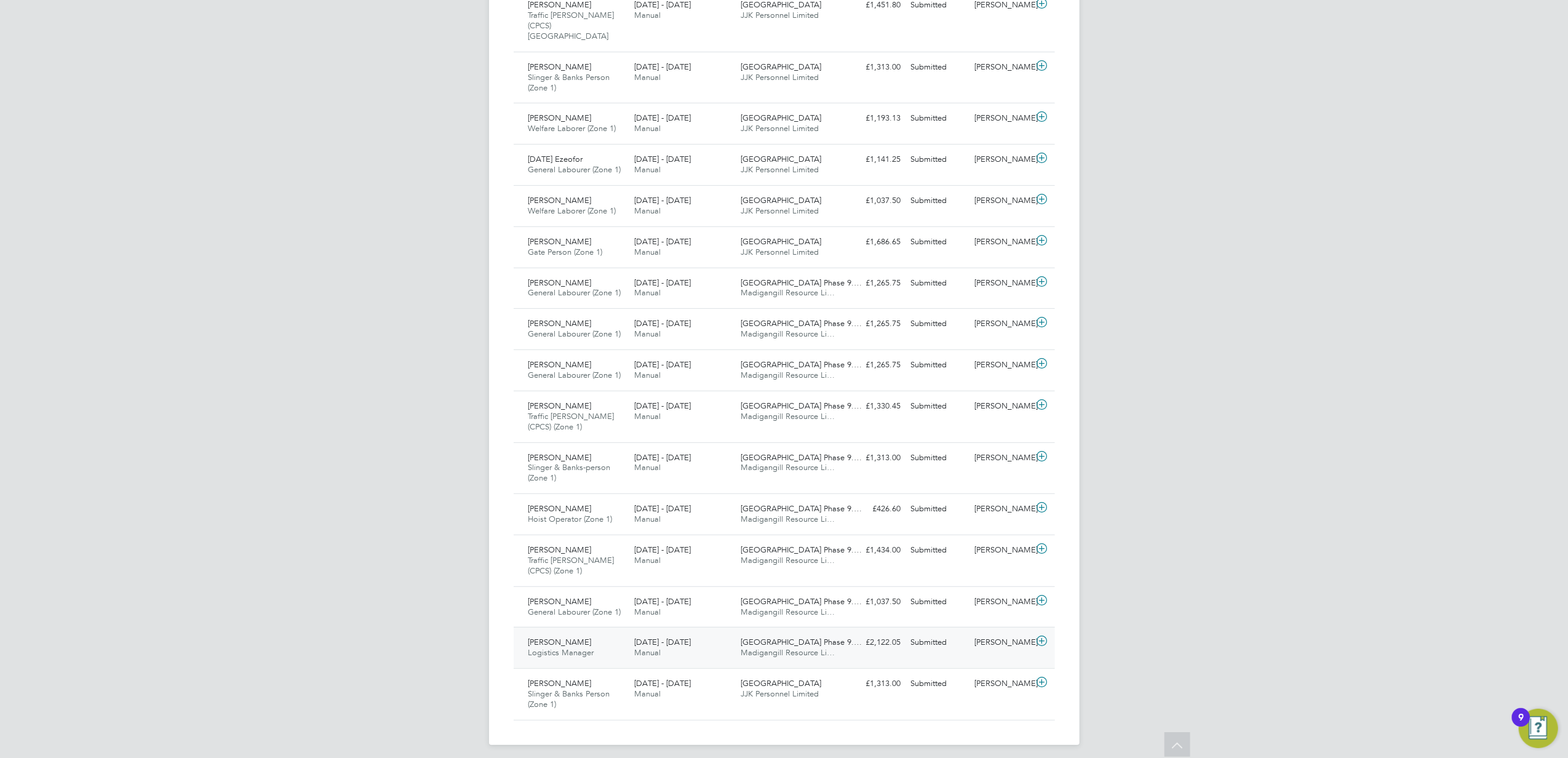
click at [711, 633] on div "[DATE] - [DATE] Manual" at bounding box center [682, 648] width 107 height 31
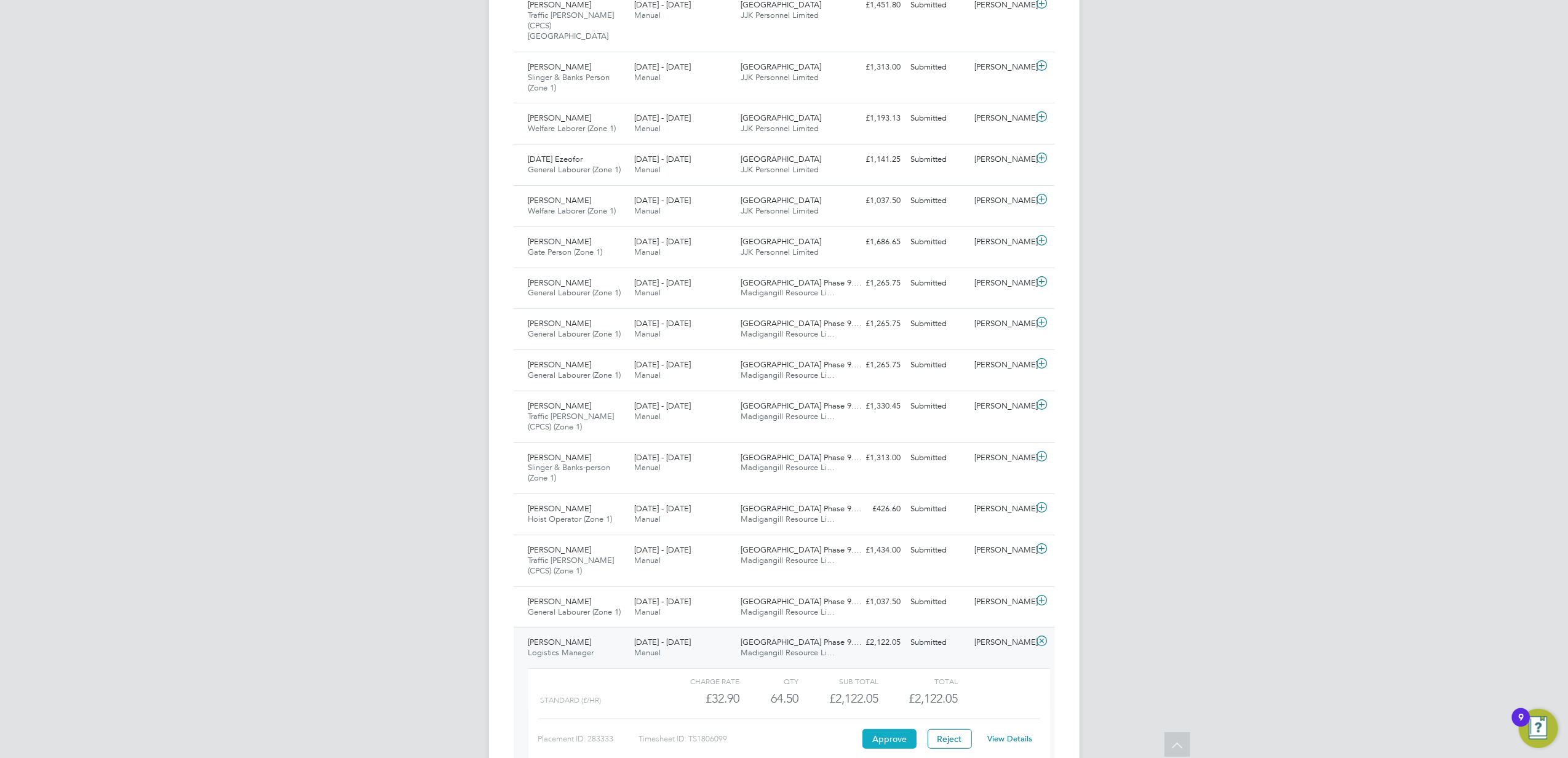
click at [887, 734] on button "Approve" at bounding box center [890, 738] width 54 height 20
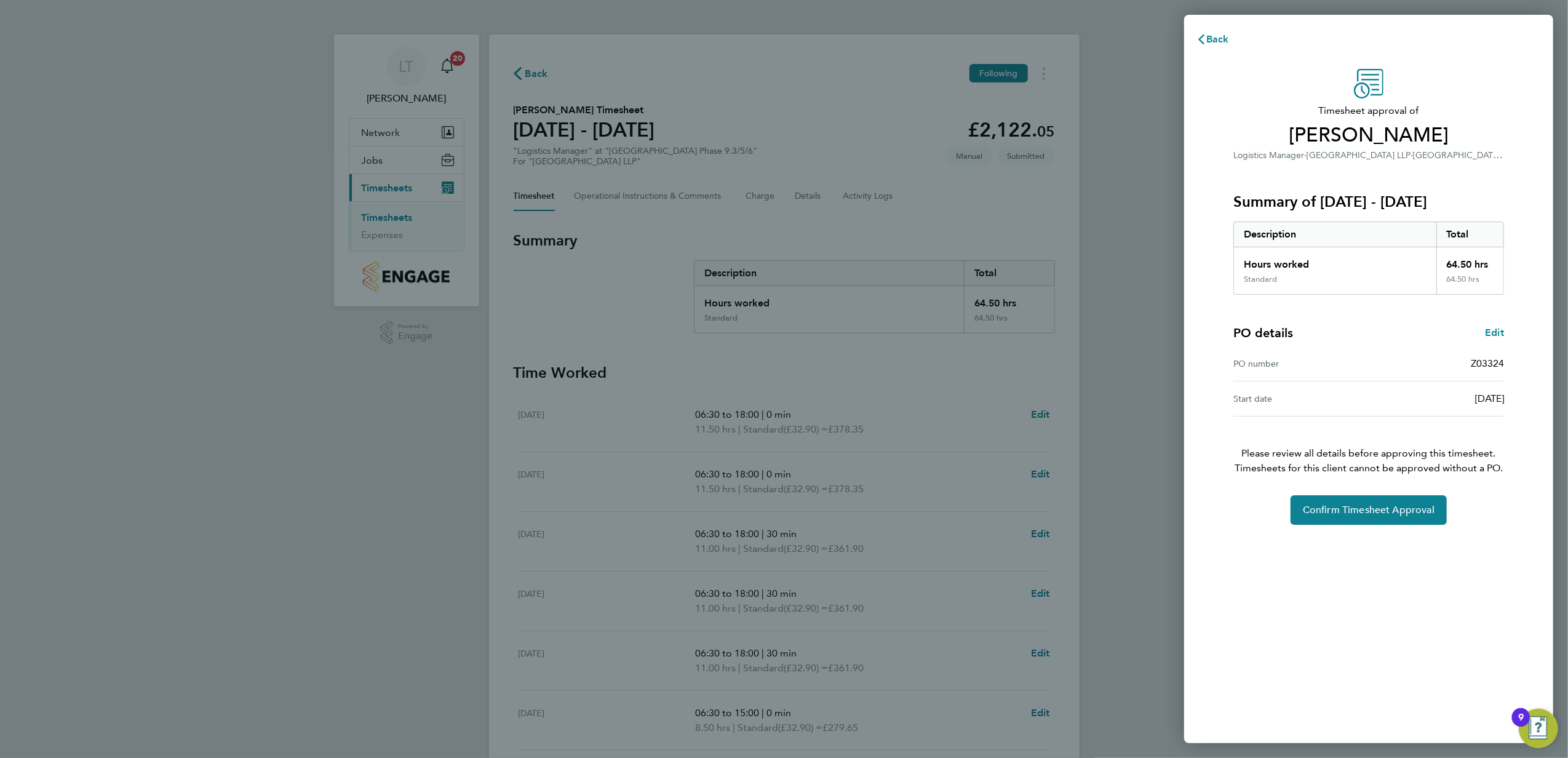
click at [669, 374] on div "Back Timesheet approval of [PERSON_NAME] Logistics Manager · [GEOGRAPHIC_DATA] …" at bounding box center [784, 379] width 1568 height 758
click at [1376, 515] on span "Confirm Timesheet Approval" at bounding box center [1369, 509] width 132 height 12
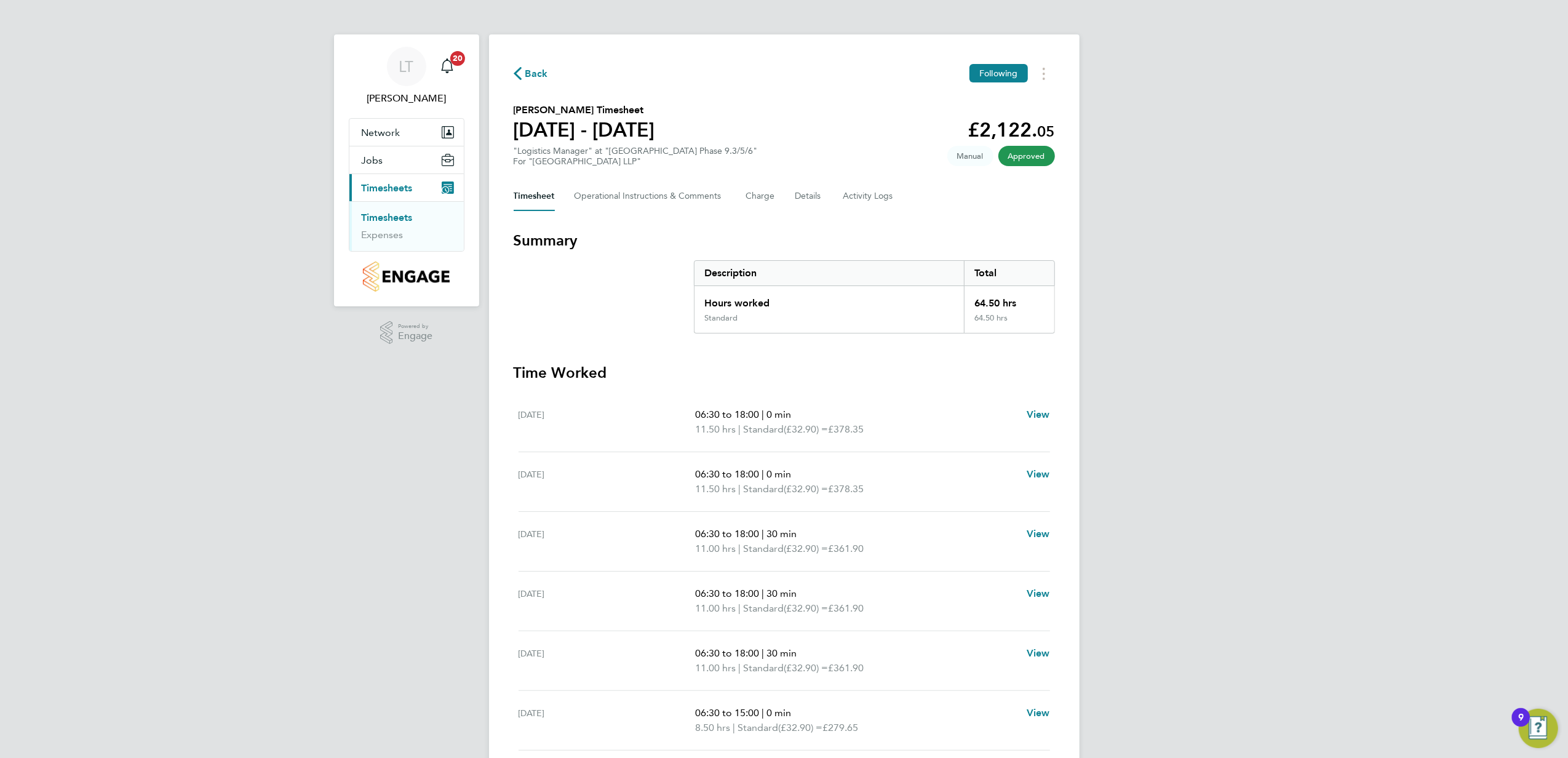
click at [520, 89] on div "Back Following [PERSON_NAME] Timesheet [DATE] - [DATE] £2,122. 05 "Logistics Ma…" at bounding box center [784, 430] width 591 height 791
click at [523, 81] on button "Back" at bounding box center [531, 73] width 35 height 15
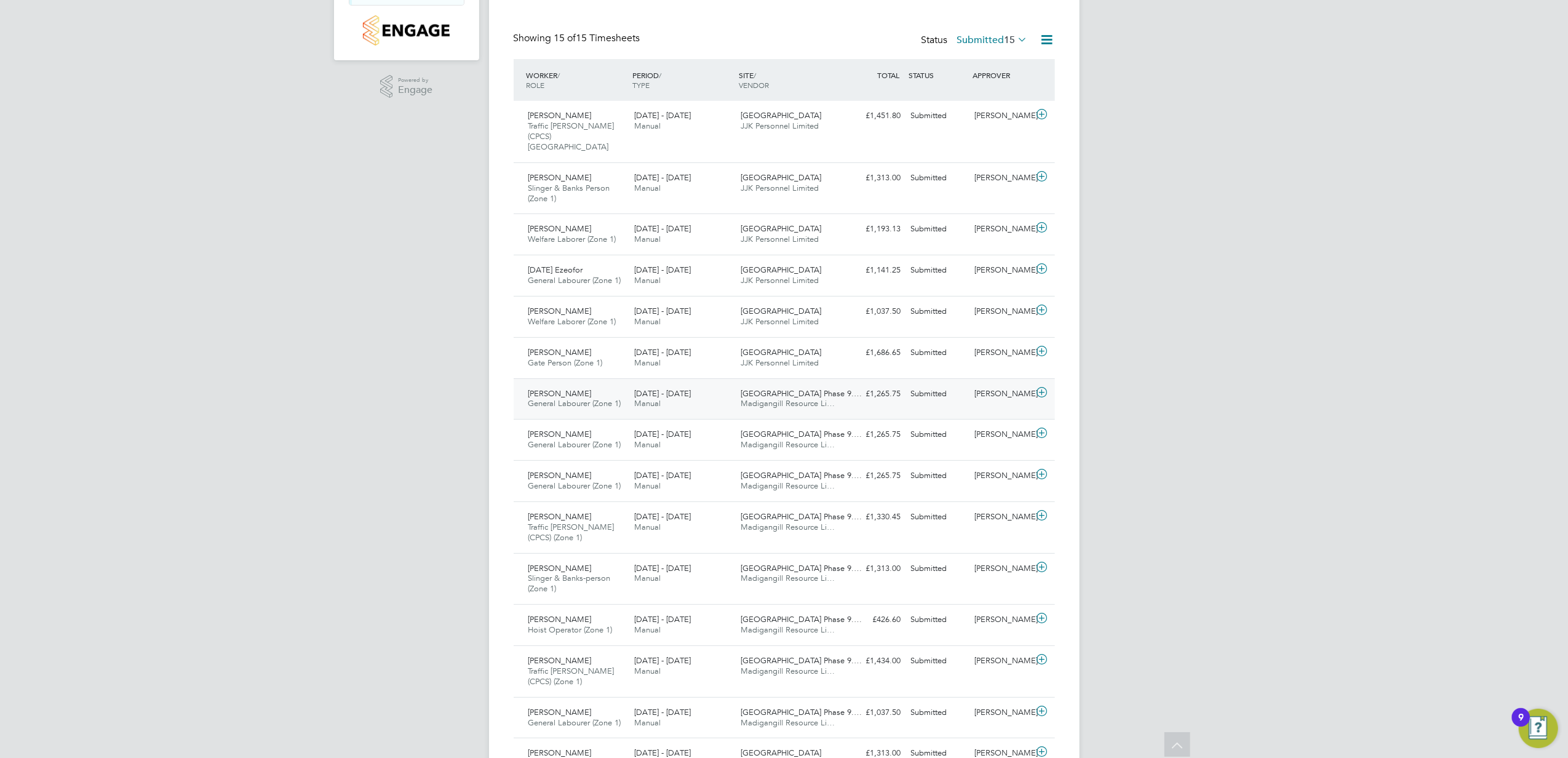
click at [823, 389] on div "Acton Gardens Phase 9.… Madigangill Resource Li…" at bounding box center [789, 399] width 107 height 31
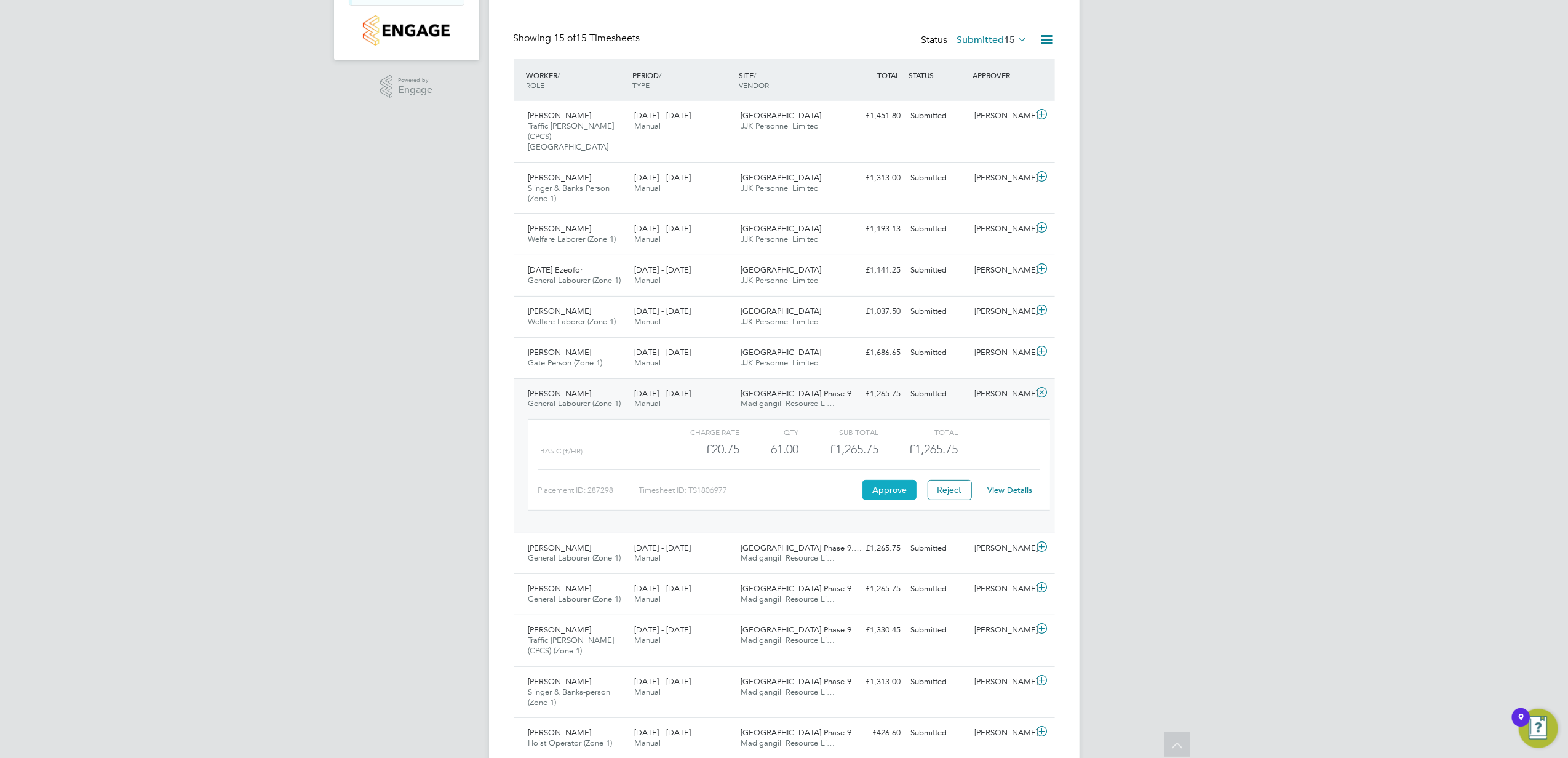
click at [899, 486] on button "Approve" at bounding box center [890, 489] width 54 height 20
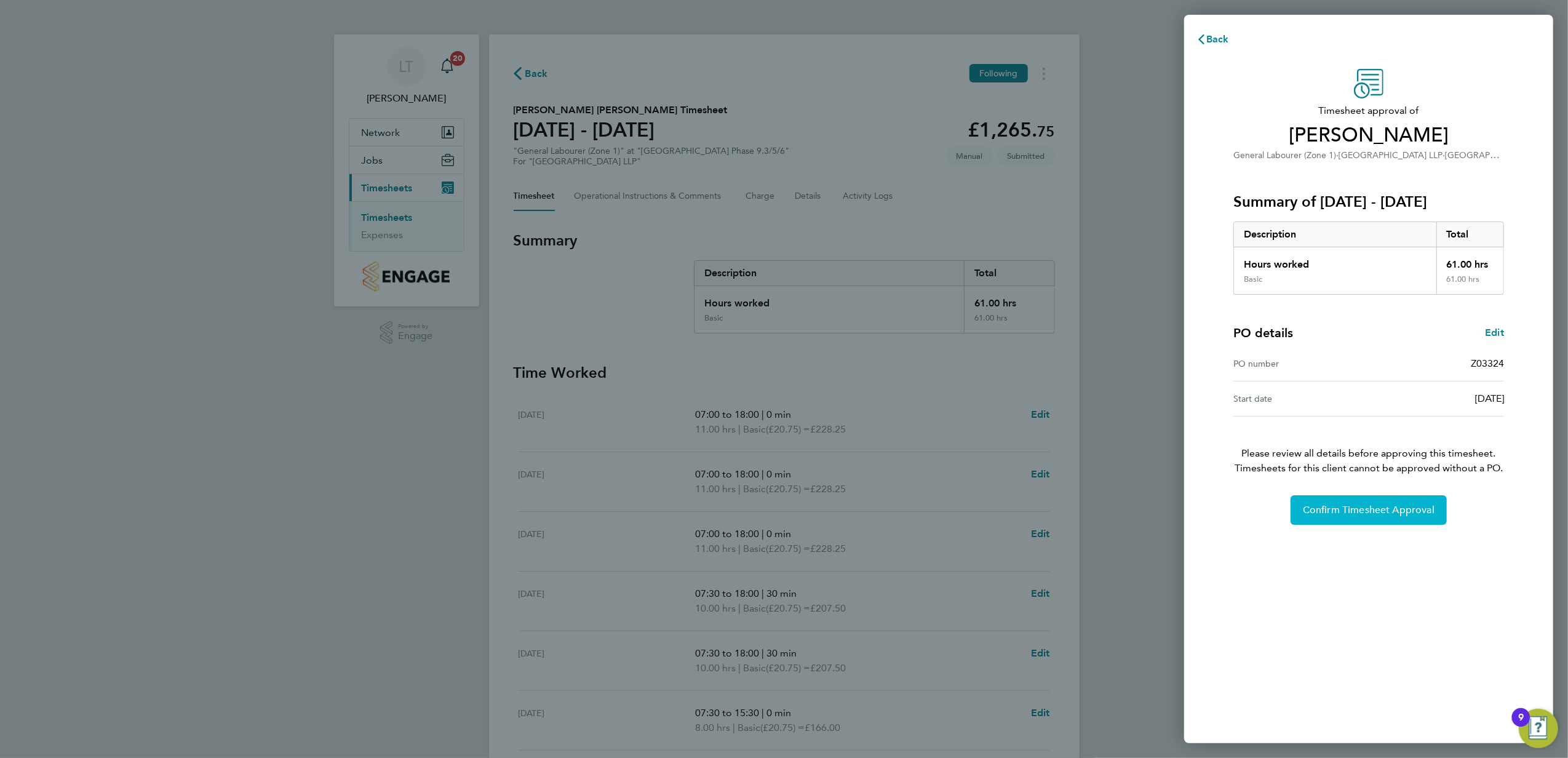
click at [1327, 507] on span "Confirm Timesheet Approval" at bounding box center [1369, 509] width 132 height 12
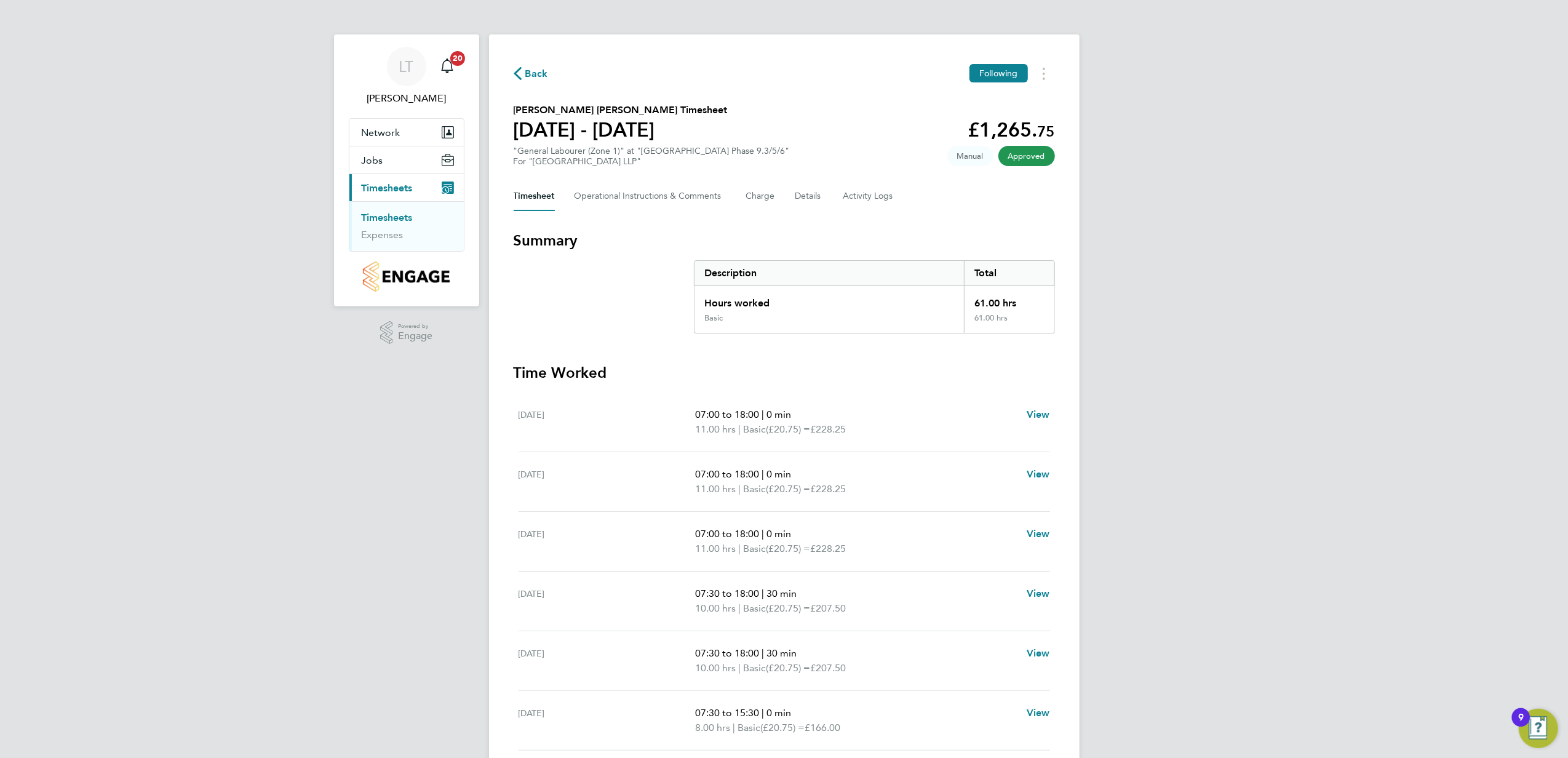
click at [539, 60] on div "Back Following [PERSON_NAME] [PERSON_NAME] Timesheet [DATE] - [DATE] £1,265. 75…" at bounding box center [784, 430] width 591 height 791
click at [542, 73] on span "Back" at bounding box center [536, 74] width 22 height 15
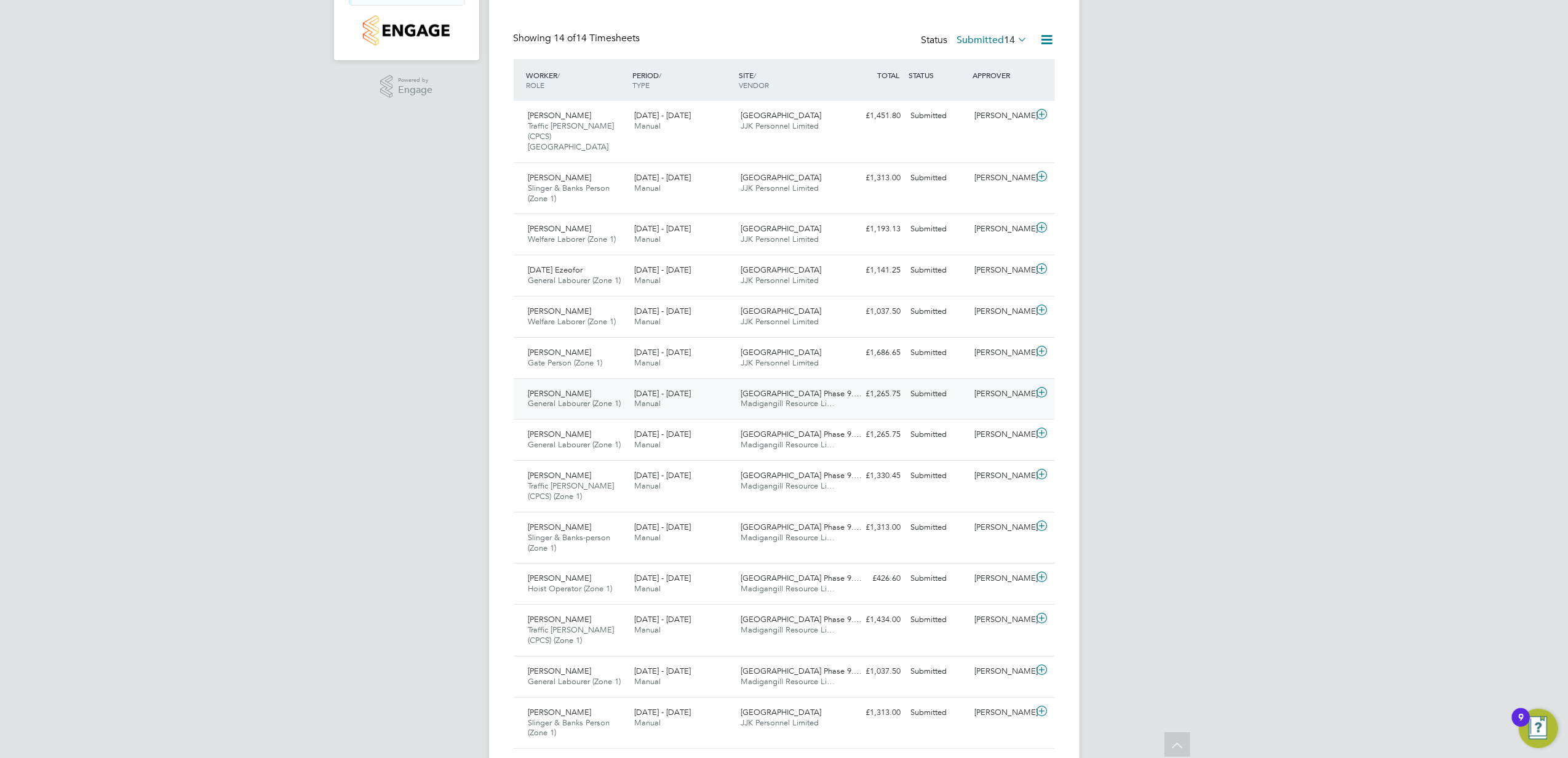
click at [848, 388] on div "£1,265.75 Submitted" at bounding box center [874, 394] width 64 height 21
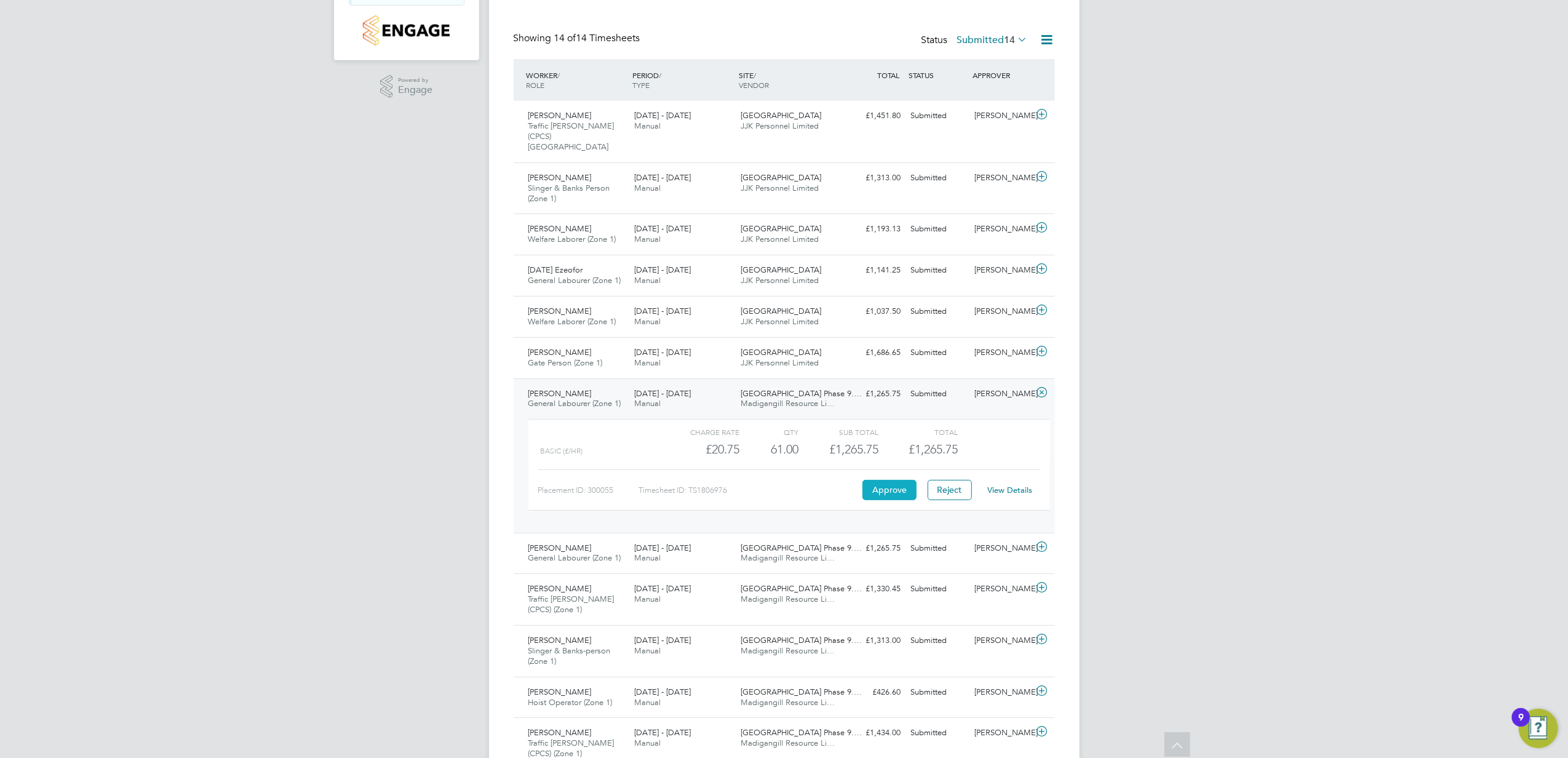
click at [884, 486] on button "Approve" at bounding box center [890, 489] width 54 height 20
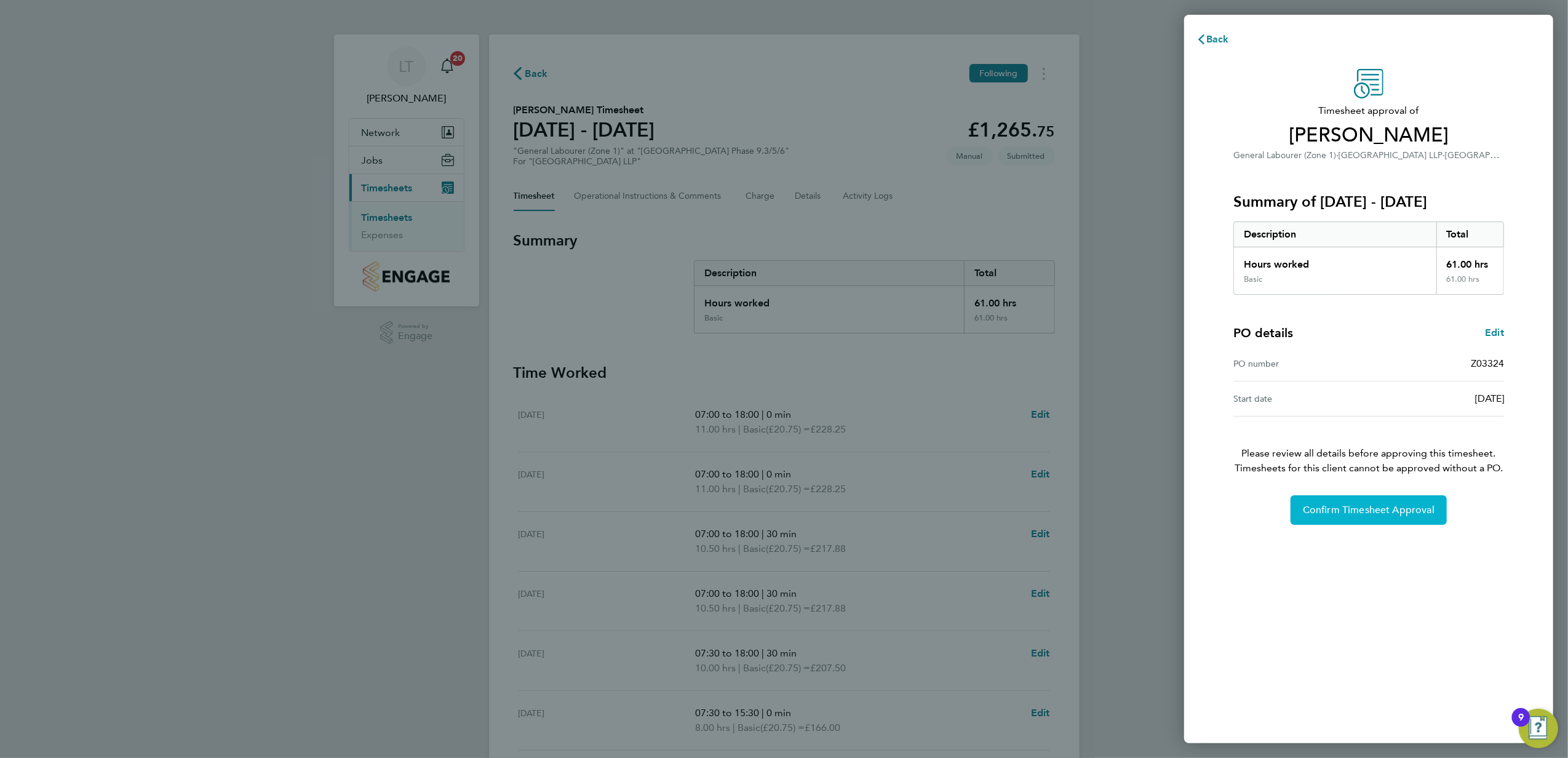
click at [1350, 516] on span "Confirm Timesheet Approval" at bounding box center [1369, 509] width 132 height 12
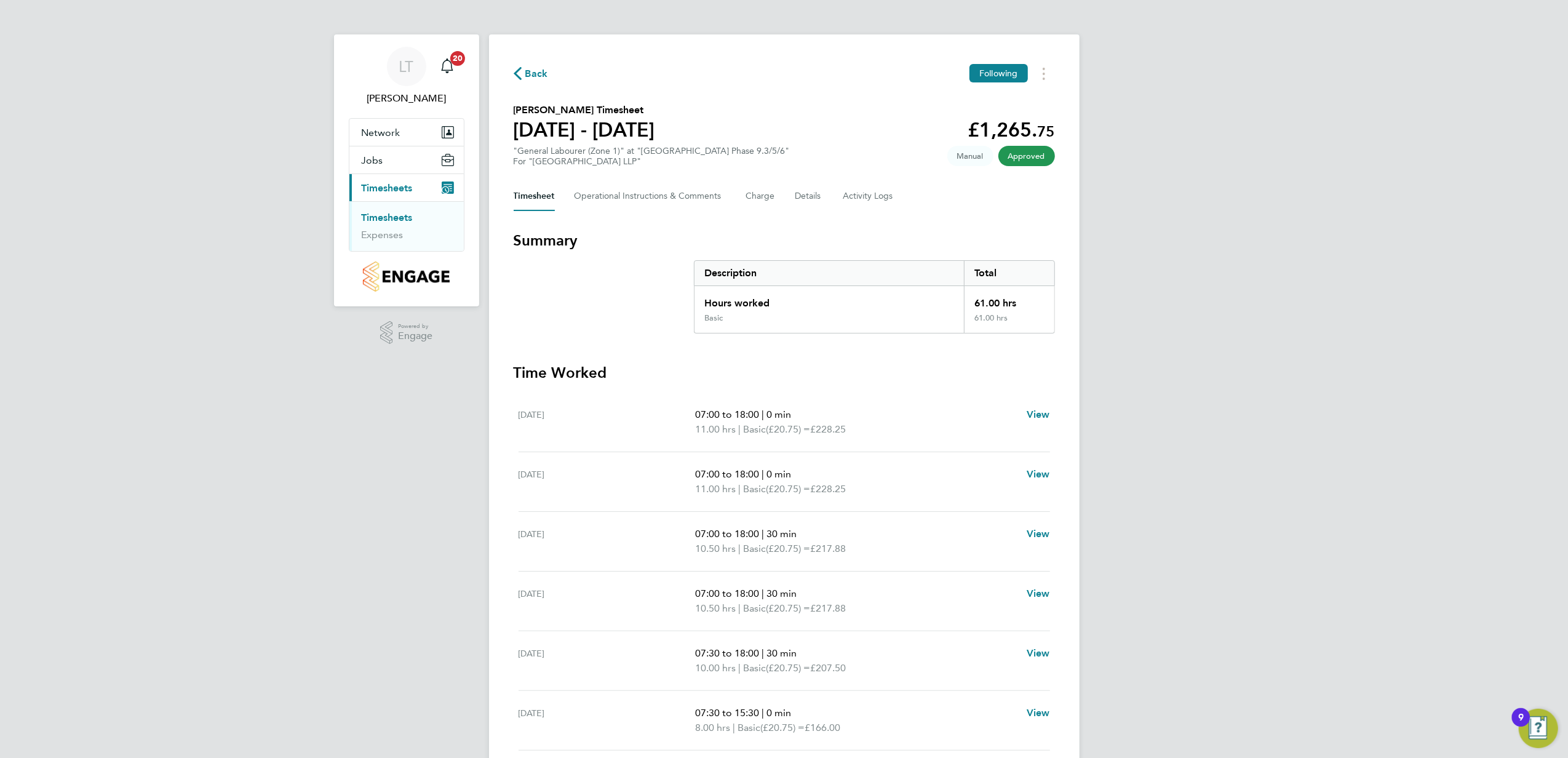
click at [520, 75] on icon "button" at bounding box center [518, 74] width 8 height 13
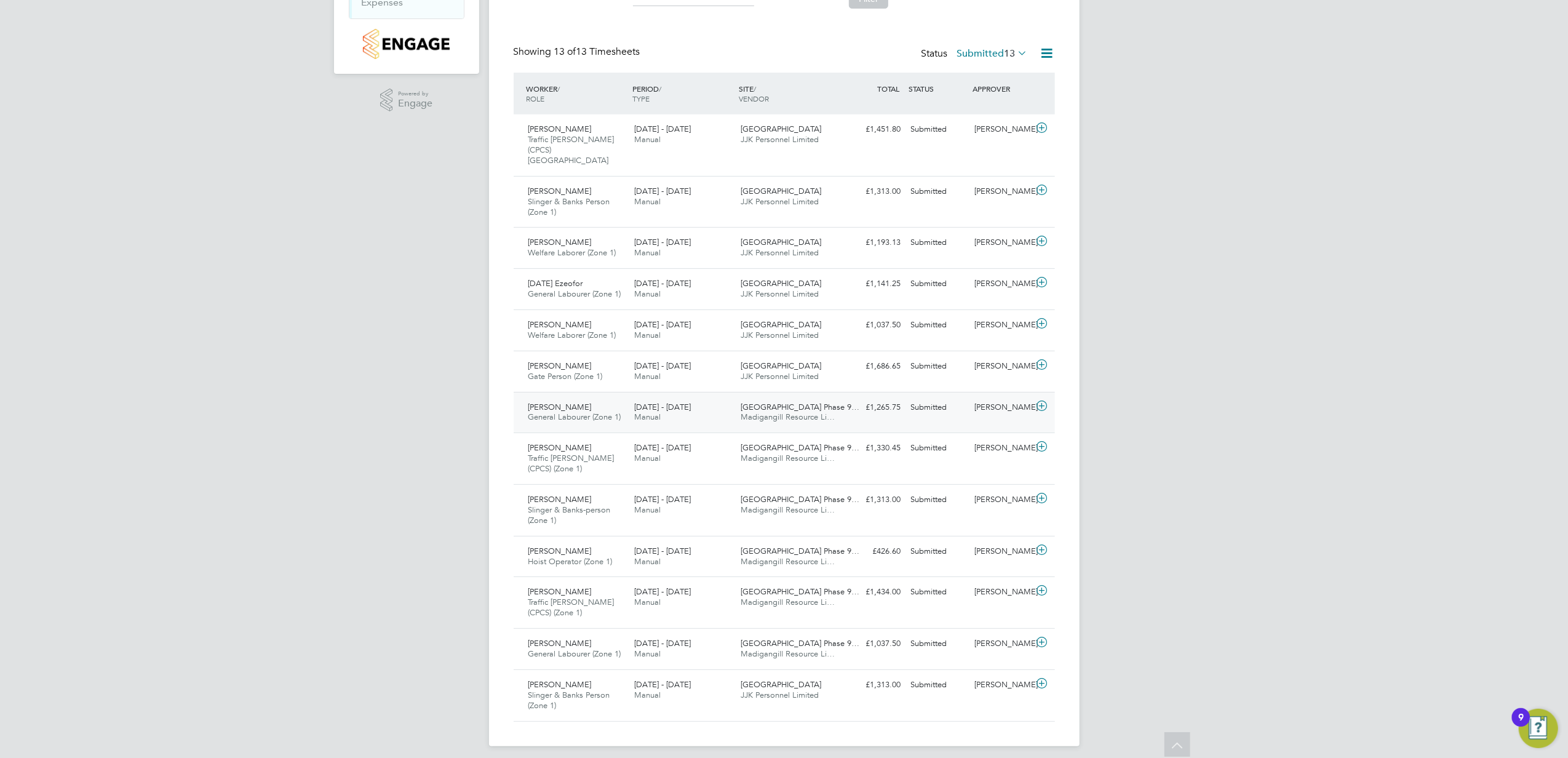
click at [852, 404] on div "£1,265.75 Submitted" at bounding box center [874, 408] width 64 height 21
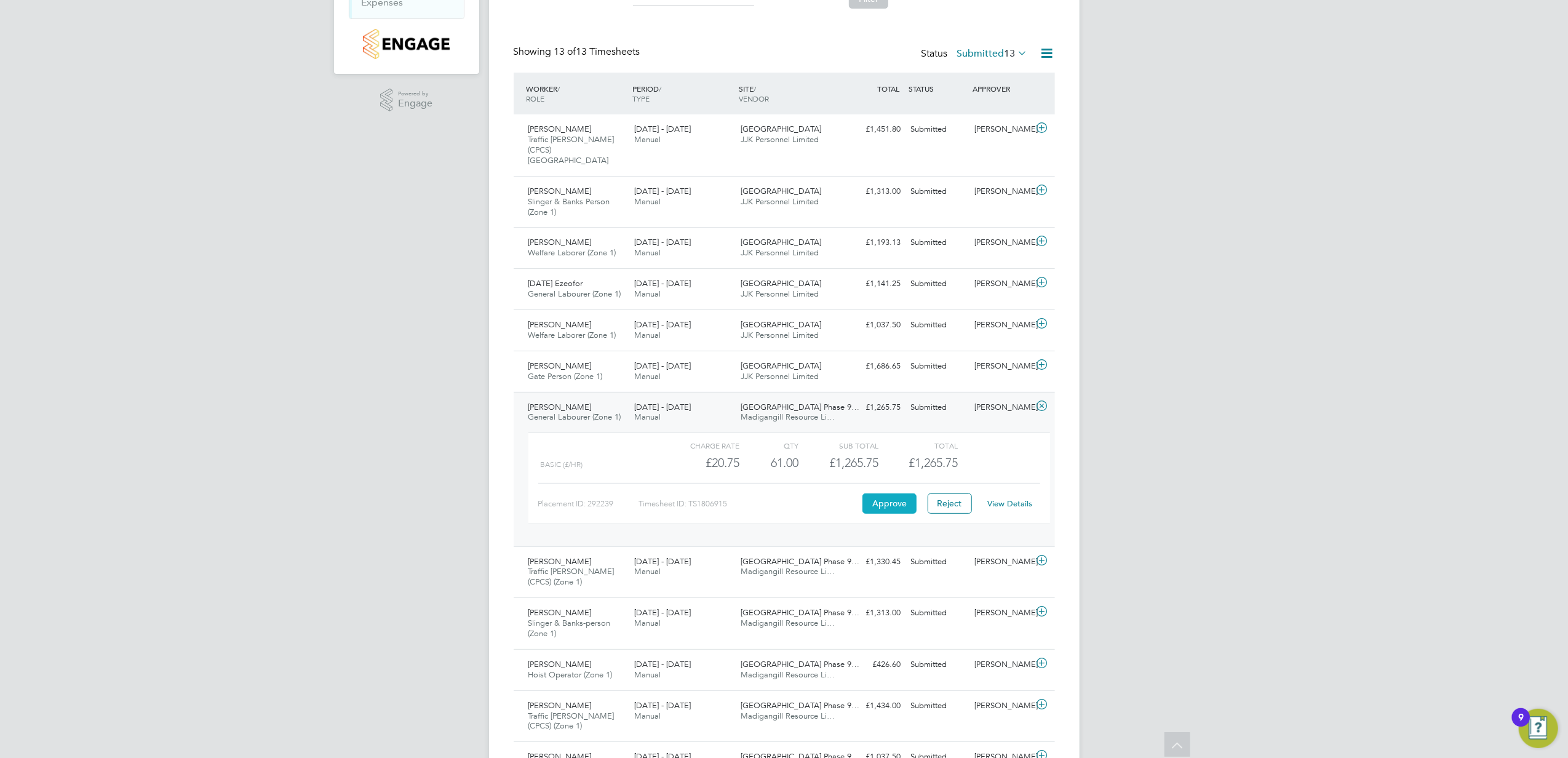
click at [883, 497] on button "Approve" at bounding box center [890, 503] width 54 height 20
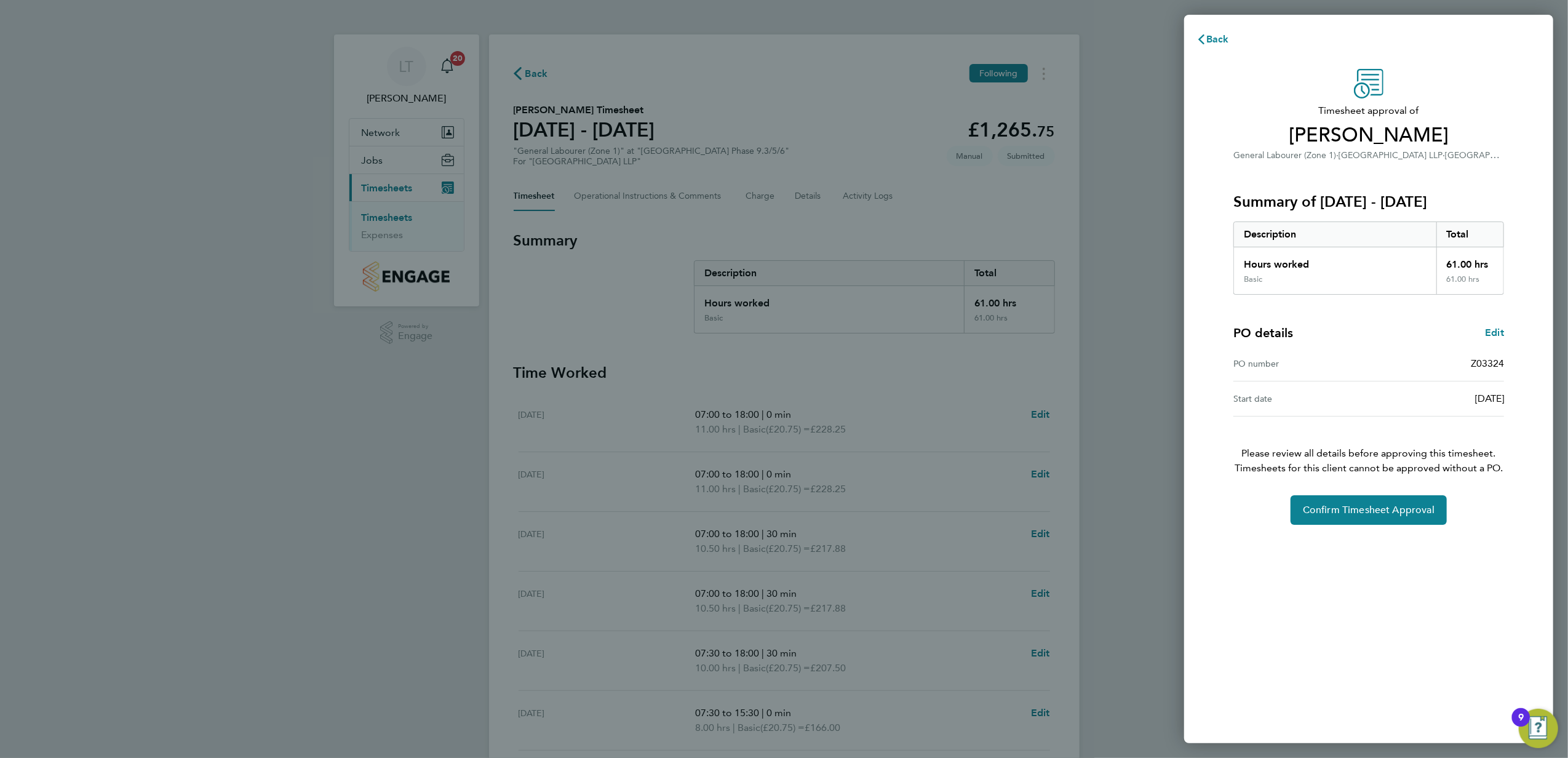
click at [833, 361] on div "Back Timesheet approval of [PERSON_NAME] General Labourer (Zone 1) · [GEOGRAPHI…" at bounding box center [784, 379] width 1568 height 758
click at [1388, 516] on span "Confirm Timesheet Approval" at bounding box center [1369, 509] width 132 height 12
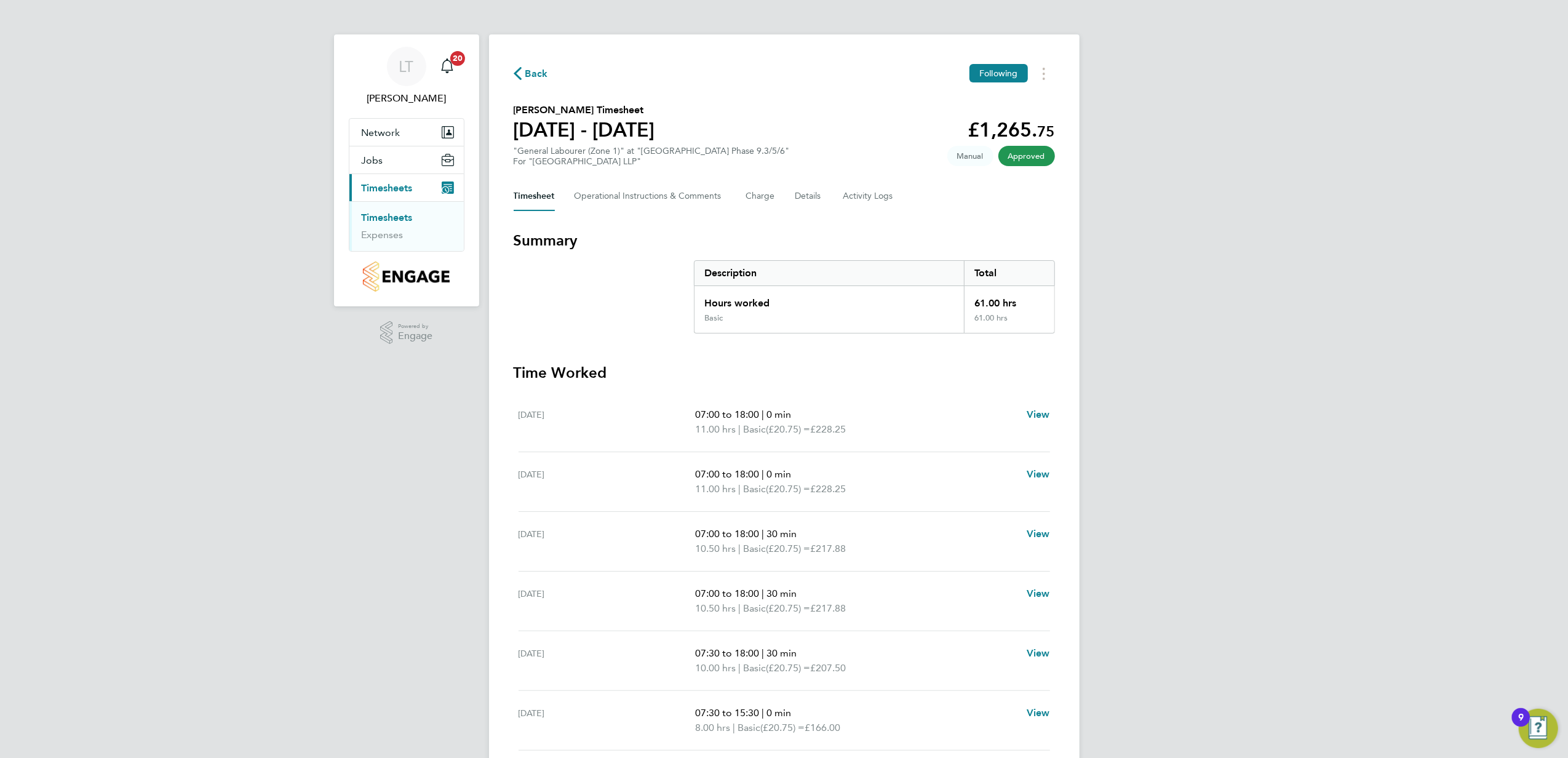
click at [535, 78] on span "Back" at bounding box center [536, 74] width 22 height 15
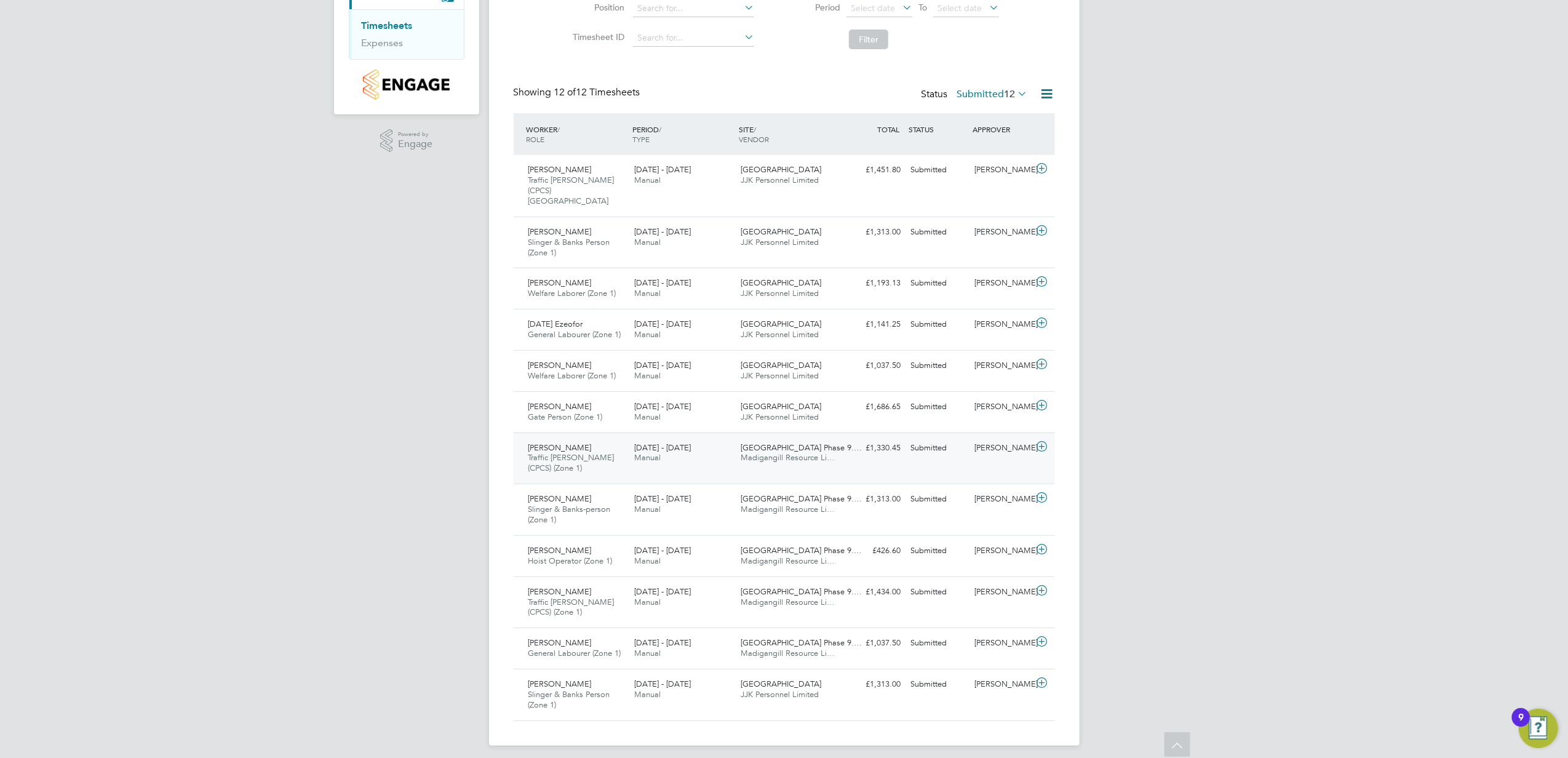
click at [847, 439] on div "£1,330.45 Submitted" at bounding box center [874, 448] width 64 height 21
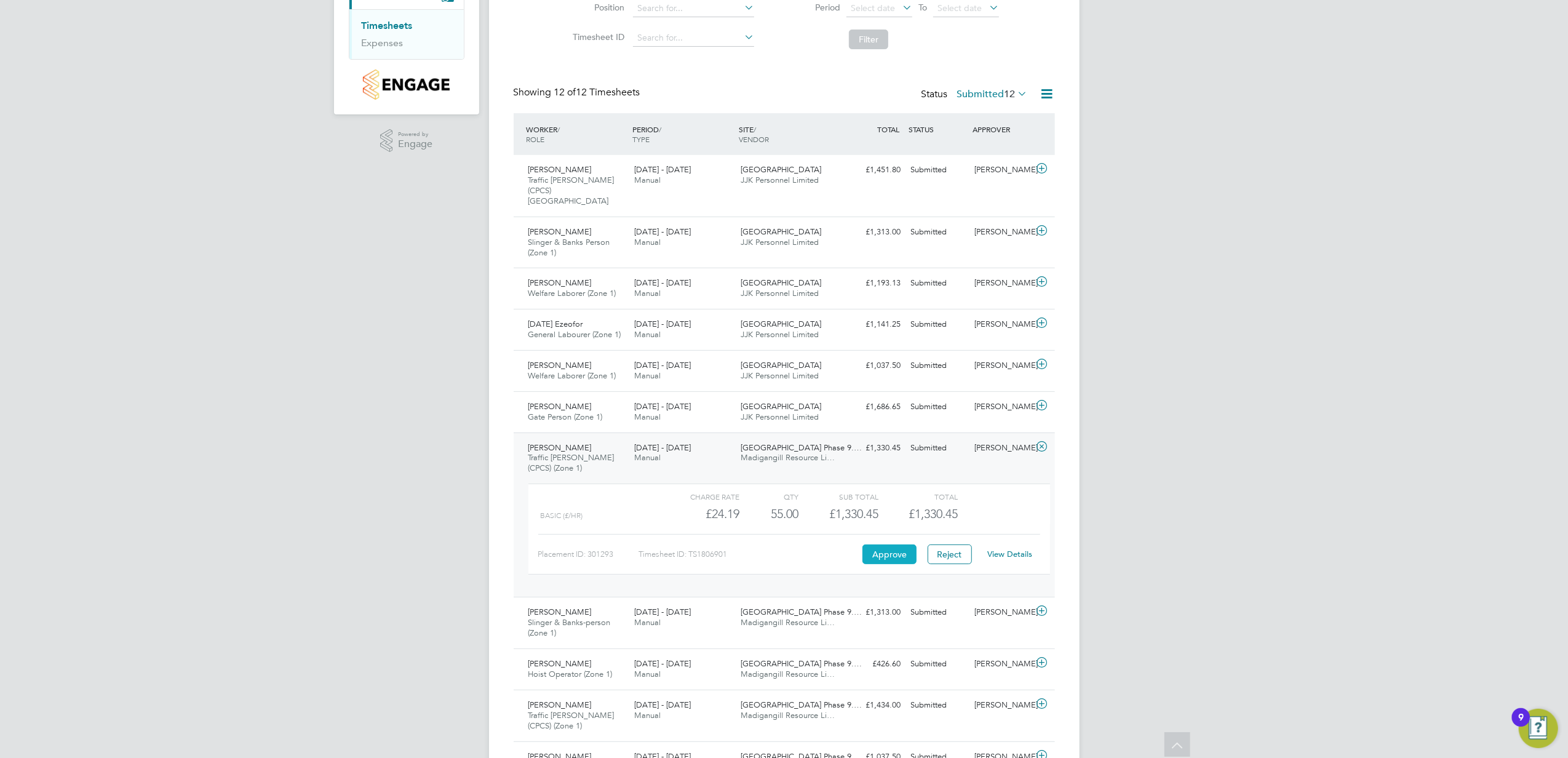
click at [887, 547] on button "Approve" at bounding box center [890, 554] width 54 height 20
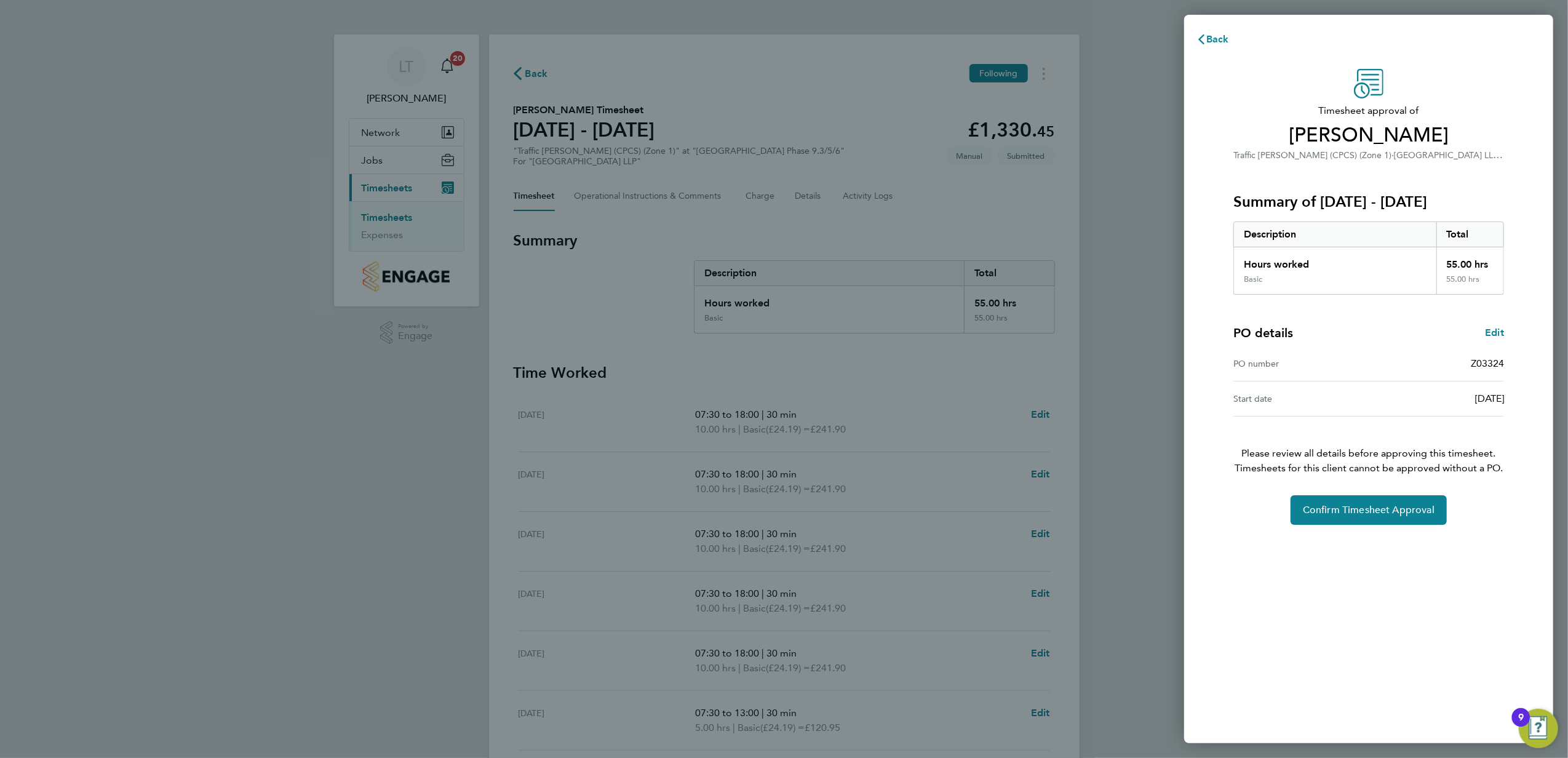
click at [1338, 525] on div "Timesheet approval of [PERSON_NAME] Traffic [PERSON_NAME] (CPCS) (Zone 1) · [GE…" at bounding box center [1369, 399] width 369 height 689
click at [1337, 519] on button "Confirm Timesheet Approval" at bounding box center [1369, 510] width 156 height 30
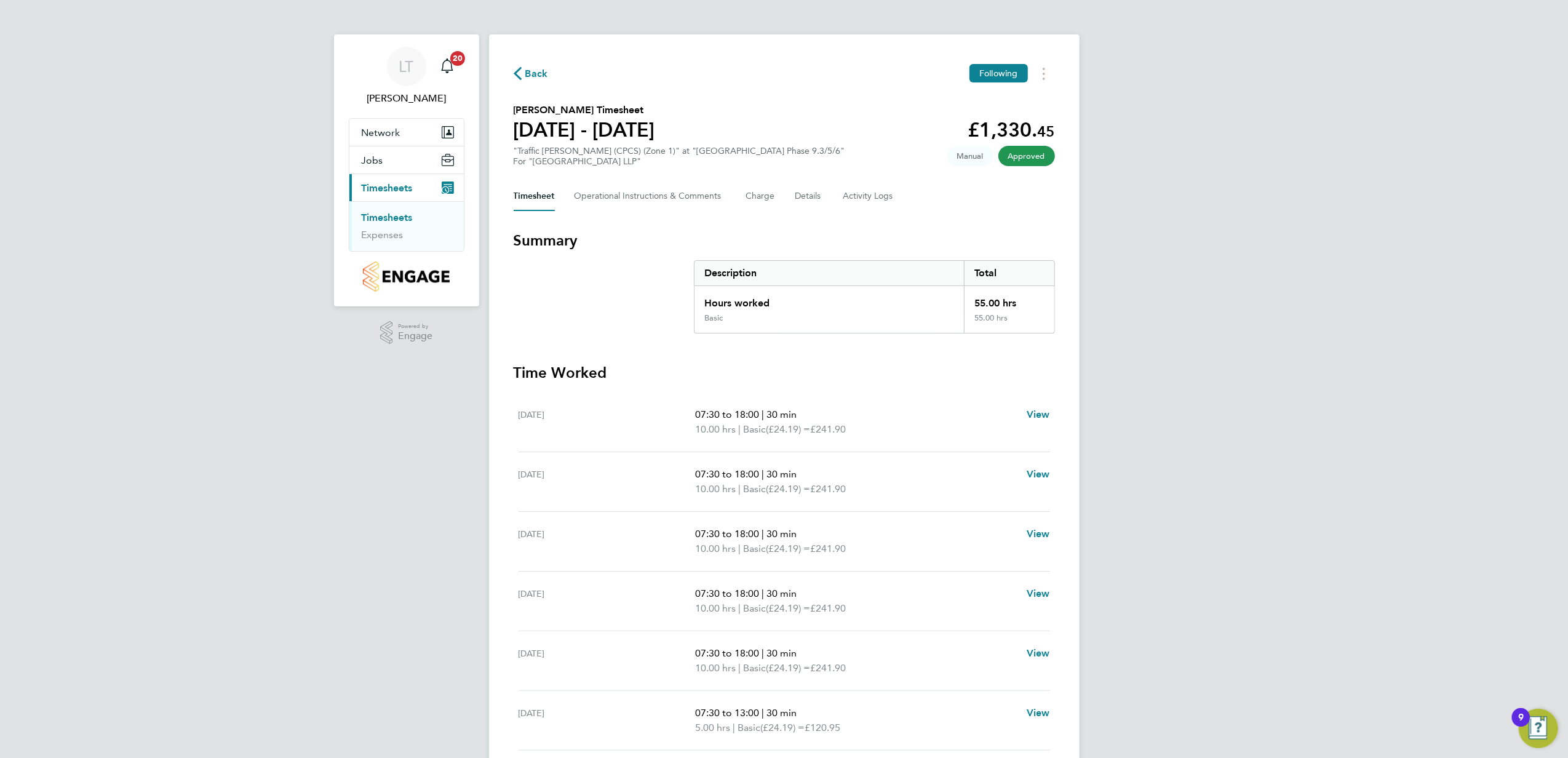
click at [522, 64] on div "Back Following" at bounding box center [784, 73] width 541 height 19
click at [535, 78] on span "Back" at bounding box center [536, 74] width 22 height 15
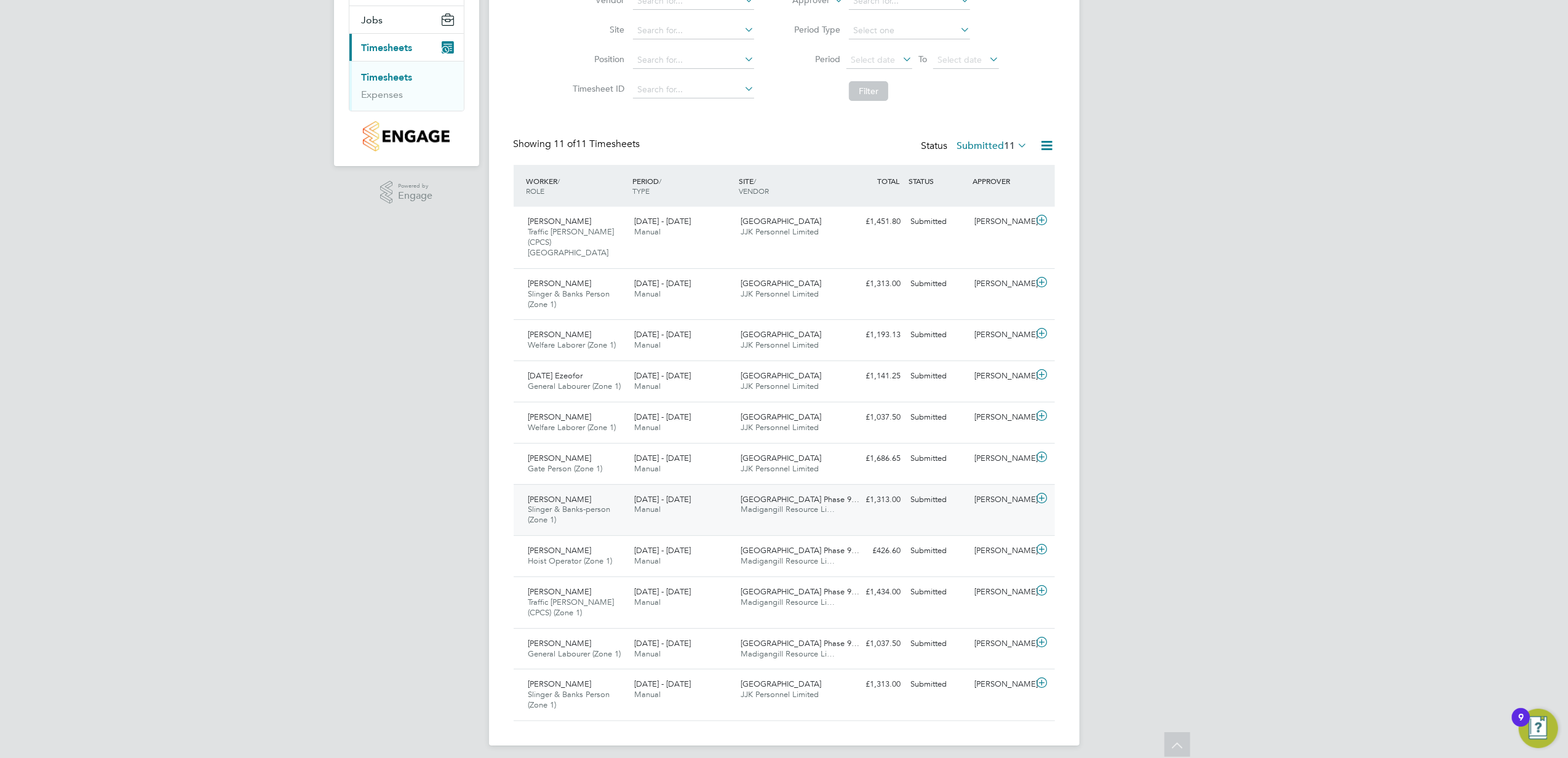
click at [730, 494] on div "18 - 24 Aug 2025 Manual" at bounding box center [682, 504] width 107 height 31
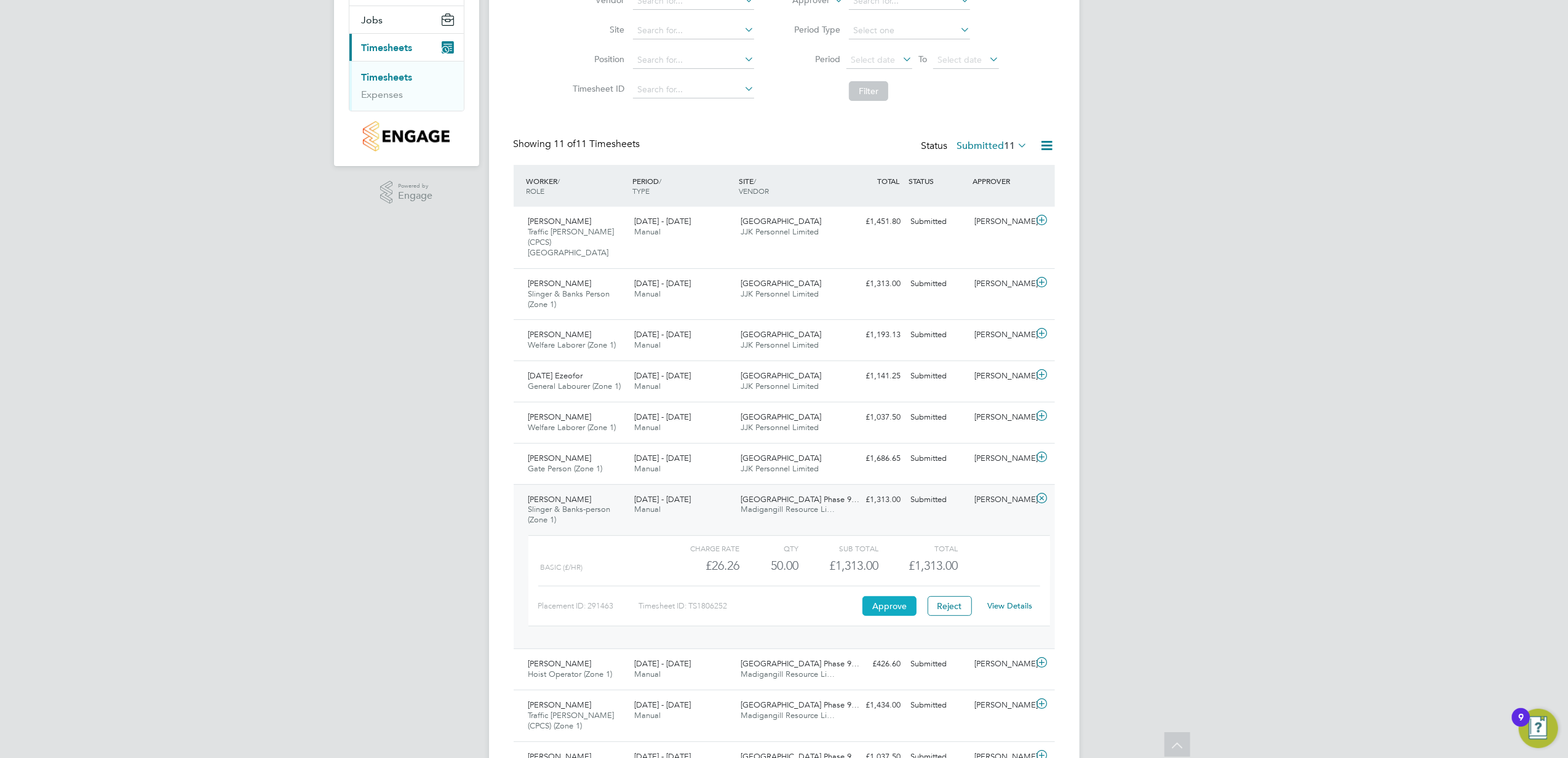
click at [877, 601] on button "Approve" at bounding box center [890, 605] width 54 height 20
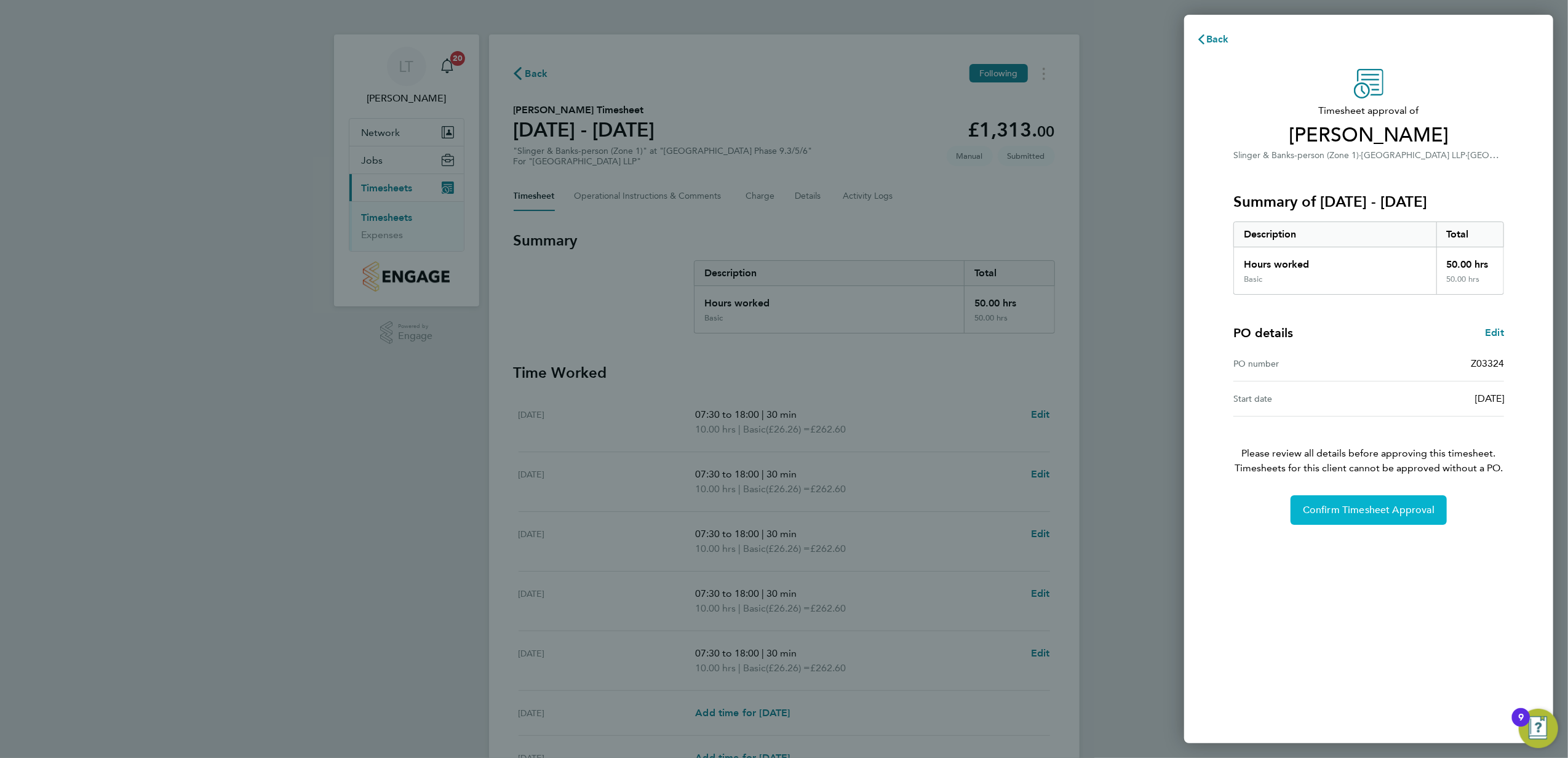
click at [1315, 517] on button "Confirm Timesheet Approval" at bounding box center [1369, 510] width 156 height 30
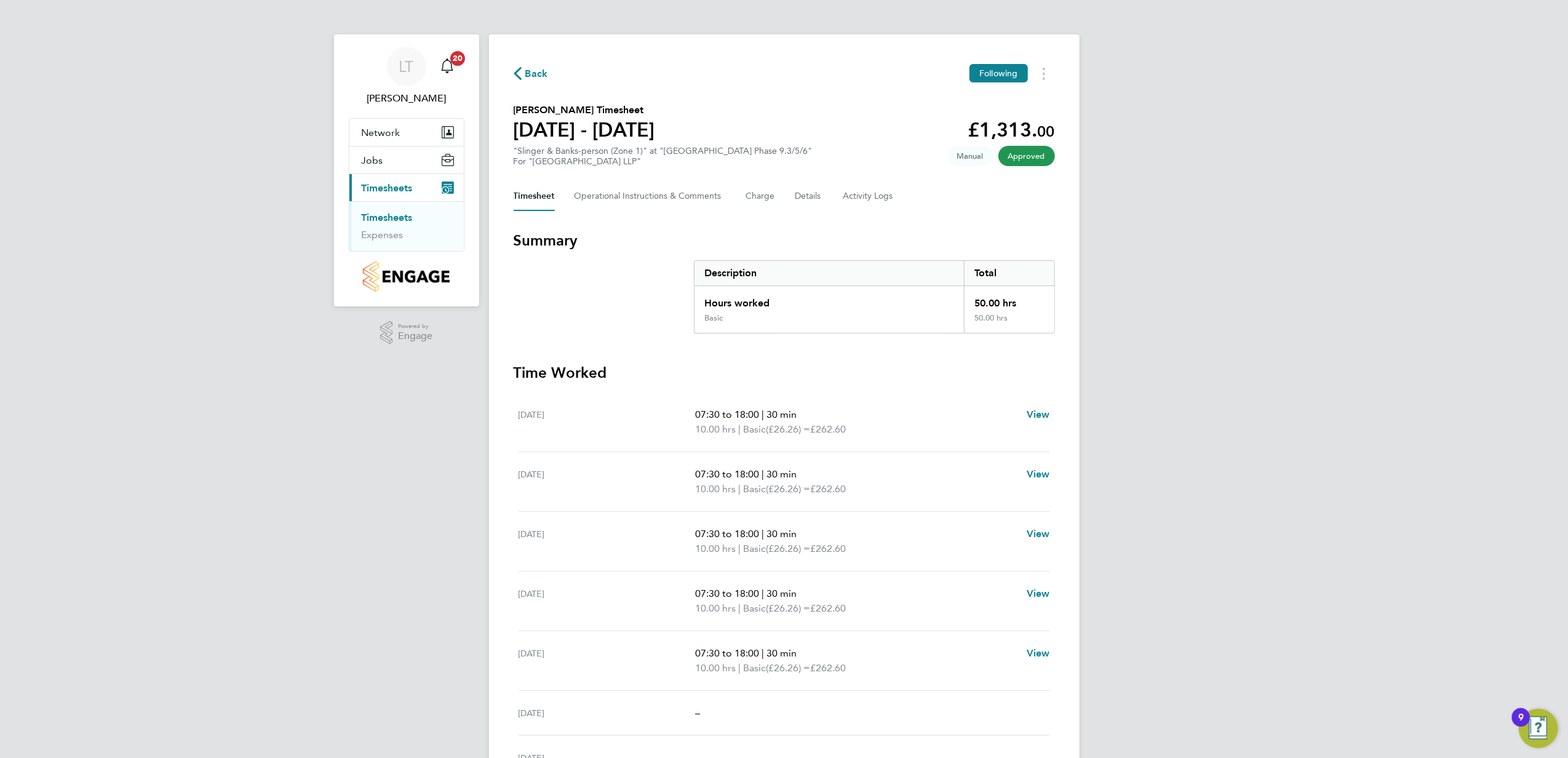
click at [537, 75] on span "Back" at bounding box center [536, 74] width 22 height 15
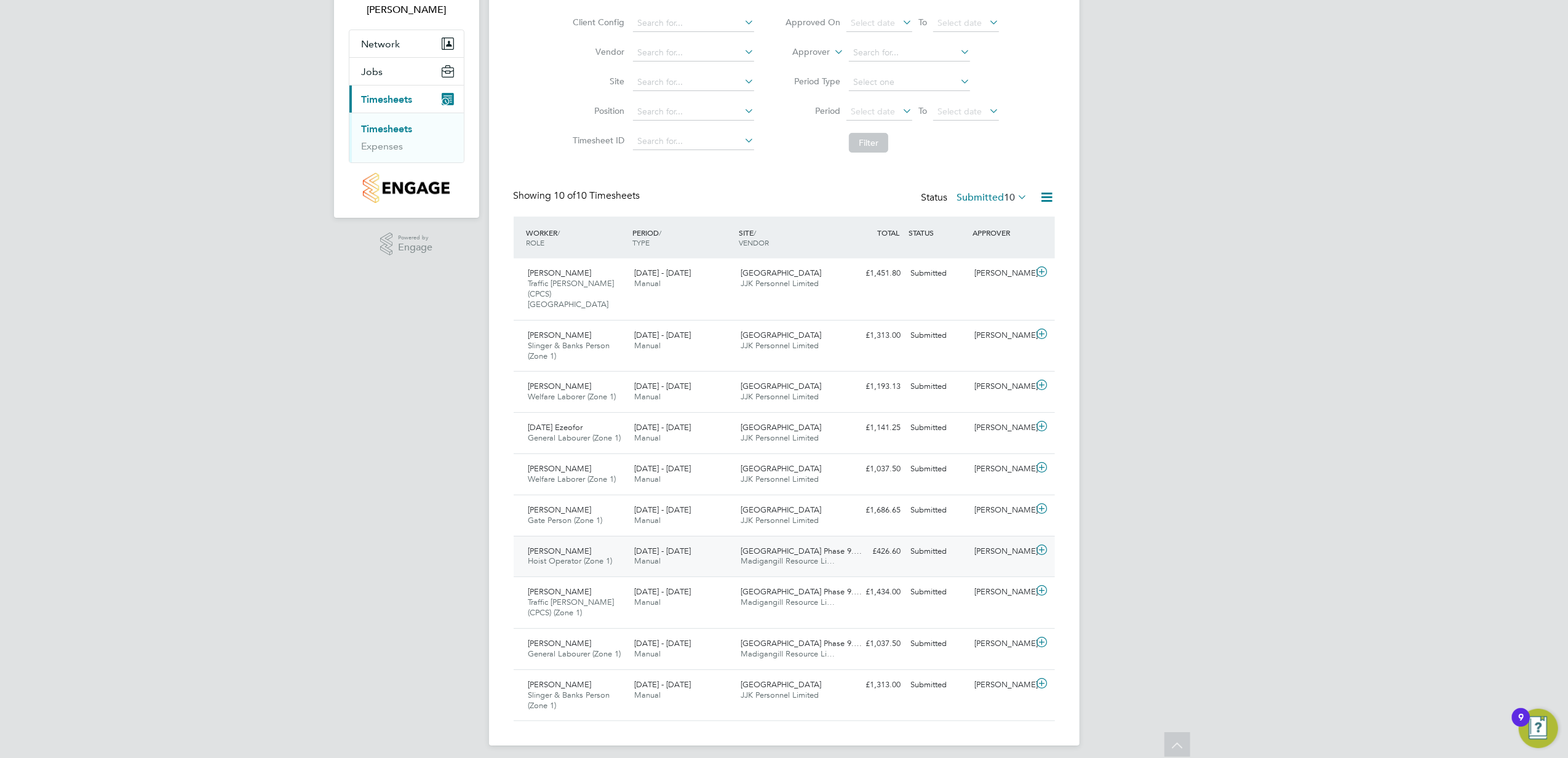
click at [837, 545] on div "Acton Gardens Phase 9.… Madigangill Resource Li…" at bounding box center [789, 556] width 107 height 31
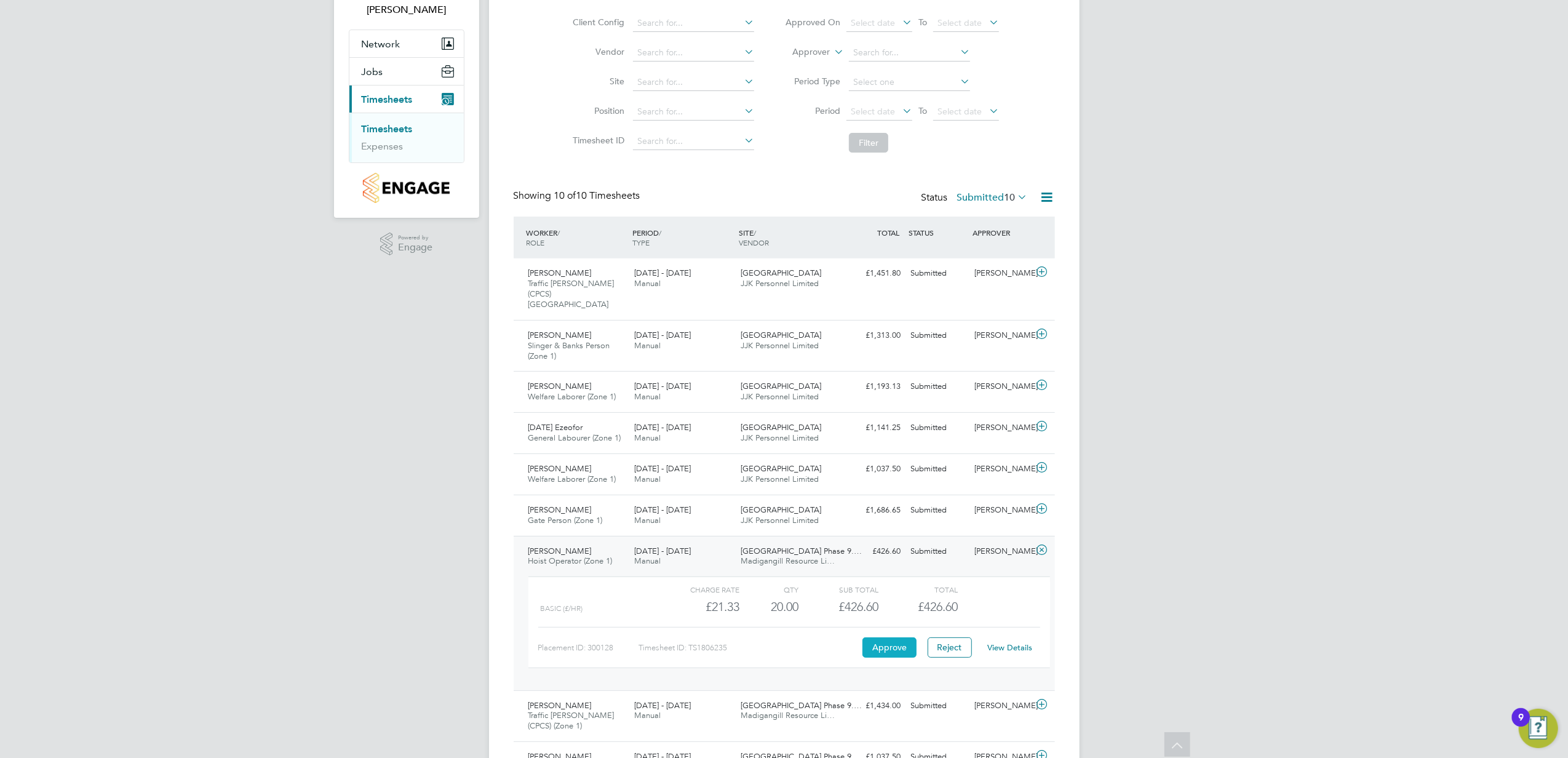
click at [874, 640] on button "Approve" at bounding box center [890, 647] width 54 height 20
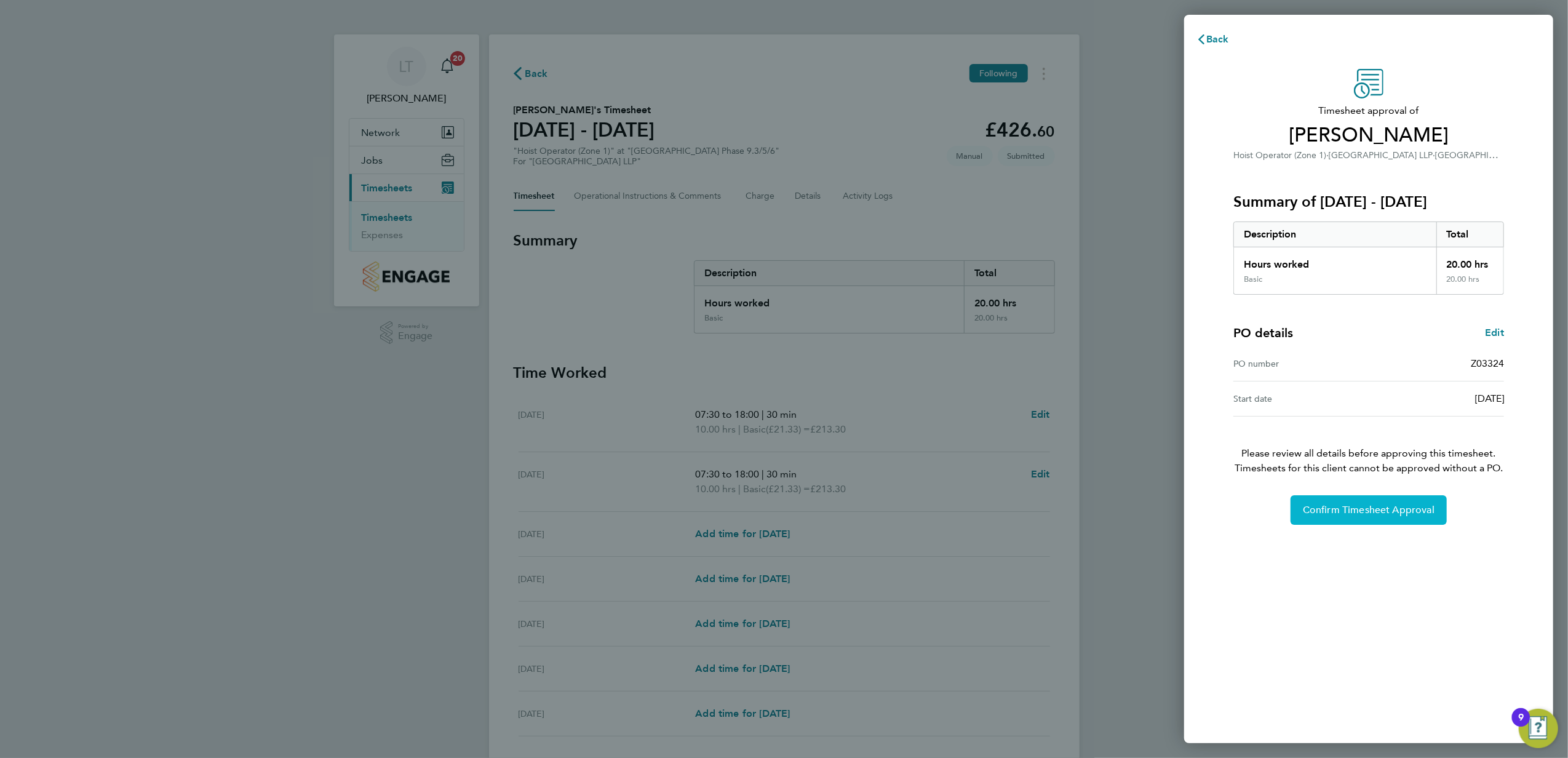
click at [1330, 508] on span "Confirm Timesheet Approval" at bounding box center [1369, 509] width 132 height 12
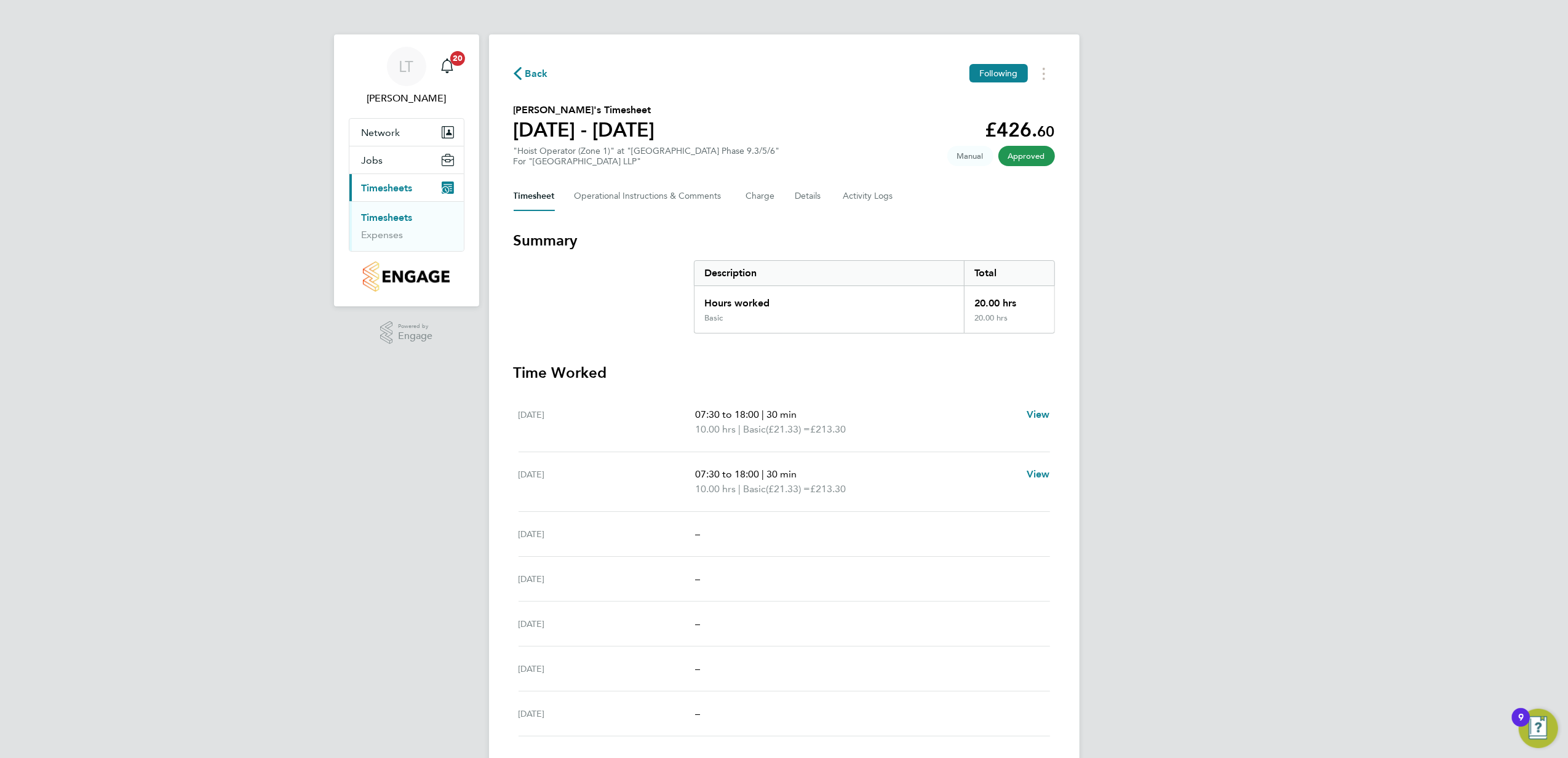
click at [535, 63] on div "Back Following [PERSON_NAME]'s Timesheet [DATE] - [DATE] £426. 60 "Hoist Operat…" at bounding box center [784, 401] width 591 height 732
click at [539, 78] on span "Back" at bounding box center [536, 74] width 22 height 15
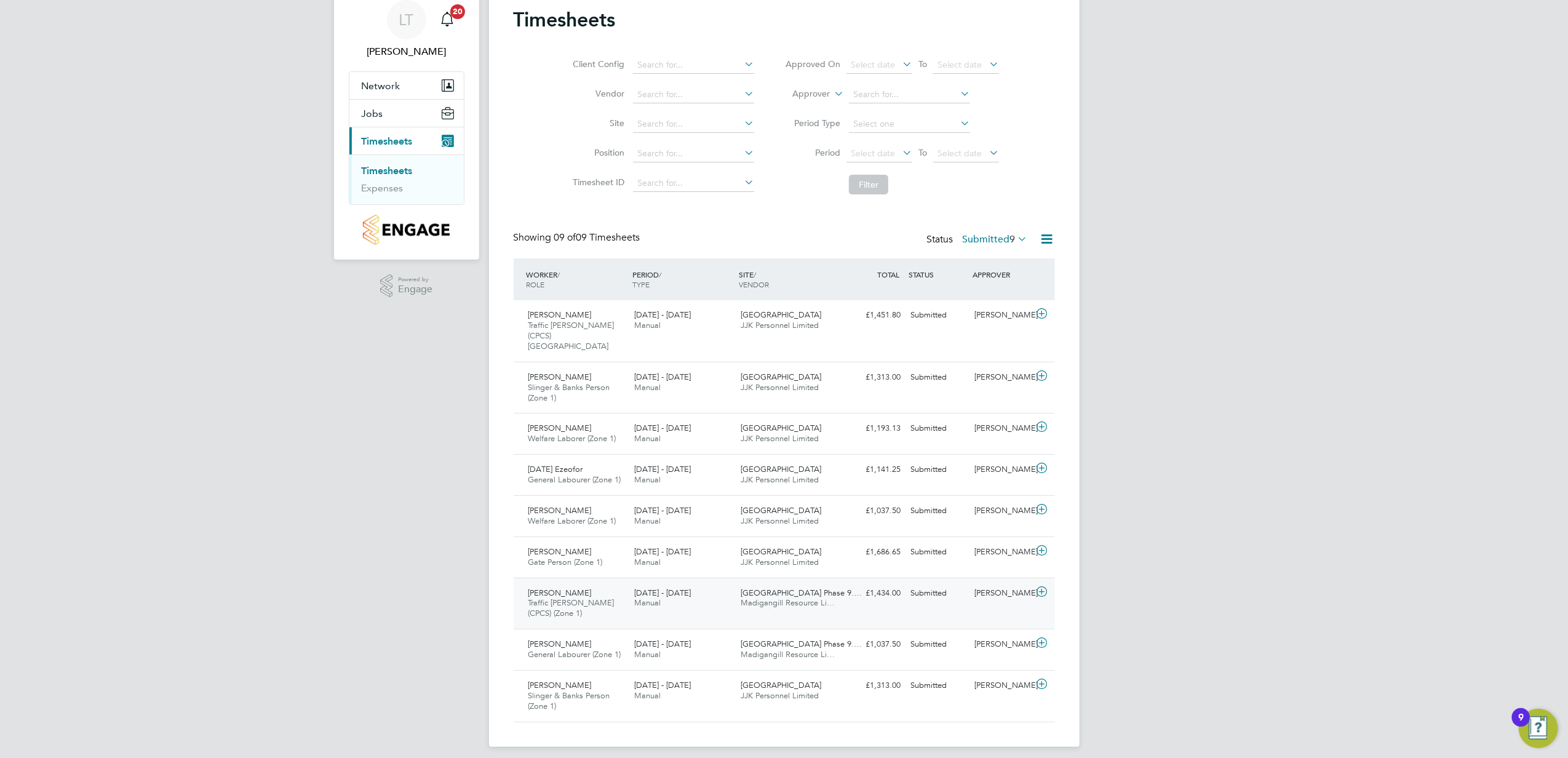
click at [720, 589] on div "[DATE] - [DATE] Manual" at bounding box center [682, 598] width 107 height 31
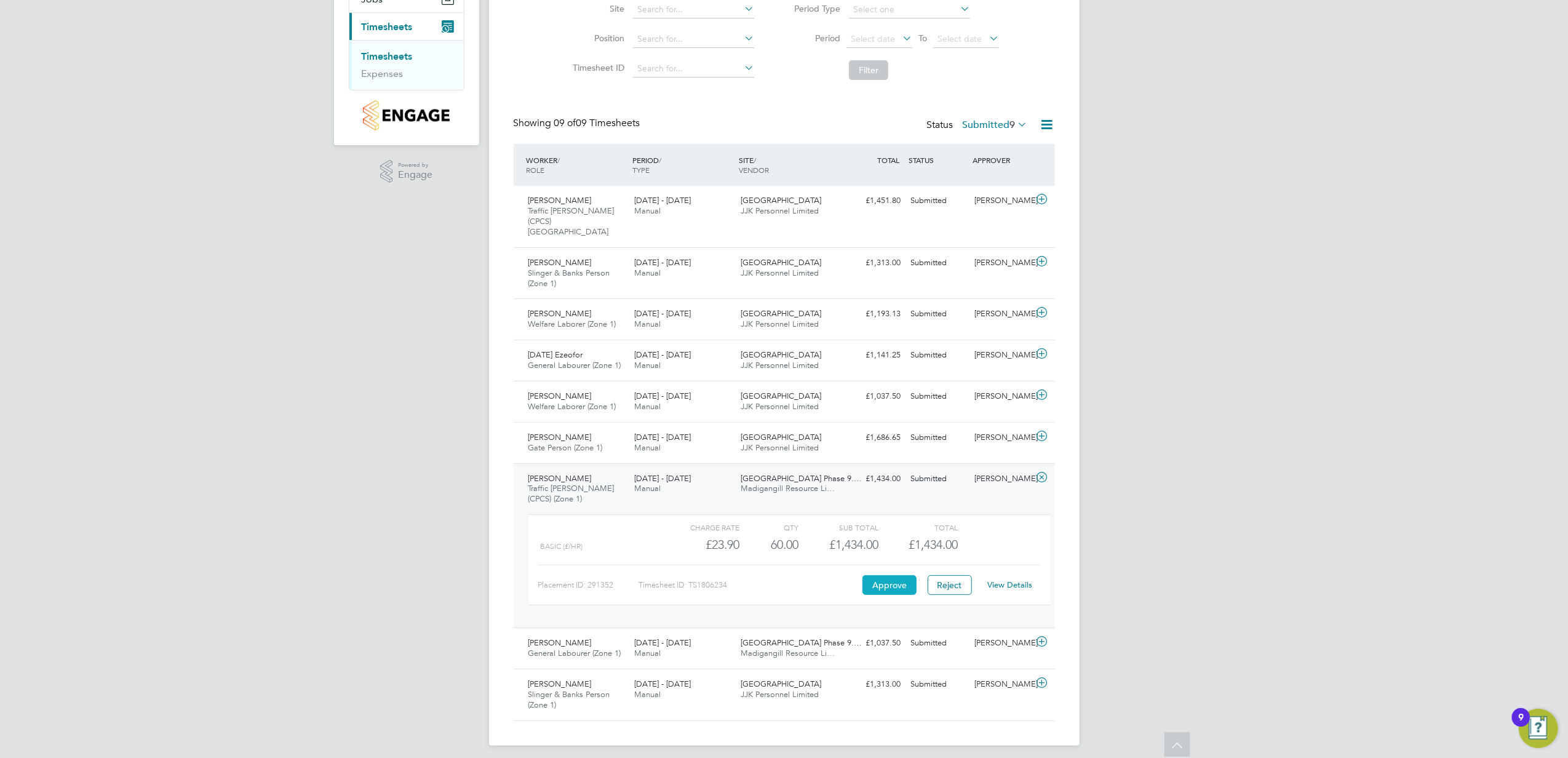
click at [881, 579] on button "Approve" at bounding box center [890, 585] width 54 height 20
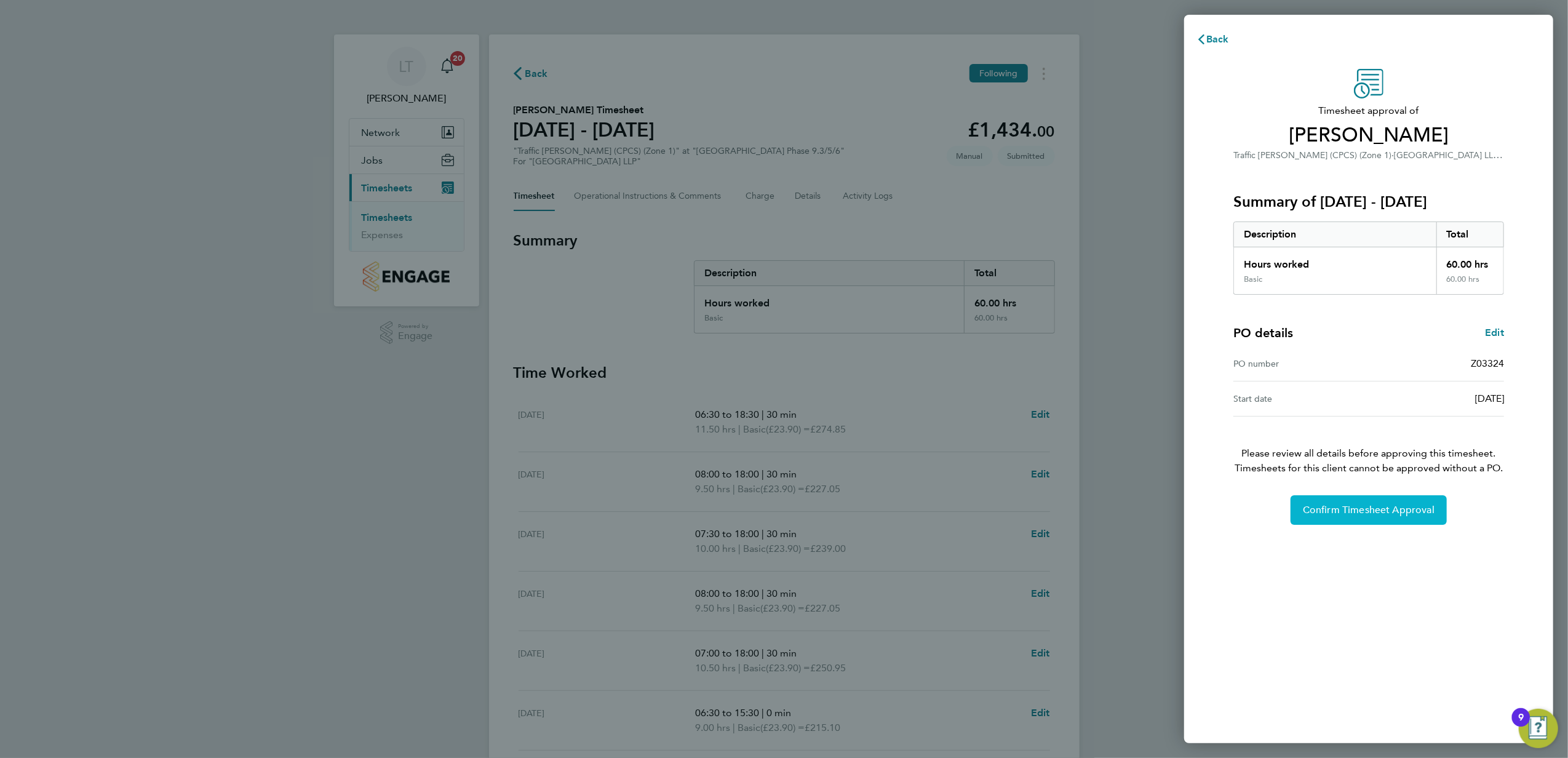
click at [1321, 523] on button "Confirm Timesheet Approval" at bounding box center [1369, 510] width 156 height 30
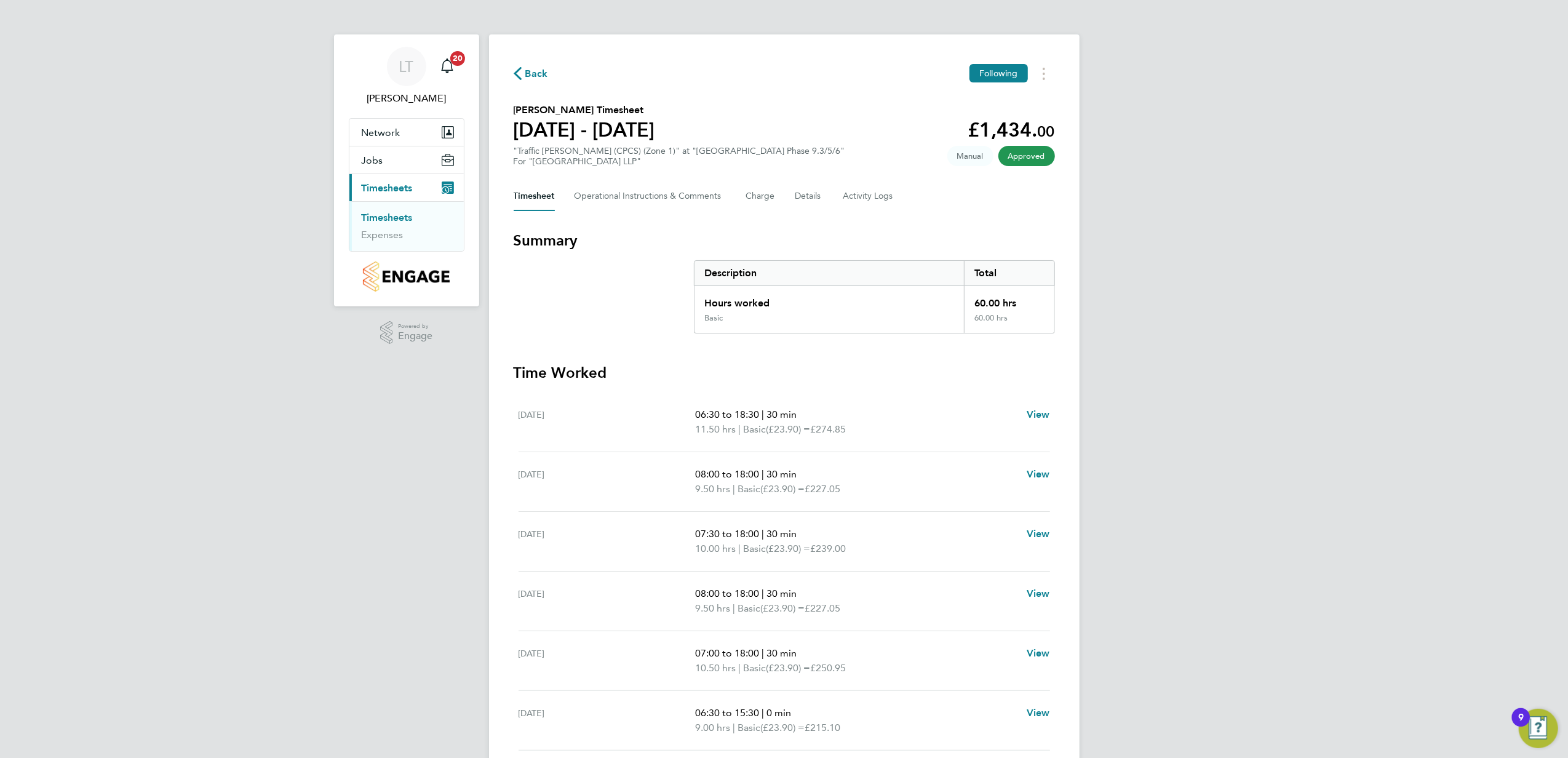
click at [533, 91] on div "Back Following Andrew Bull's Timesheet 18 - 24 Aug 2025 £1,434. 00 "Traffic Mar…" at bounding box center [784, 430] width 591 height 791
click at [535, 78] on span "Back" at bounding box center [536, 74] width 22 height 15
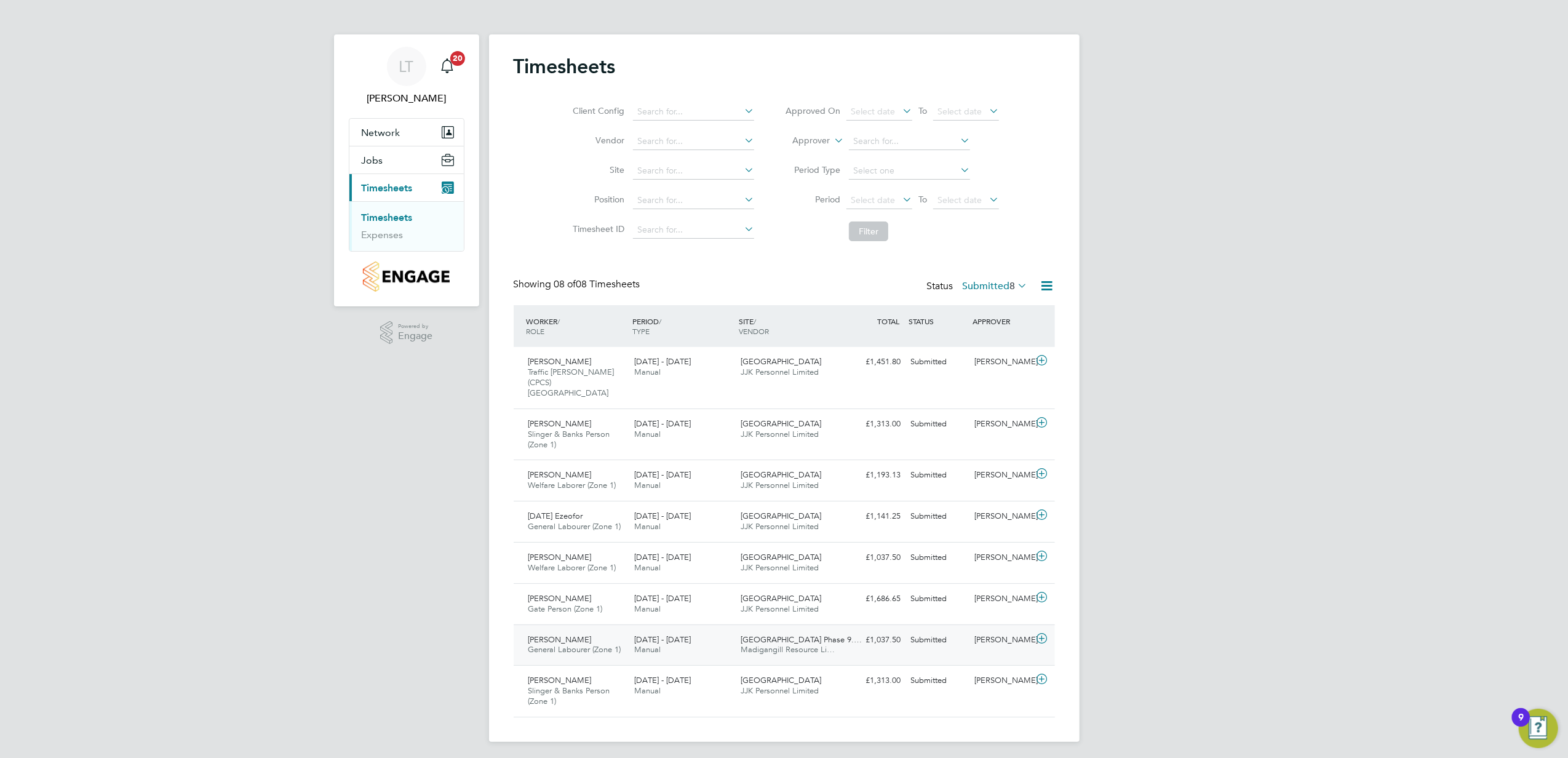
click at [845, 635] on div "£1,037.50 Submitted" at bounding box center [874, 640] width 64 height 21
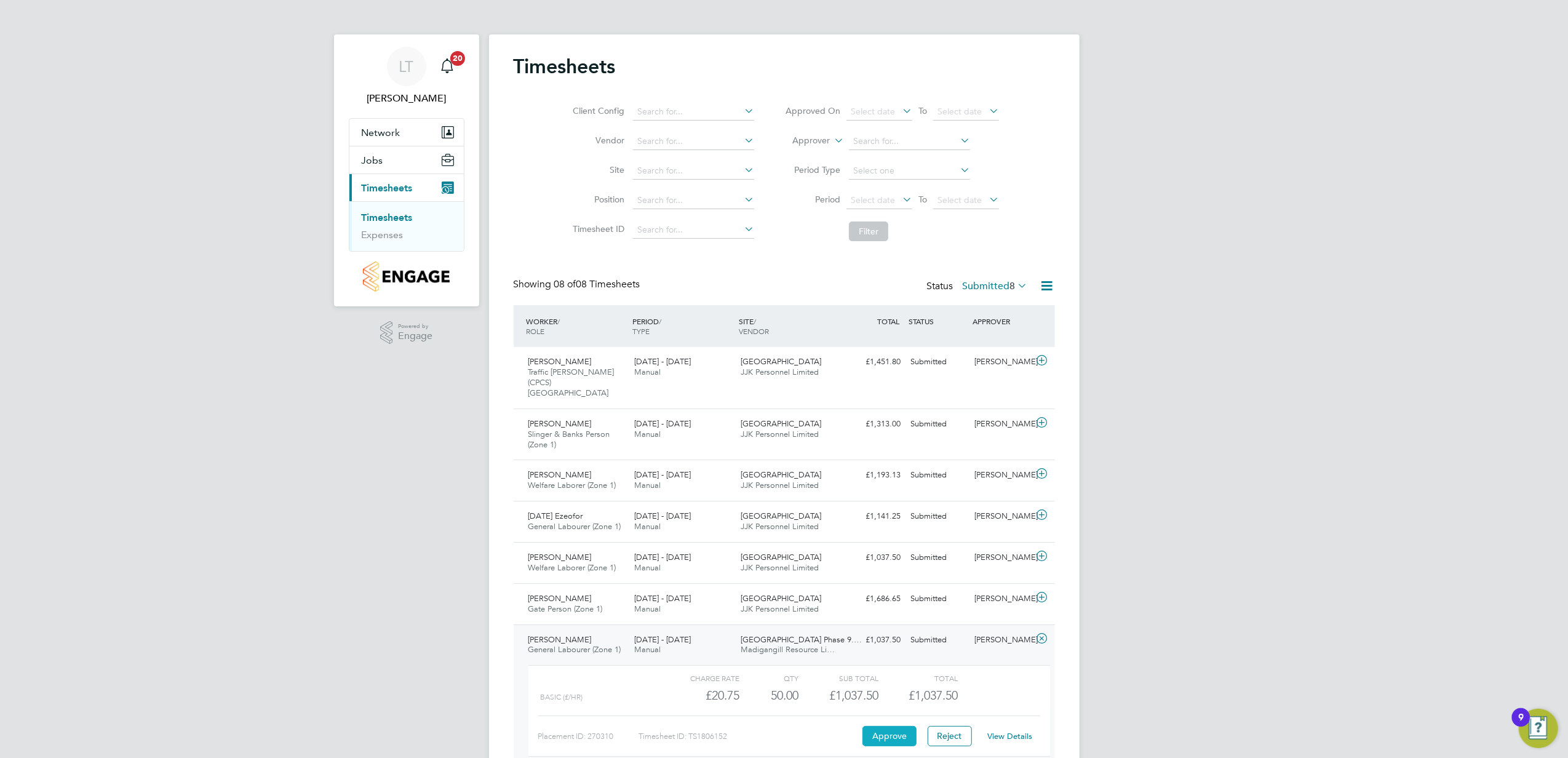
click at [897, 733] on button "Approve" at bounding box center [890, 736] width 54 height 20
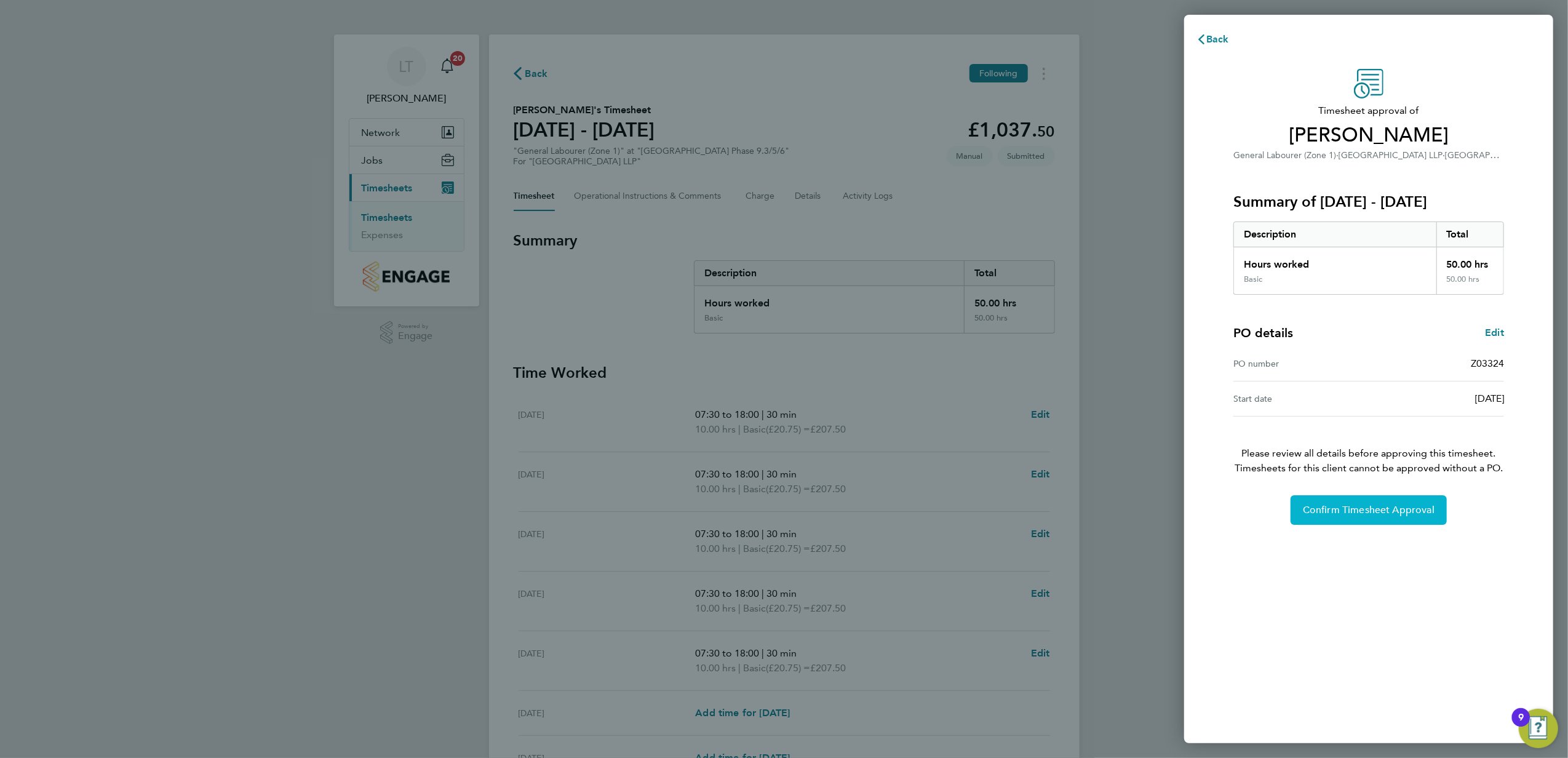
click at [1361, 507] on span "Confirm Timesheet Approval" at bounding box center [1369, 509] width 132 height 12
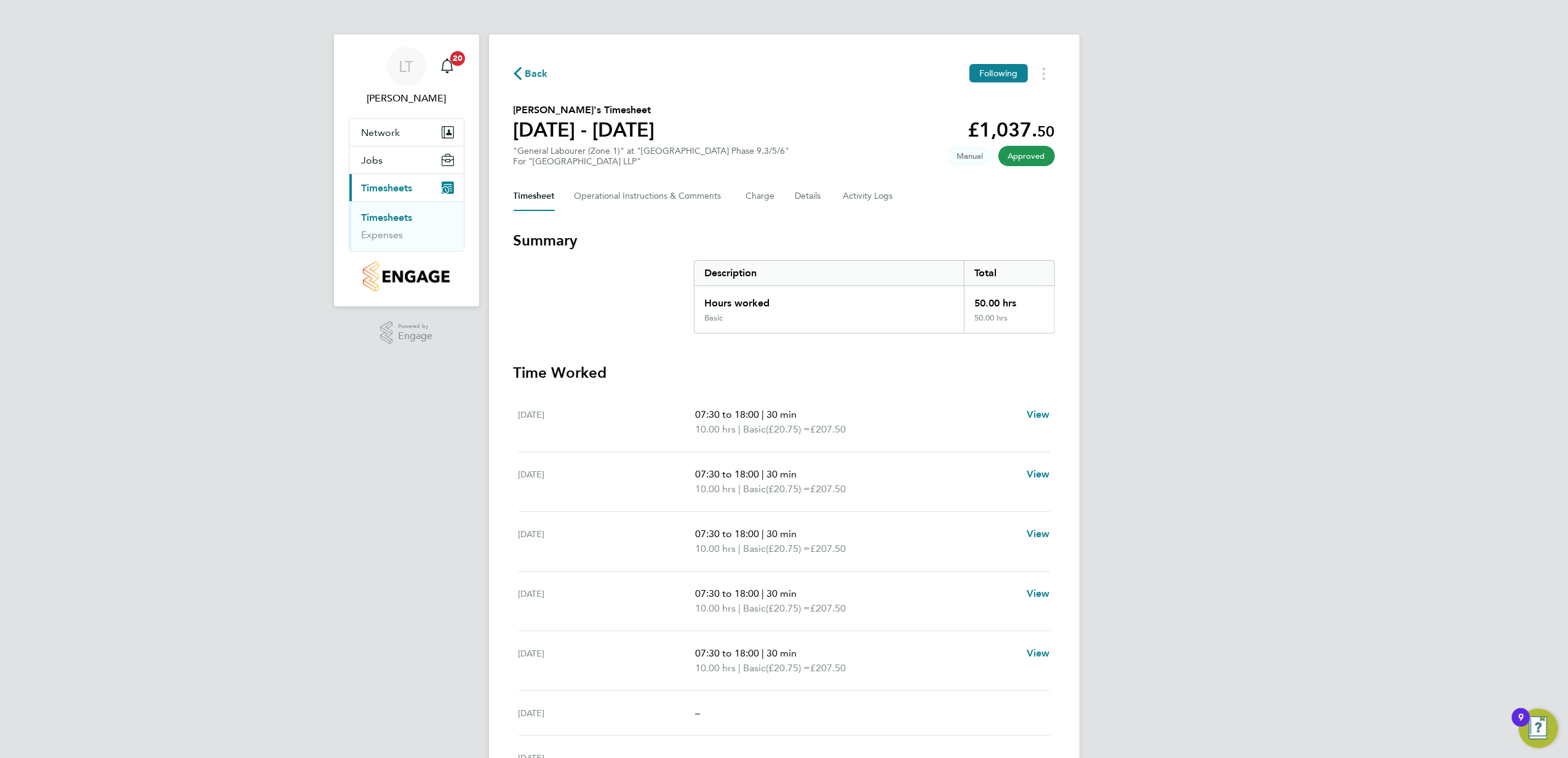
click at [533, 75] on span "Back" at bounding box center [536, 74] width 22 height 15
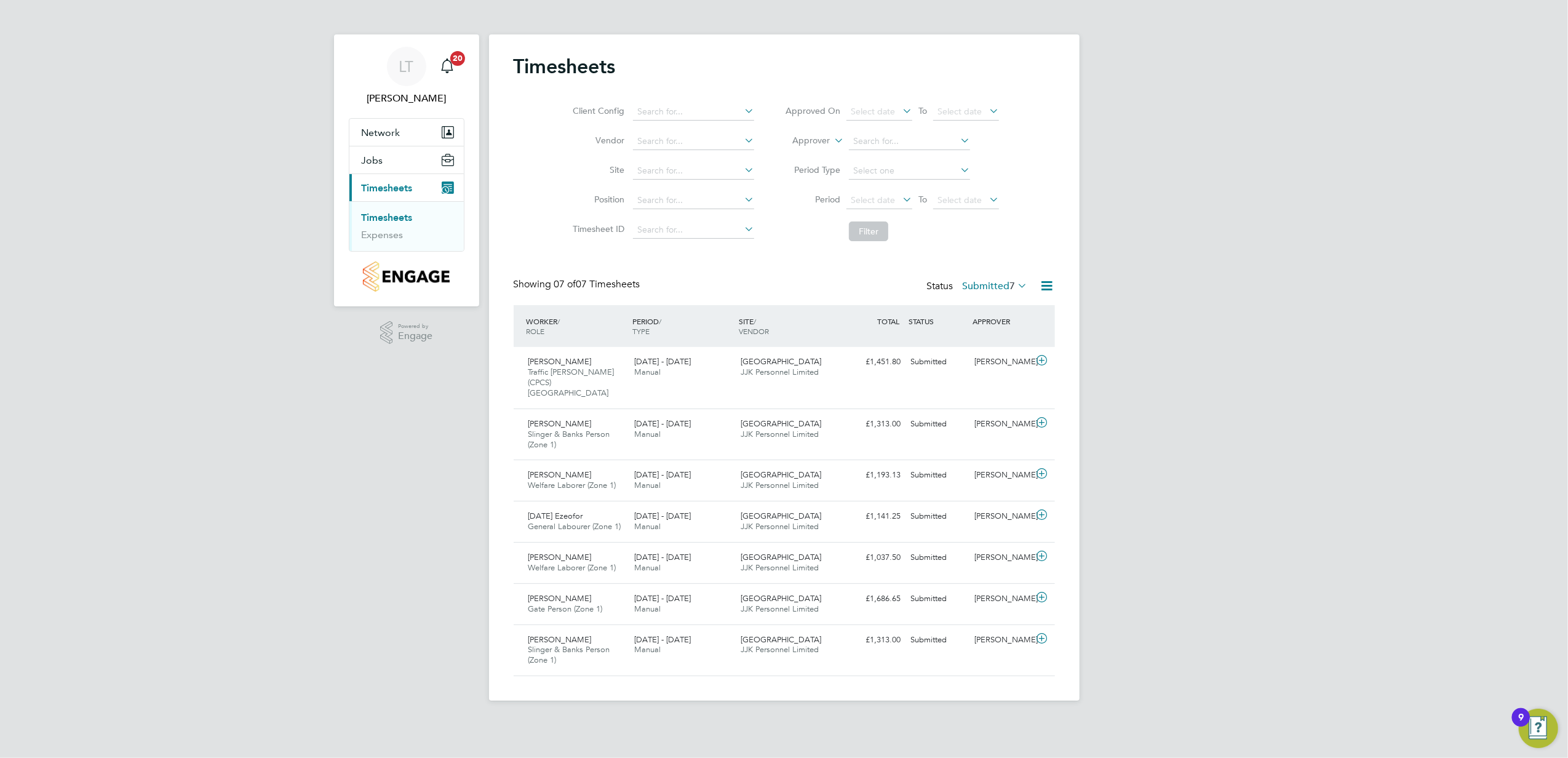
click at [803, 273] on div "Timesheets Client Config Vendor Site Position Timesheet ID Approved On Select d…" at bounding box center [784, 365] width 541 height 622
